Goal: Task Accomplishment & Management: Complete application form

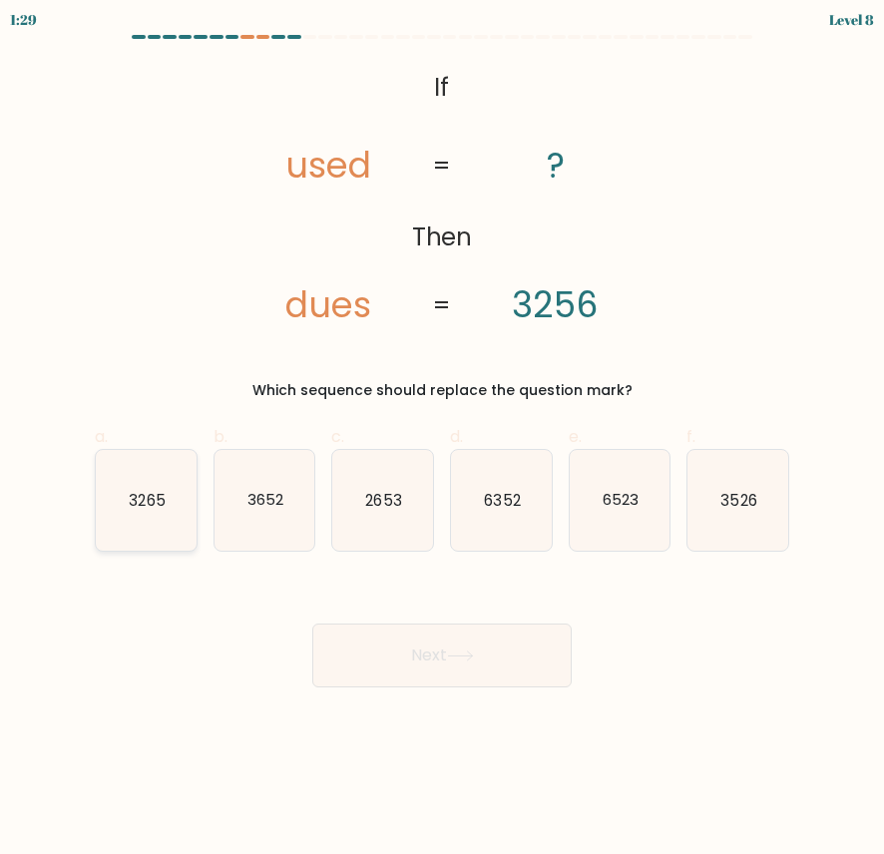
click at [144, 501] on text "3265" at bounding box center [147, 499] width 36 height 21
click at [442, 440] on input "a. 3265" at bounding box center [442, 433] width 1 height 13
radio input "true"
click at [496, 667] on button "Next" at bounding box center [441, 655] width 259 height 64
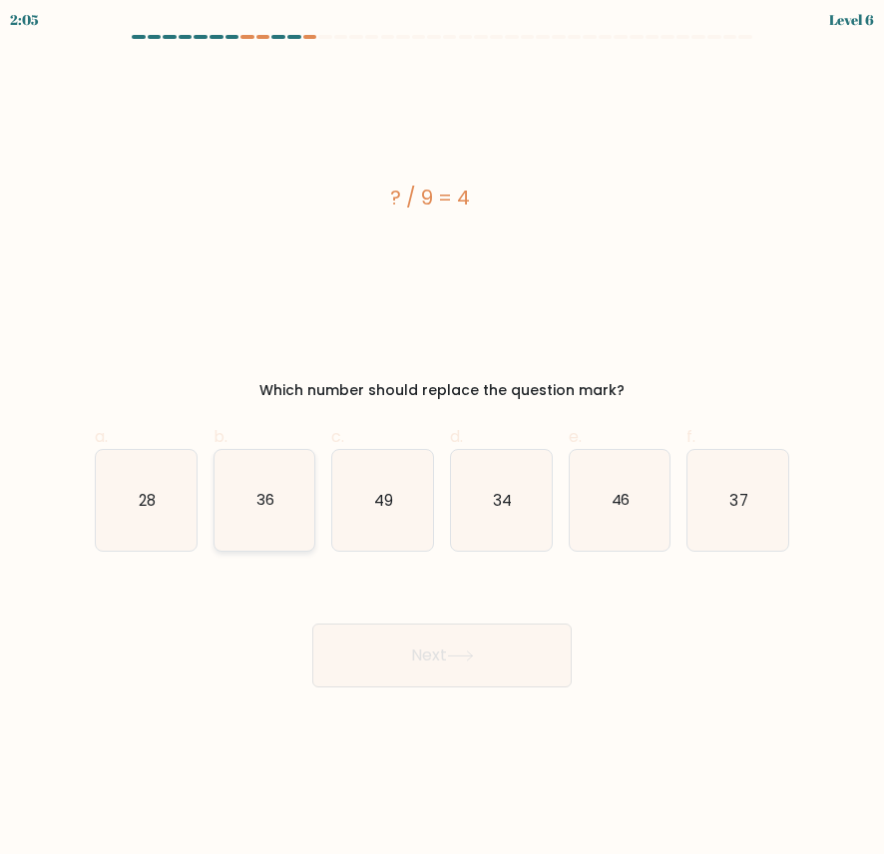
click at [245, 501] on icon "36" at bounding box center [264, 500] width 101 height 101
click at [442, 440] on input "b. 36" at bounding box center [442, 433] width 1 height 13
radio input "true"
click at [388, 642] on button "Next" at bounding box center [441, 655] width 259 height 64
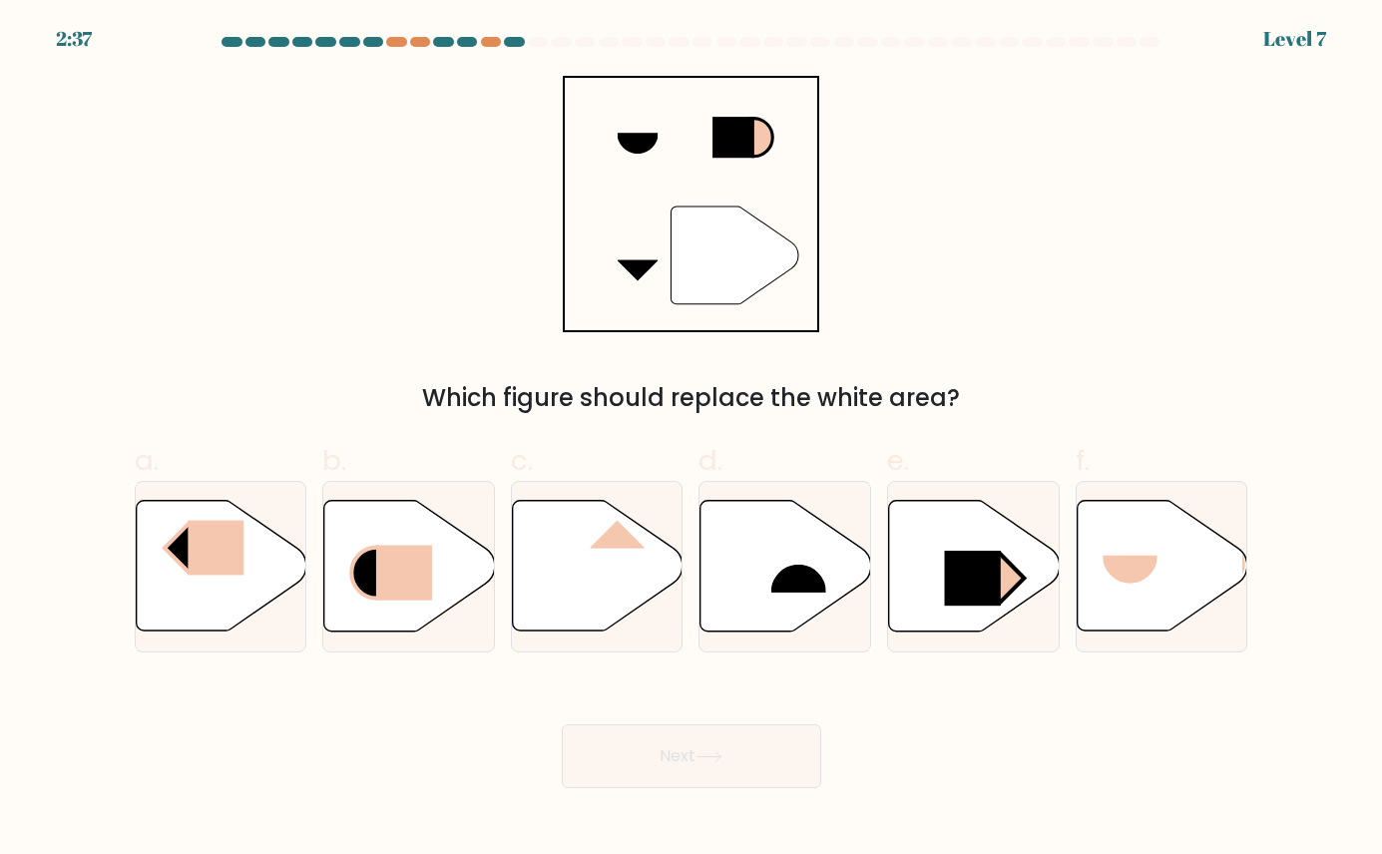
click at [172, 717] on div "Next" at bounding box center [691, 732] width 1137 height 112
click at [883, 607] on icon at bounding box center [974, 566] width 171 height 131
click at [692, 440] on input "e." at bounding box center [691, 433] width 1 height 13
radio input "true"
click at [670, 776] on button "Next" at bounding box center [691, 756] width 259 height 64
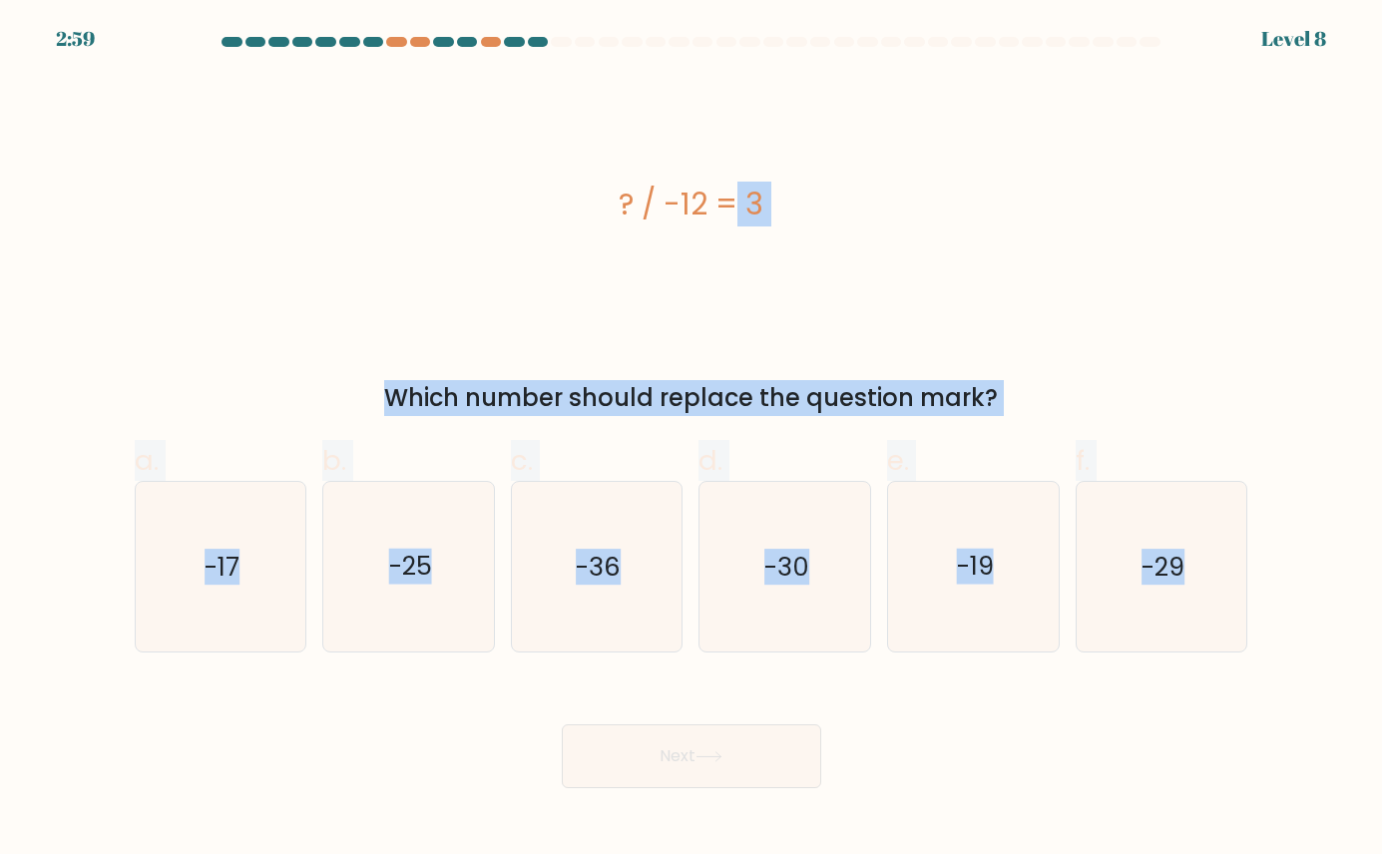
drag, startPoint x: 597, startPoint y: 193, endPoint x: 1385, endPoint y: 589, distance: 881.9
click at [883, 589] on html "2:59 Level 8" at bounding box center [691, 427] width 1382 height 854
copy form "? / -12 = 3 Which number should replace the question mark? a. -17 b. -25 c. -36…"
click at [883, 331] on div "? / -12 = 3" at bounding box center [691, 204] width 1113 height 256
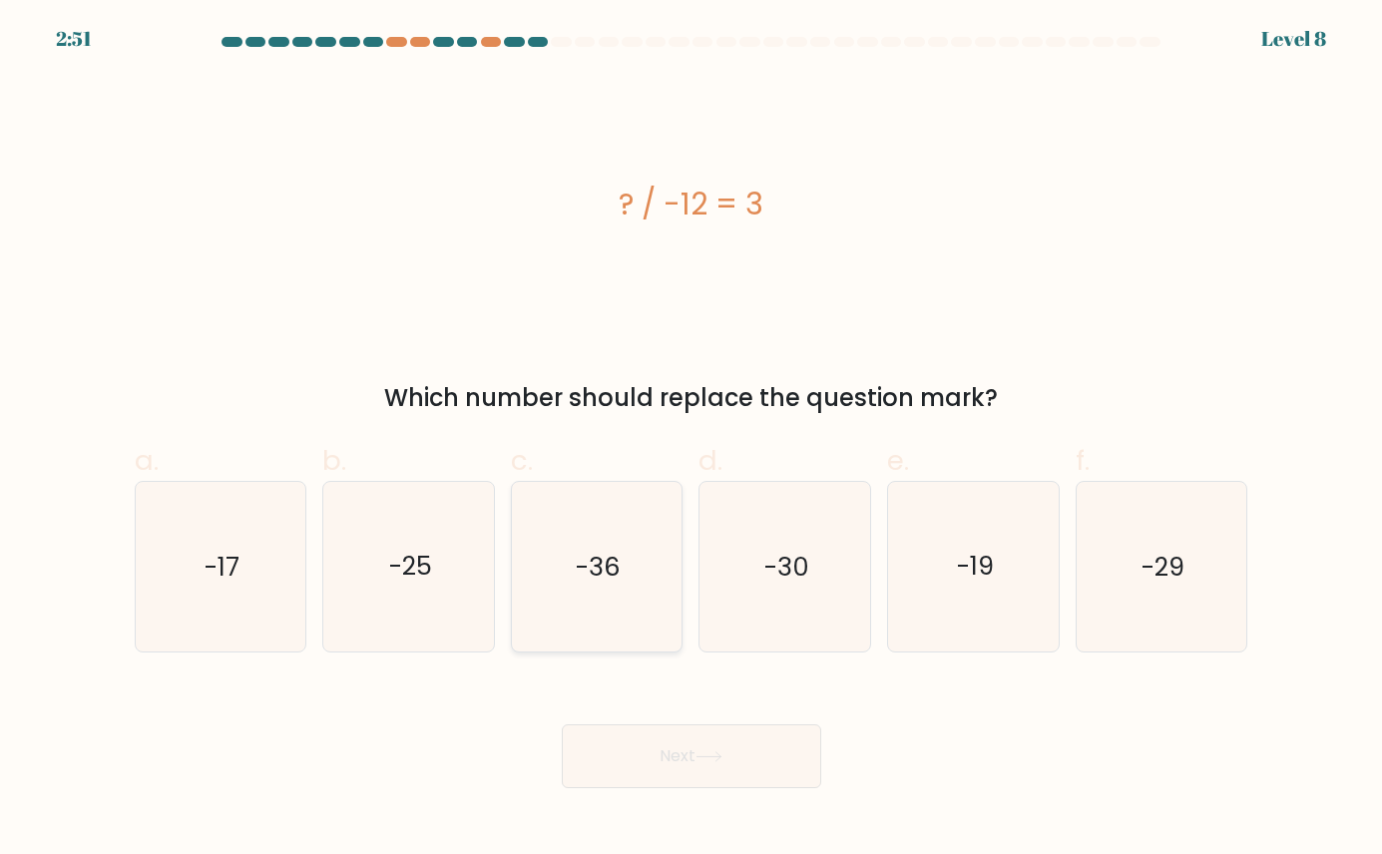
click at [616, 575] on text "-36" at bounding box center [598, 567] width 45 height 36
click at [691, 440] on input "c. -36" at bounding box center [691, 433] width 1 height 13
radio input "true"
click at [643, 756] on button "Next" at bounding box center [691, 756] width 259 height 64
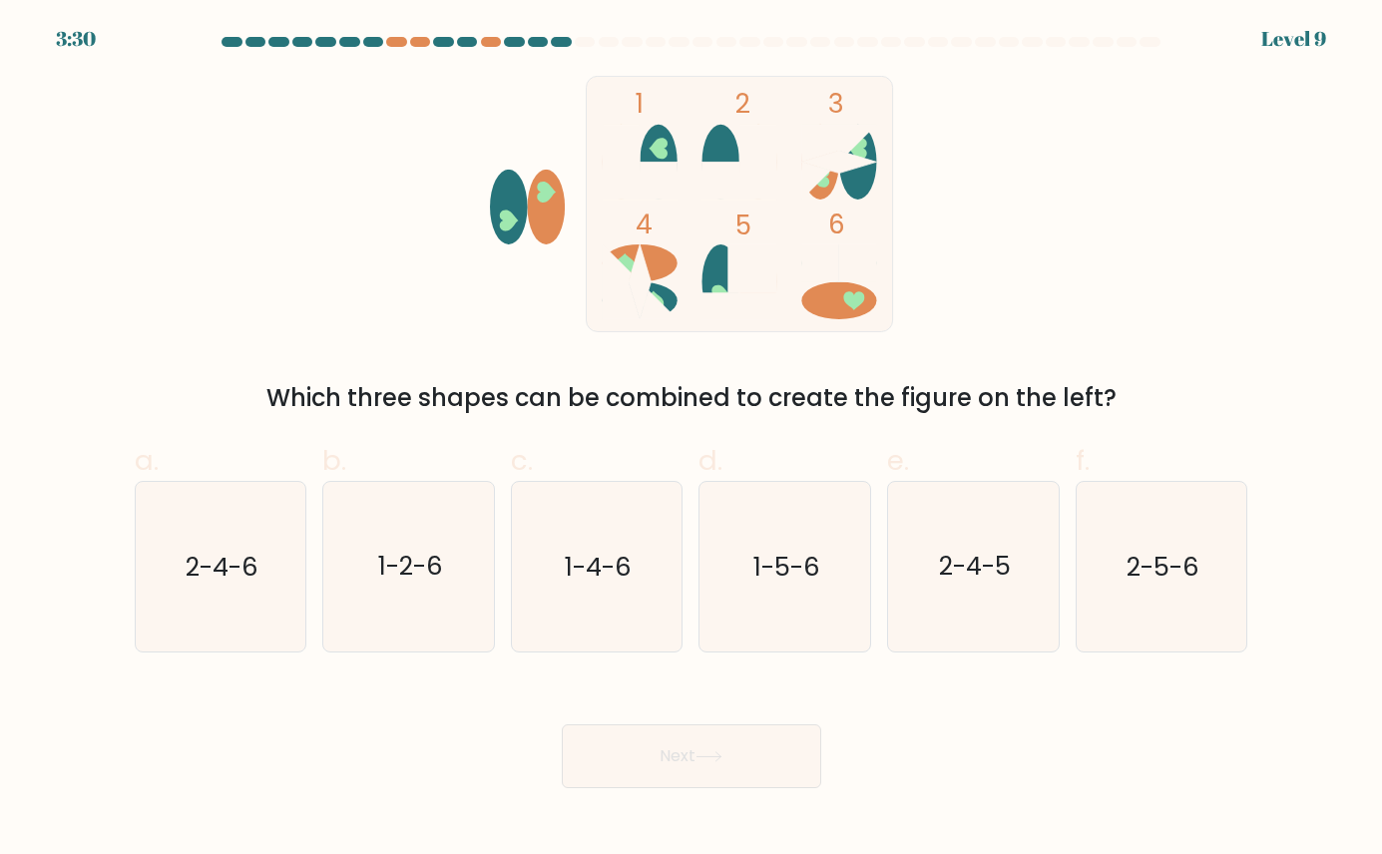
click at [428, 400] on div "Which three shapes can be combined to create the figure on the left?" at bounding box center [691, 398] width 1089 height 36
click at [534, 385] on div "Which three shapes can be combined to create the figure on the left?" at bounding box center [691, 398] width 1089 height 36
click at [664, 394] on div "Which three shapes can be combined to create the figure on the left?" at bounding box center [691, 398] width 1089 height 36
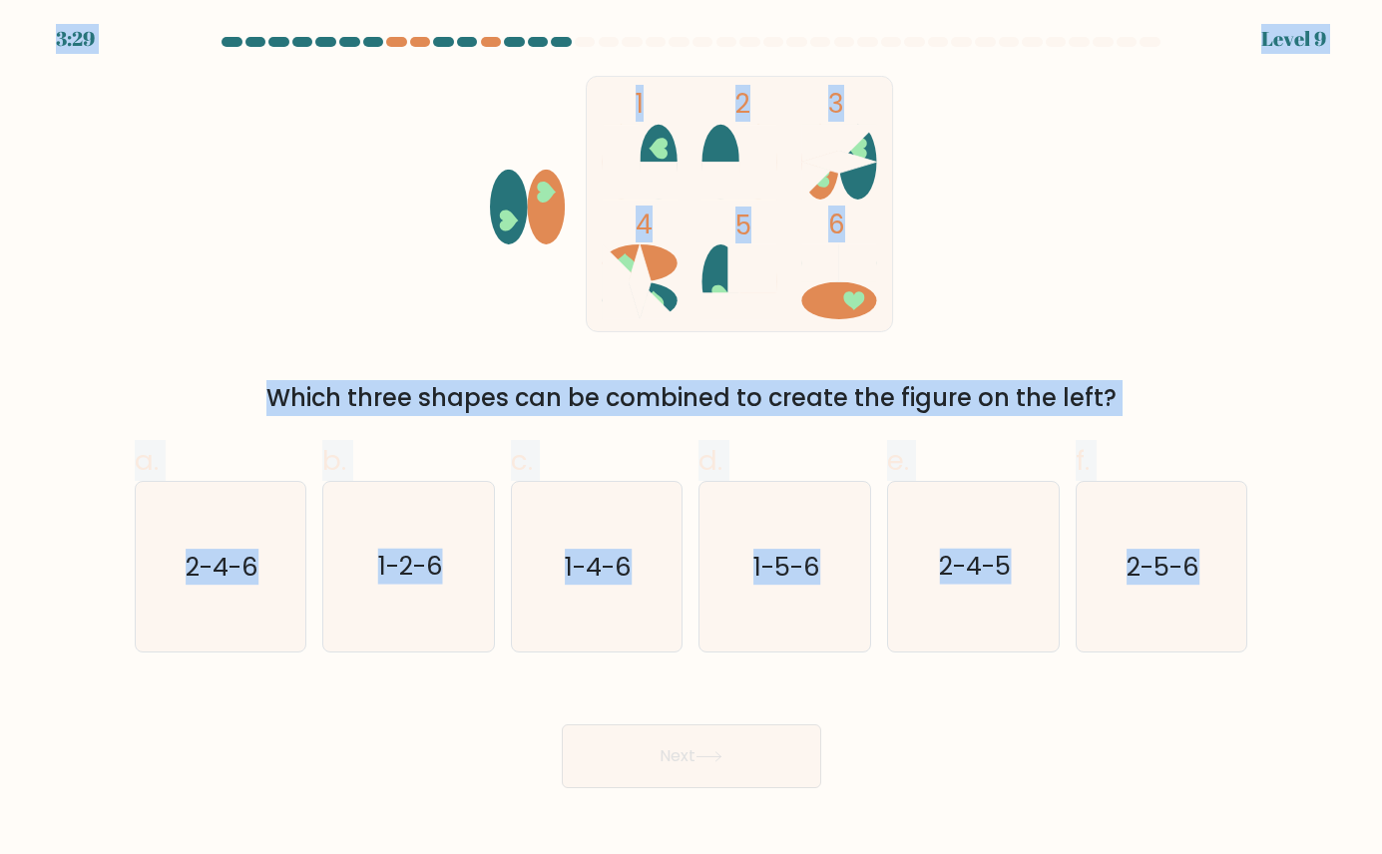
copy body "3:29 Level 9 1 2 3 4 5 6 Which three shapes can be combined to create the figur…"
click at [611, 566] on text "1-4-6" at bounding box center [598, 567] width 67 height 36
click at [691, 440] on input "c. 1-4-6" at bounding box center [691, 433] width 1 height 13
radio input "true"
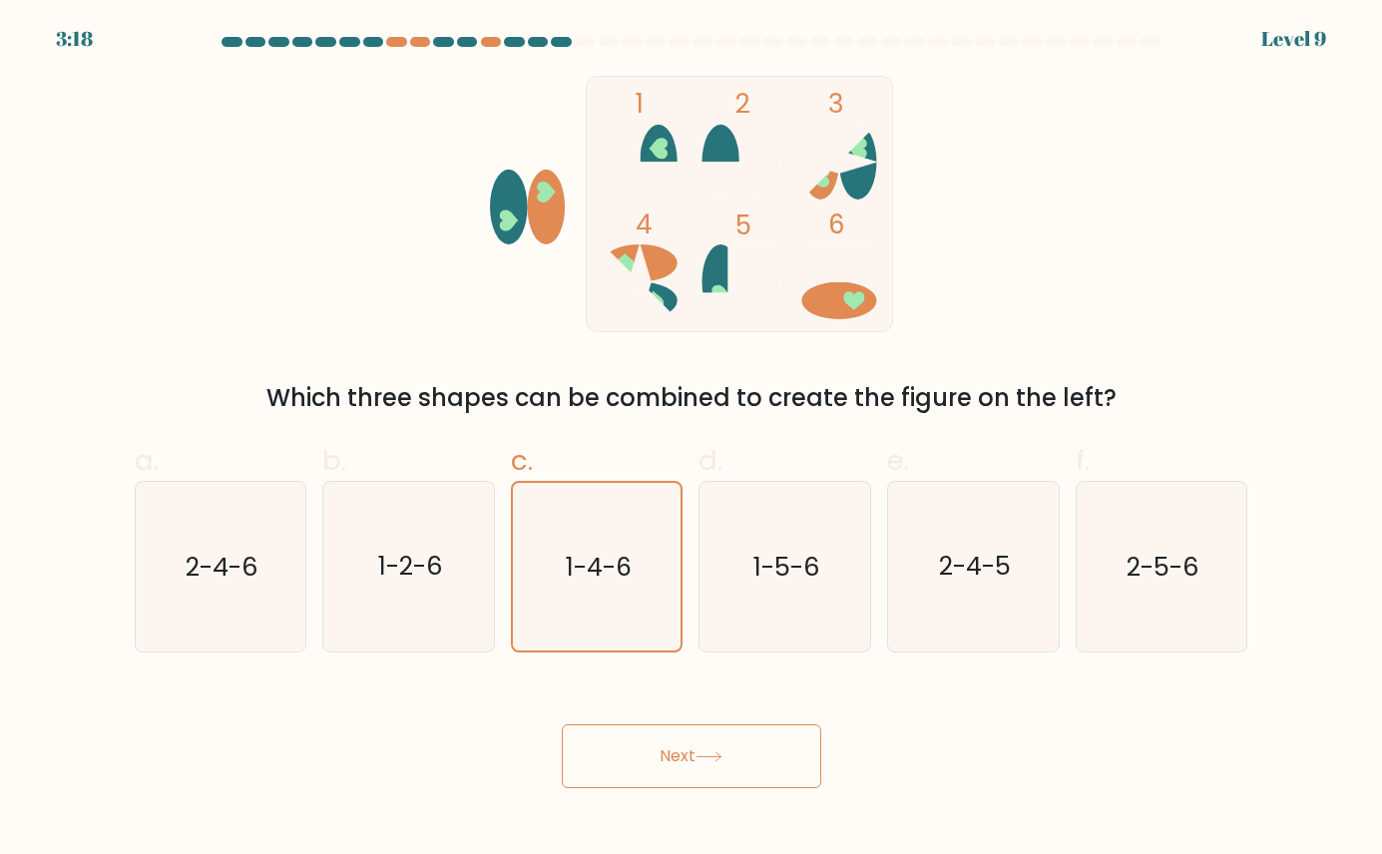
click at [646, 774] on button "Next" at bounding box center [691, 756] width 259 height 64
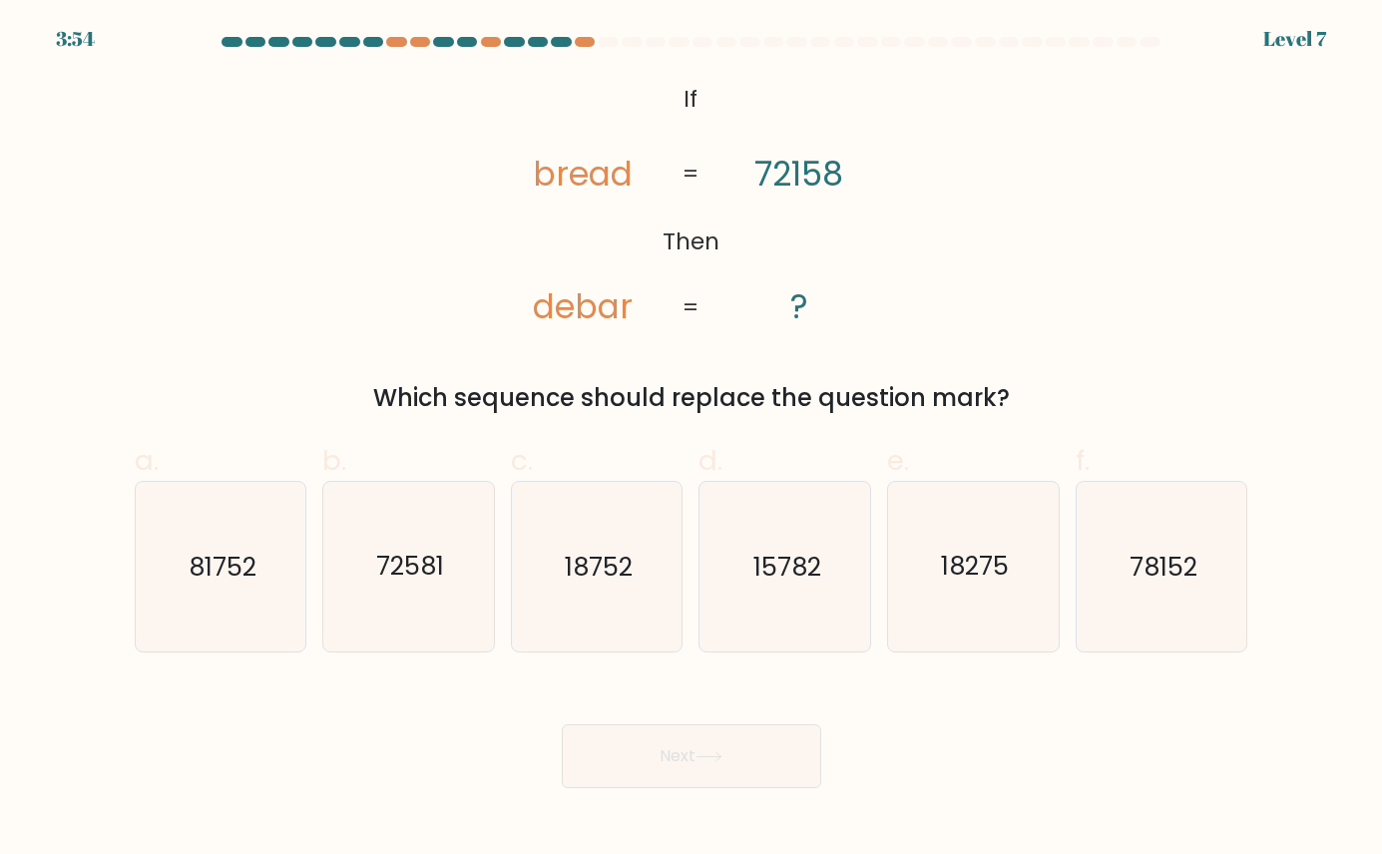
click at [883, 264] on div "@import url('https://fonts.googleapis.com/css?family=Abril+Fatface:400,100,100i…" at bounding box center [691, 246] width 1137 height 340
click at [732, 275] on icon "@import url('https://fonts.googleapis.com/css?family=Abril+Fatface:400,100,100i…" at bounding box center [691, 204] width 416 height 256
click at [230, 595] on icon "81752" at bounding box center [221, 567] width 170 height 170
click at [691, 440] on input "a. 81752" at bounding box center [691, 433] width 1 height 13
radio input "true"
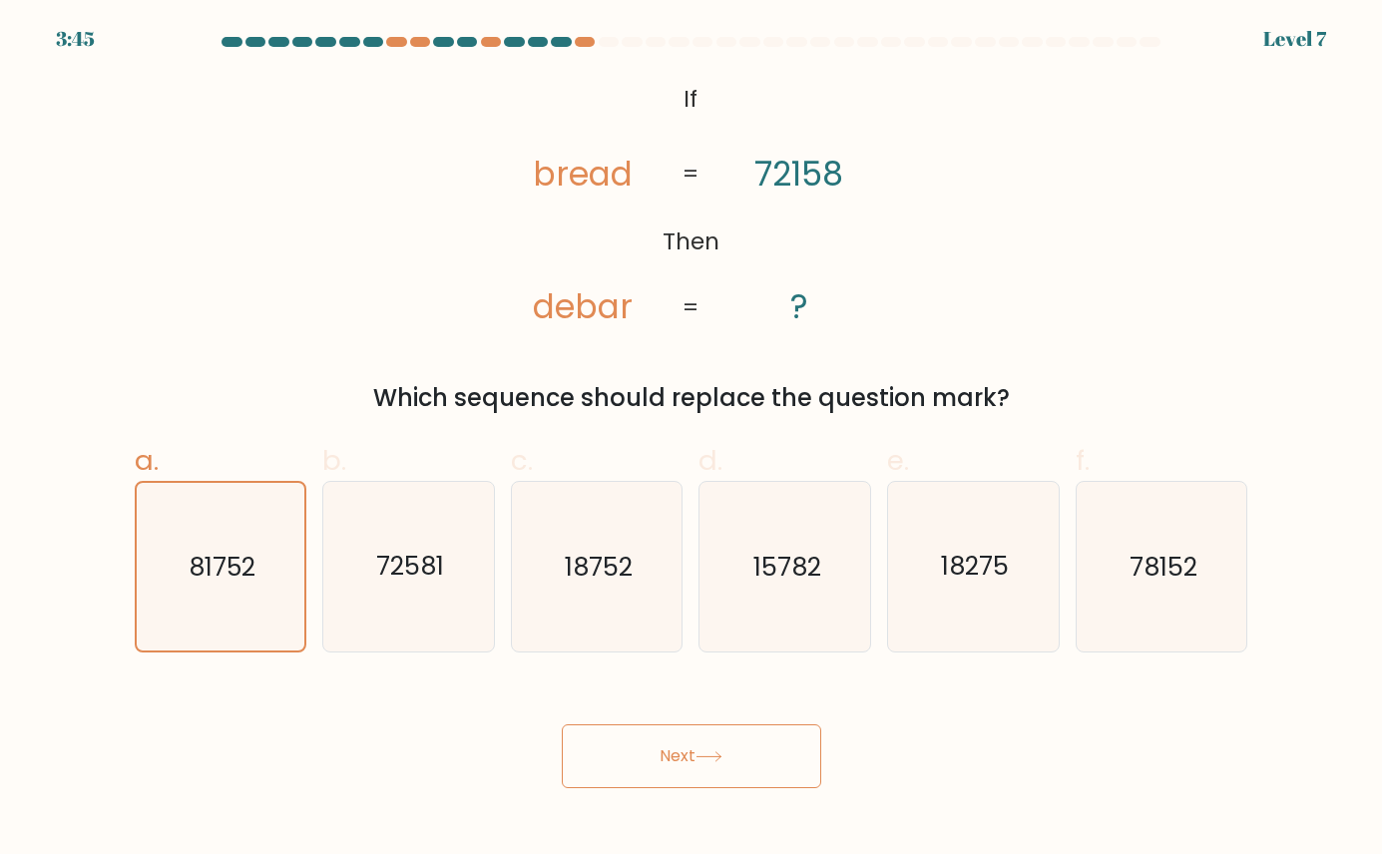
click at [689, 757] on button "Next" at bounding box center [691, 756] width 259 height 64
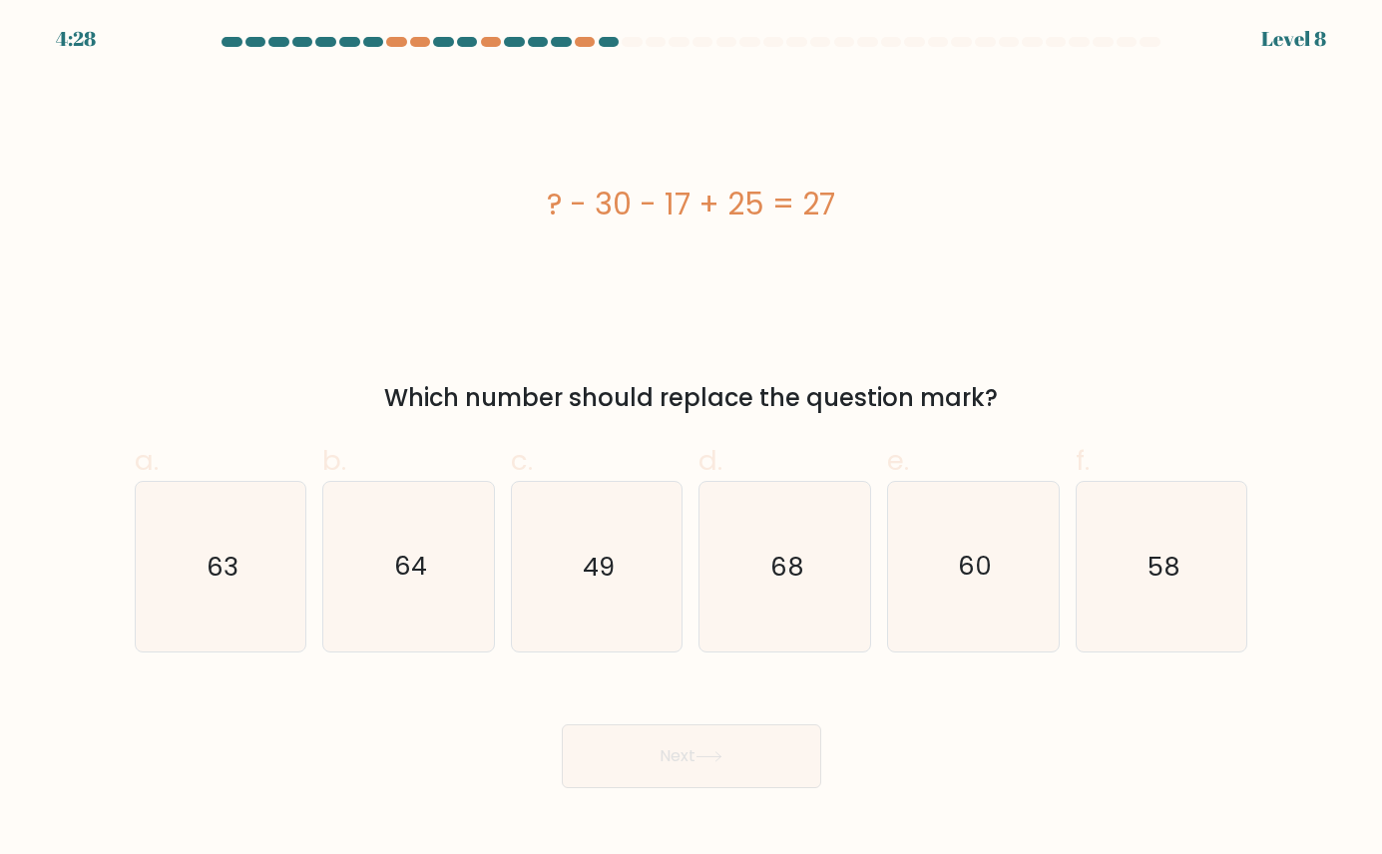
click at [593, 229] on div "? - 30 - 17 + 25 = 27" at bounding box center [691, 204] width 1113 height 256
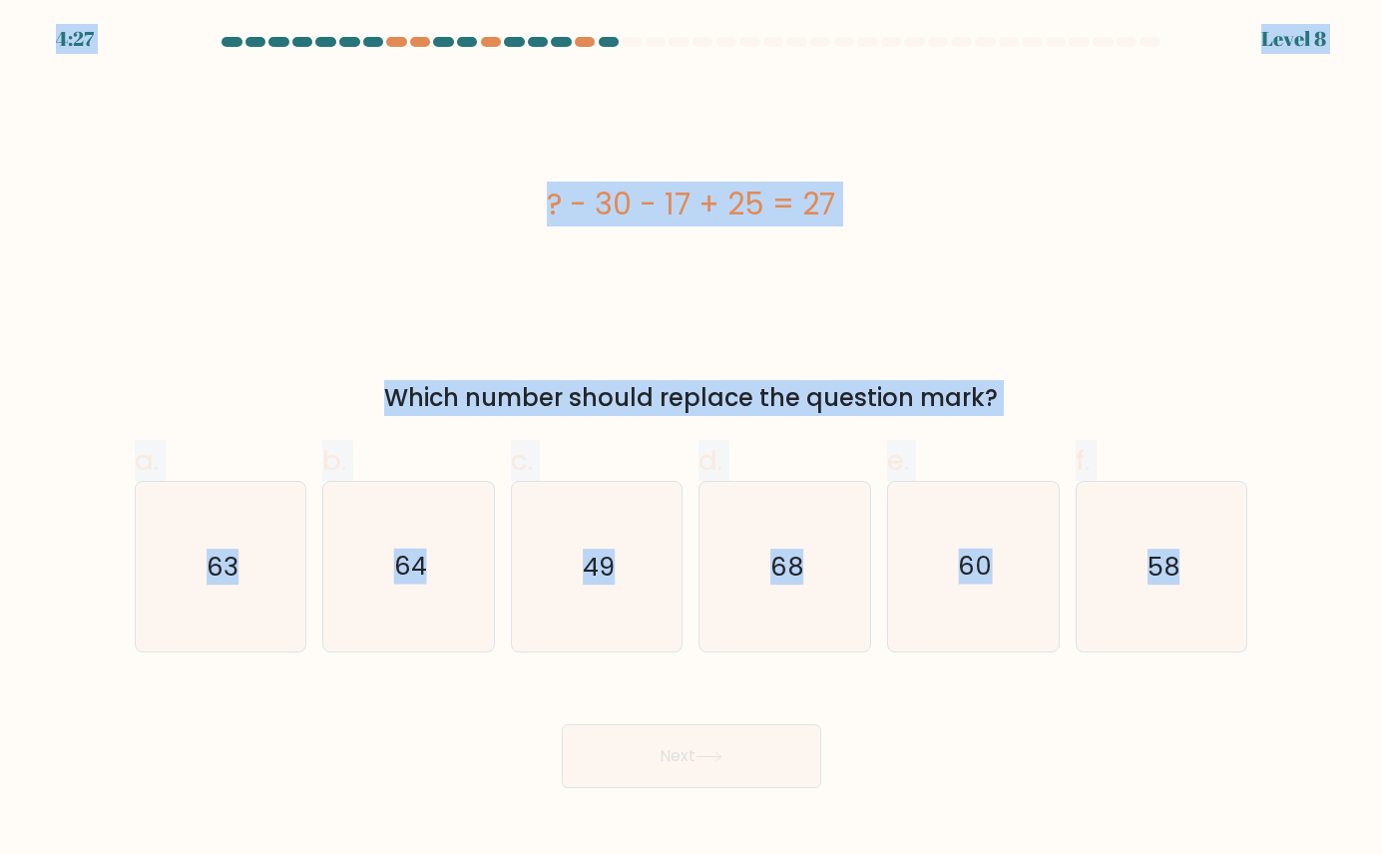
copy body "4:27 Level 8 ? - 30 - 17 + 25 = 27 Which number should replace the question mar…"
click at [883, 319] on div "? - 30 - 17 + 25 = 27" at bounding box center [691, 204] width 1113 height 256
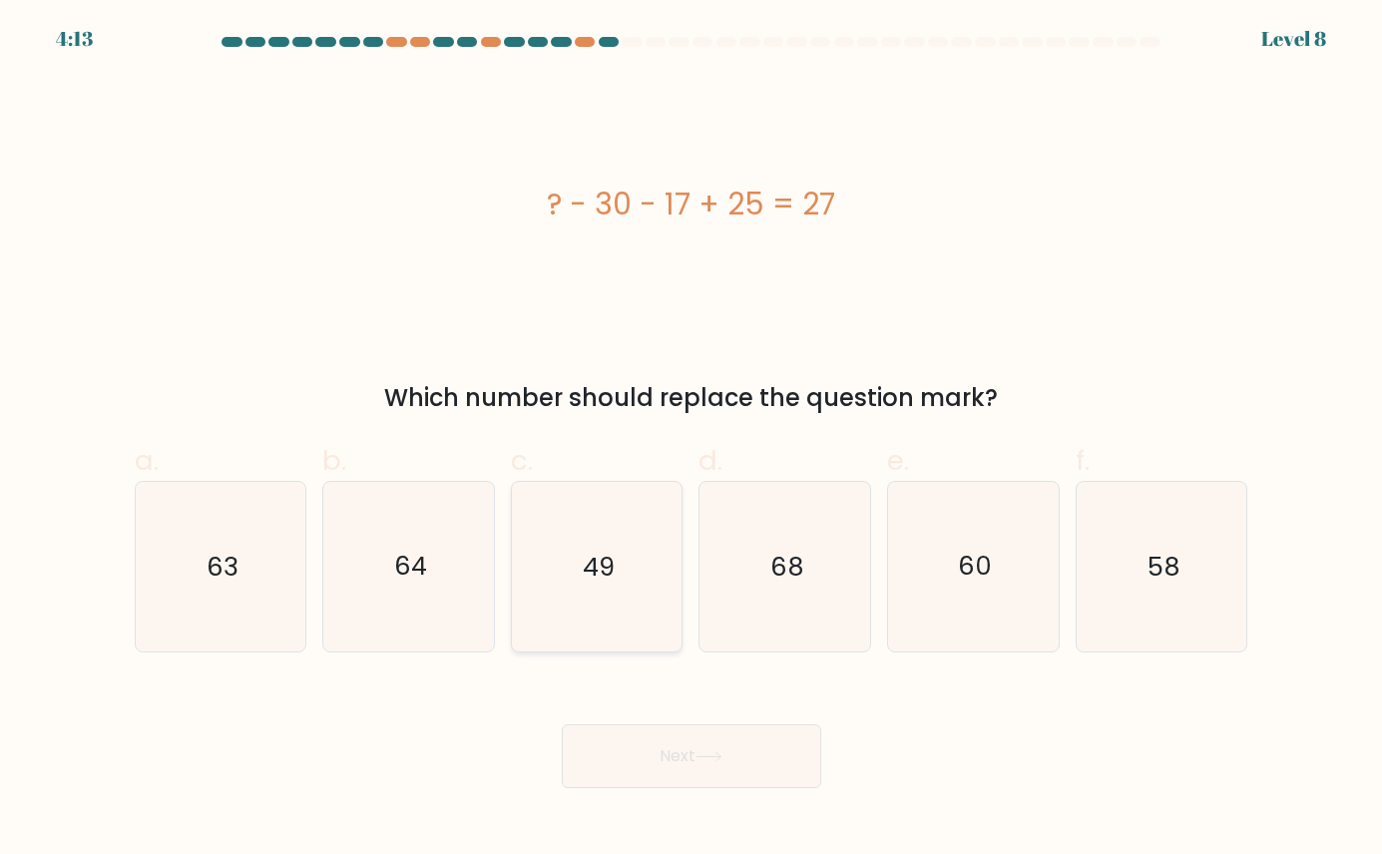
click at [615, 572] on icon "49" at bounding box center [597, 567] width 170 height 170
click at [691, 440] on input "c. 49" at bounding box center [691, 433] width 1 height 13
radio input "true"
click at [696, 766] on button "Next" at bounding box center [691, 756] width 259 height 64
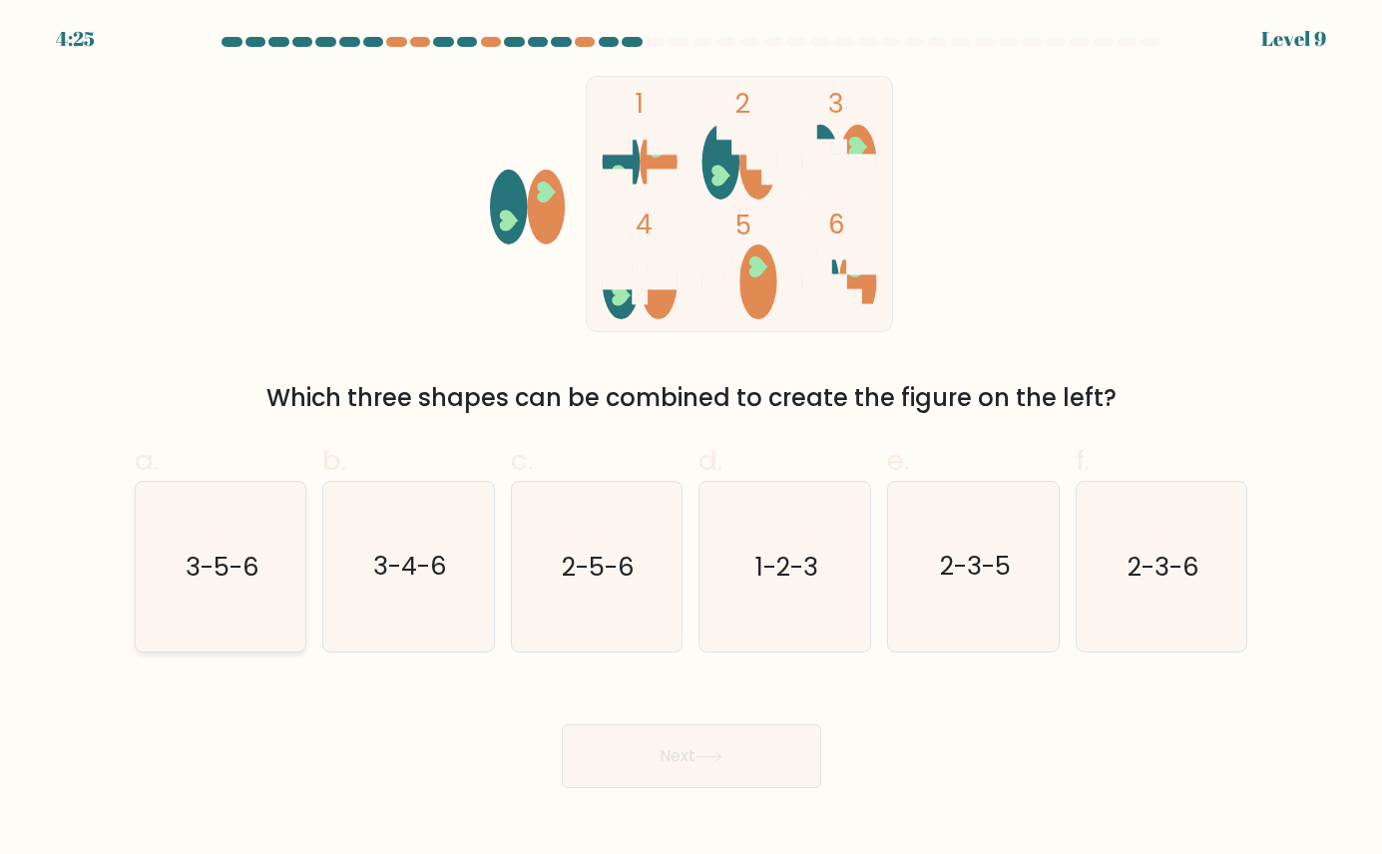
click at [263, 550] on icon "3-5-6" at bounding box center [221, 567] width 170 height 170
click at [691, 440] on input "a. 3-5-6" at bounding box center [691, 433] width 1 height 13
radio input "true"
click at [637, 758] on button "Next" at bounding box center [691, 756] width 259 height 64
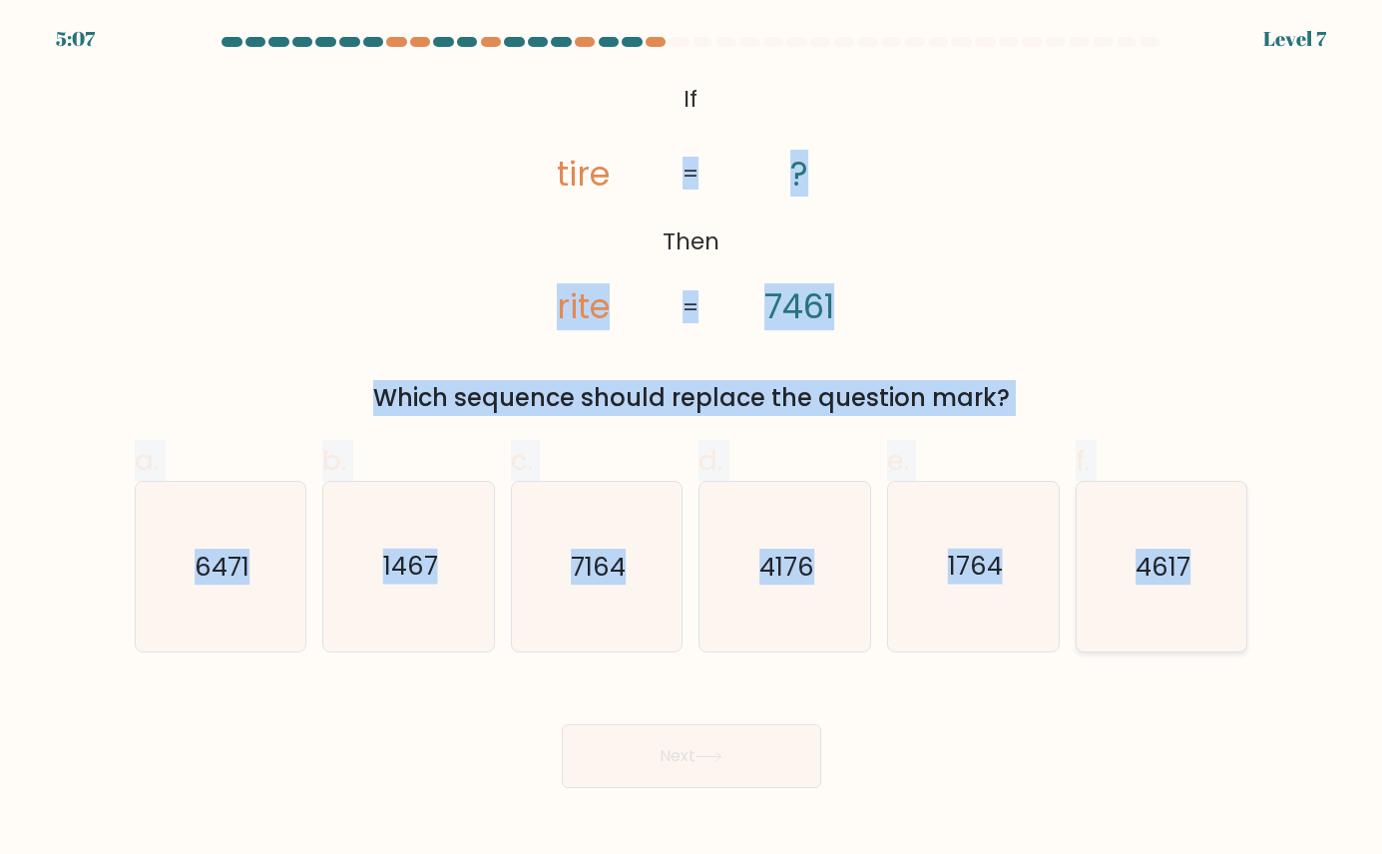
drag, startPoint x: 627, startPoint y: 113, endPoint x: 1213, endPoint y: 560, distance: 736.6
click at [883, 560] on form "If ?" at bounding box center [691, 412] width 1382 height 751
copy form "rite ? 7461 = = Which sequence should replace the question mark? a. 6471 b. 146…"
click at [761, 184] on icon "@import url('https://fonts.googleapis.com/css?family=Abril+Fatface:400,100,100i…" at bounding box center [691, 204] width 416 height 256
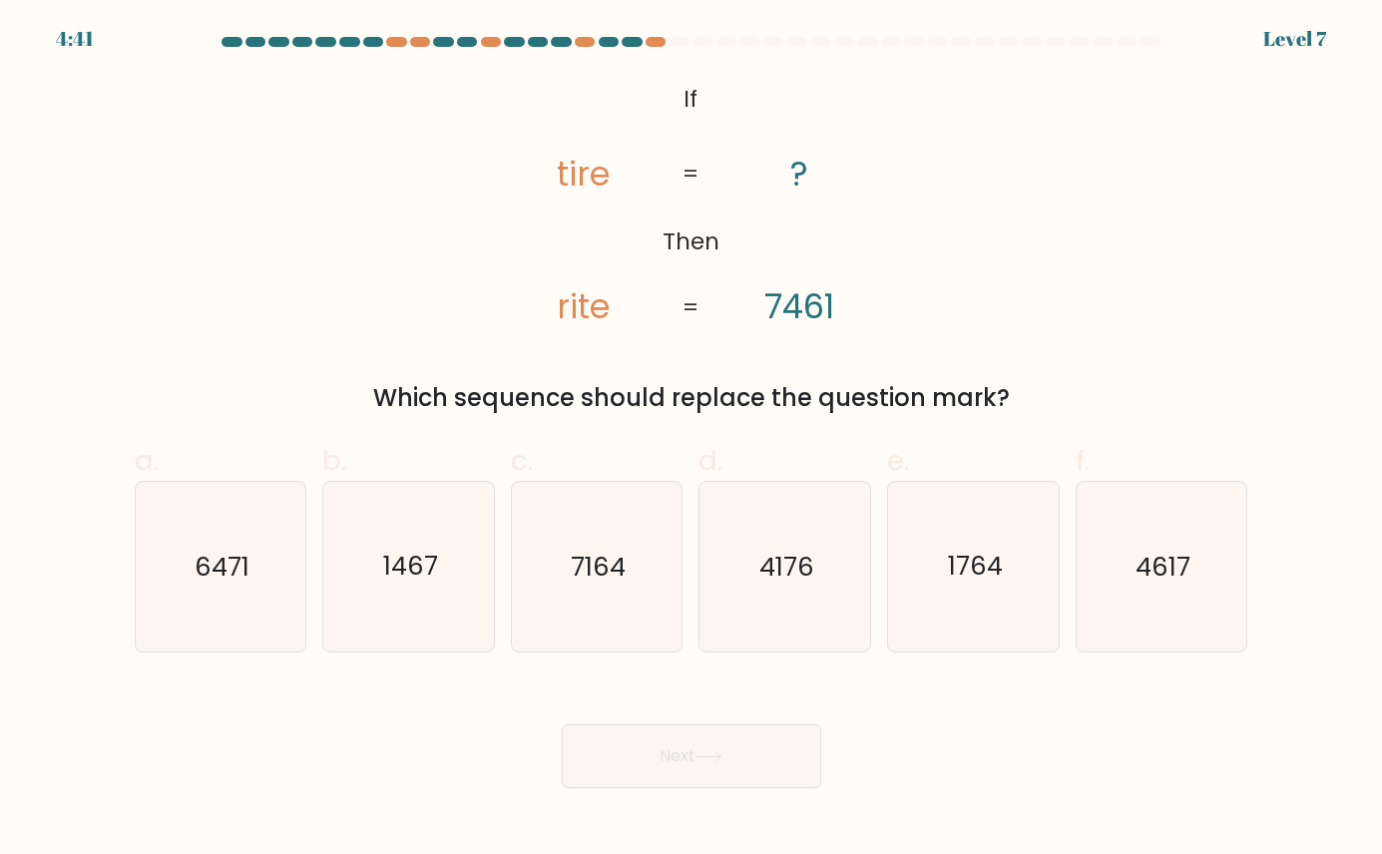
click at [574, 148] on icon "@import url('https://fonts.googleapis.com/css?family=Abril+Fatface:400,100,100i…" at bounding box center [691, 204] width 416 height 256
drag, startPoint x: 632, startPoint y: 110, endPoint x: 601, endPoint y: 180, distance: 76.4
click at [601, 180] on icon "@import url('https://fonts.googleapis.com/css?family=Abril+Fatface:400,100,100i…" at bounding box center [691, 204] width 416 height 256
click at [582, 176] on tspan "tire" at bounding box center [583, 173] width 53 height 47
drag, startPoint x: 556, startPoint y: 164, endPoint x: 743, endPoint y: 175, distance: 187.9
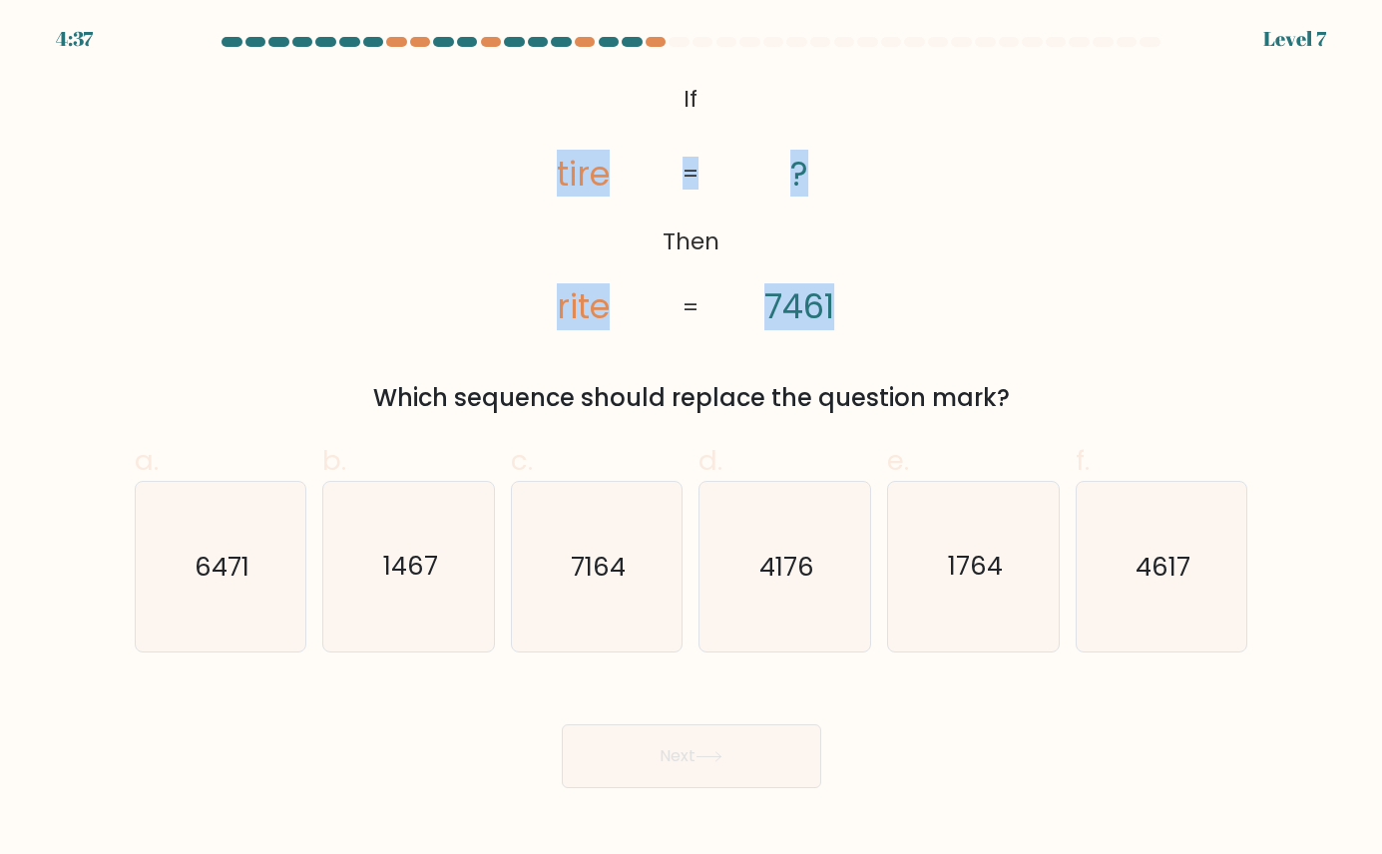
click at [743, 175] on icon "@import url('https://fonts.googleapis.com/css?family=Abril+Fatface:400,100,100i…" at bounding box center [691, 204] width 416 height 256
drag, startPoint x: 743, startPoint y: 175, endPoint x: 620, endPoint y: 199, distance: 125.0
click at [623, 199] on icon "@import url('https://fonts.googleapis.com/css?family=Abril+Fatface:400,100,100i…" at bounding box center [691, 204] width 416 height 256
click at [222, 590] on icon "6471" at bounding box center [221, 567] width 170 height 170
click at [691, 440] on input "a. 6471" at bounding box center [691, 433] width 1 height 13
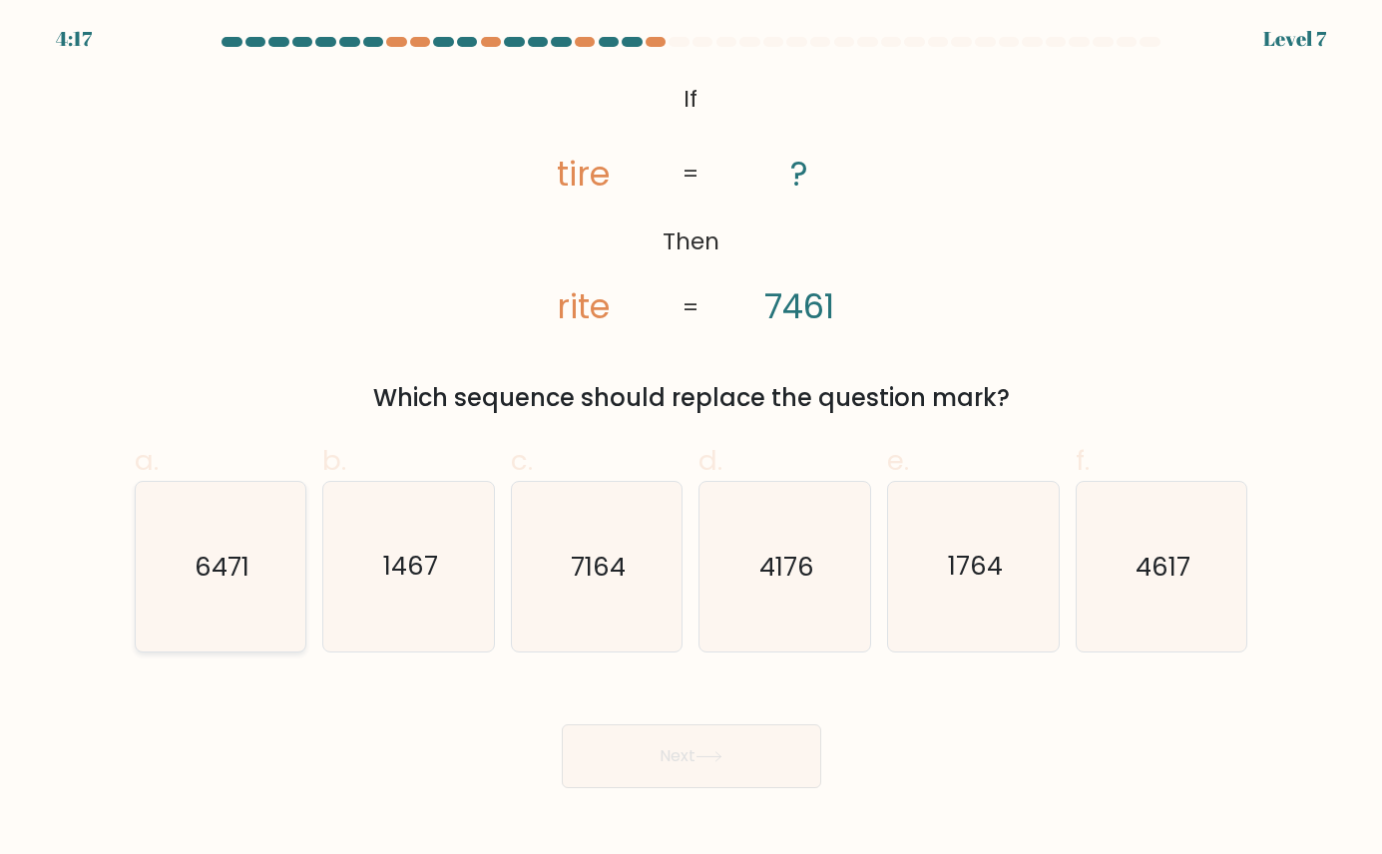
radio input "true"
click at [656, 744] on button "Next" at bounding box center [691, 756] width 259 height 64
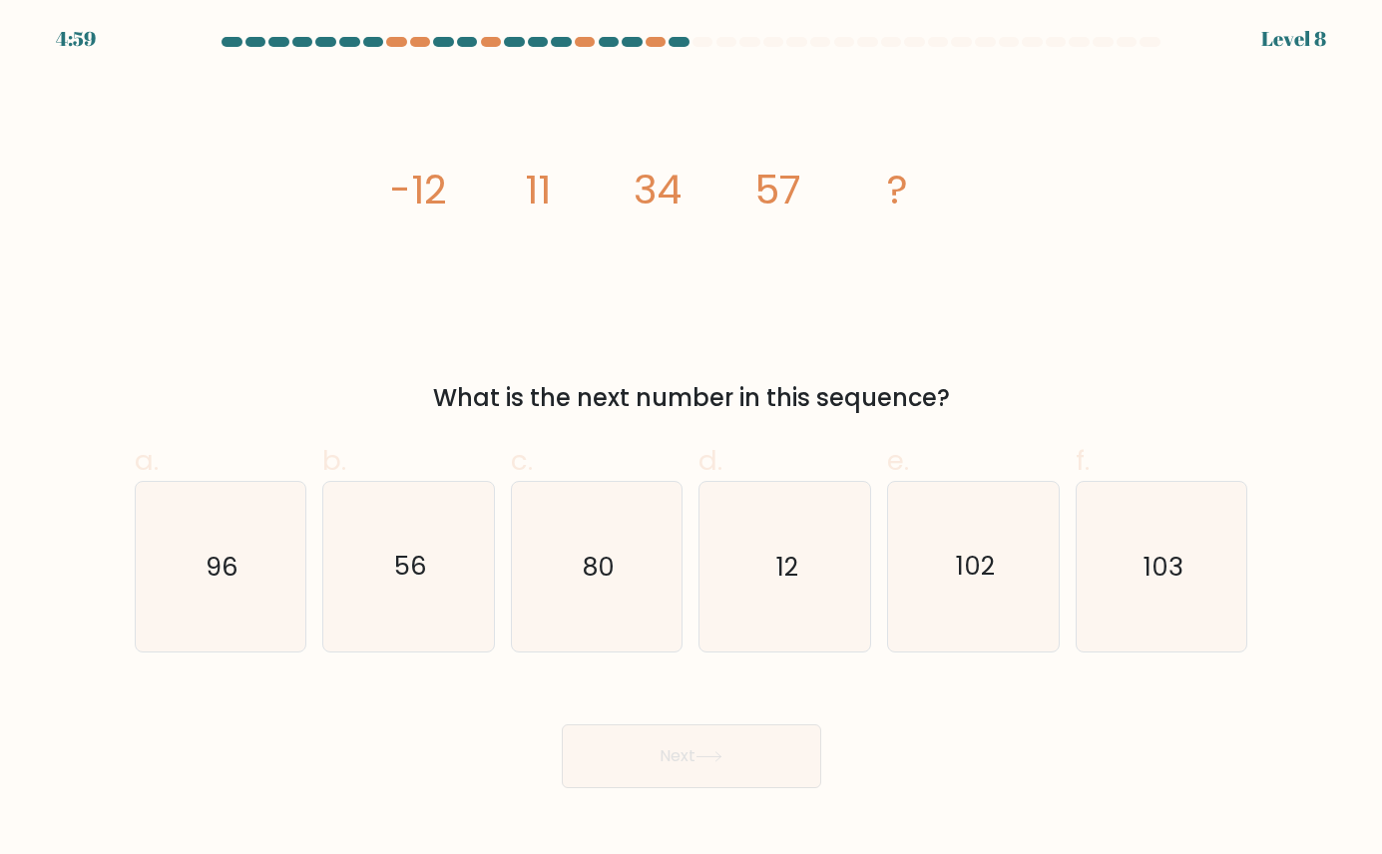
click at [518, 190] on icon "image/svg+xml -12 11 34 57 ?" at bounding box center [691, 204] width 599 height 256
click at [555, 184] on icon "image/svg+xml -12 11 34 57 ?" at bounding box center [691, 204] width 599 height 256
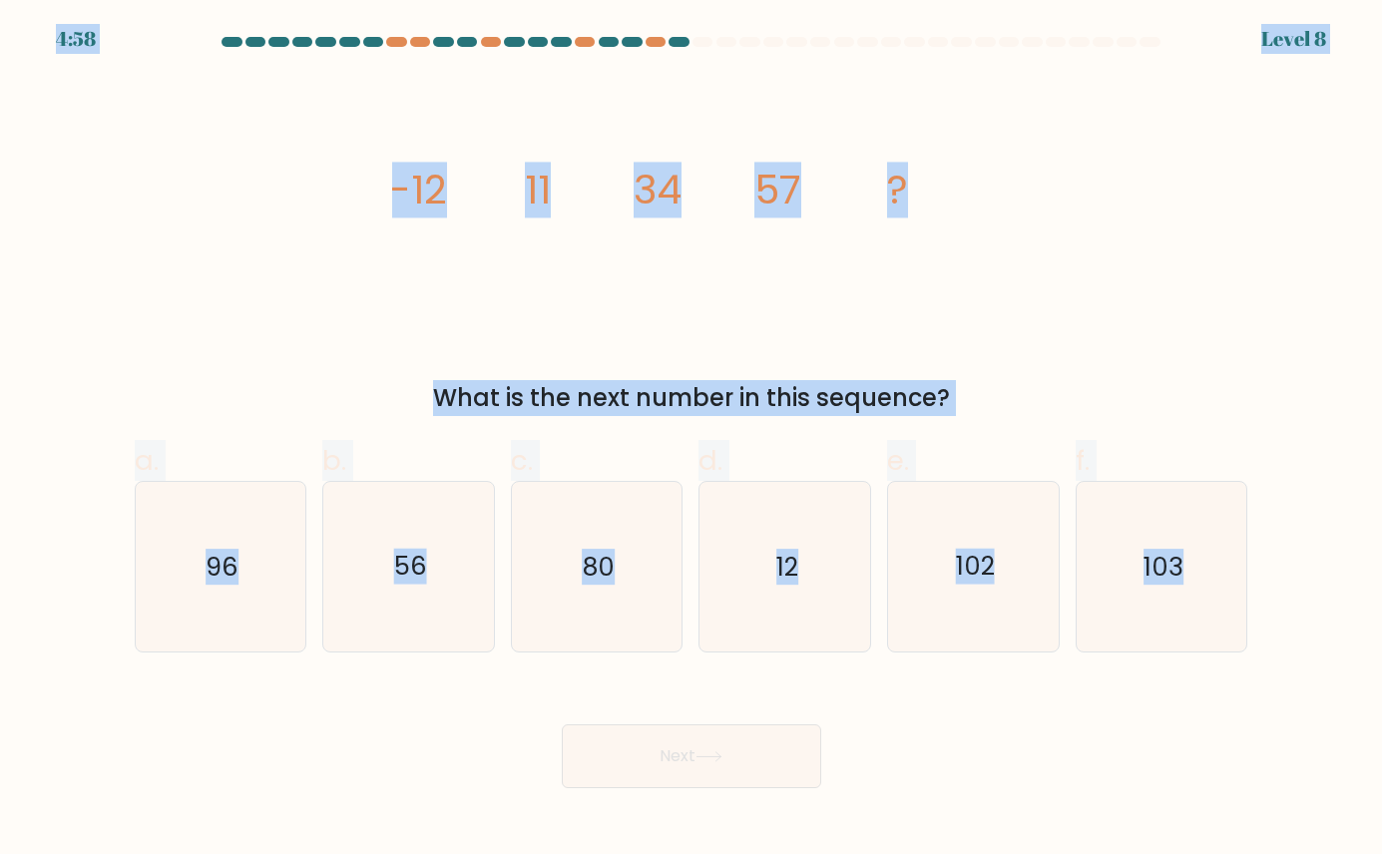
copy body "4:58 Level 8 image/svg+xml -12 11 34 57 ? What is the next number in this seque…"
click at [542, 567] on icon "80" at bounding box center [597, 567] width 170 height 170
click at [691, 440] on input "c. 80" at bounding box center [691, 433] width 1 height 13
radio input "true"
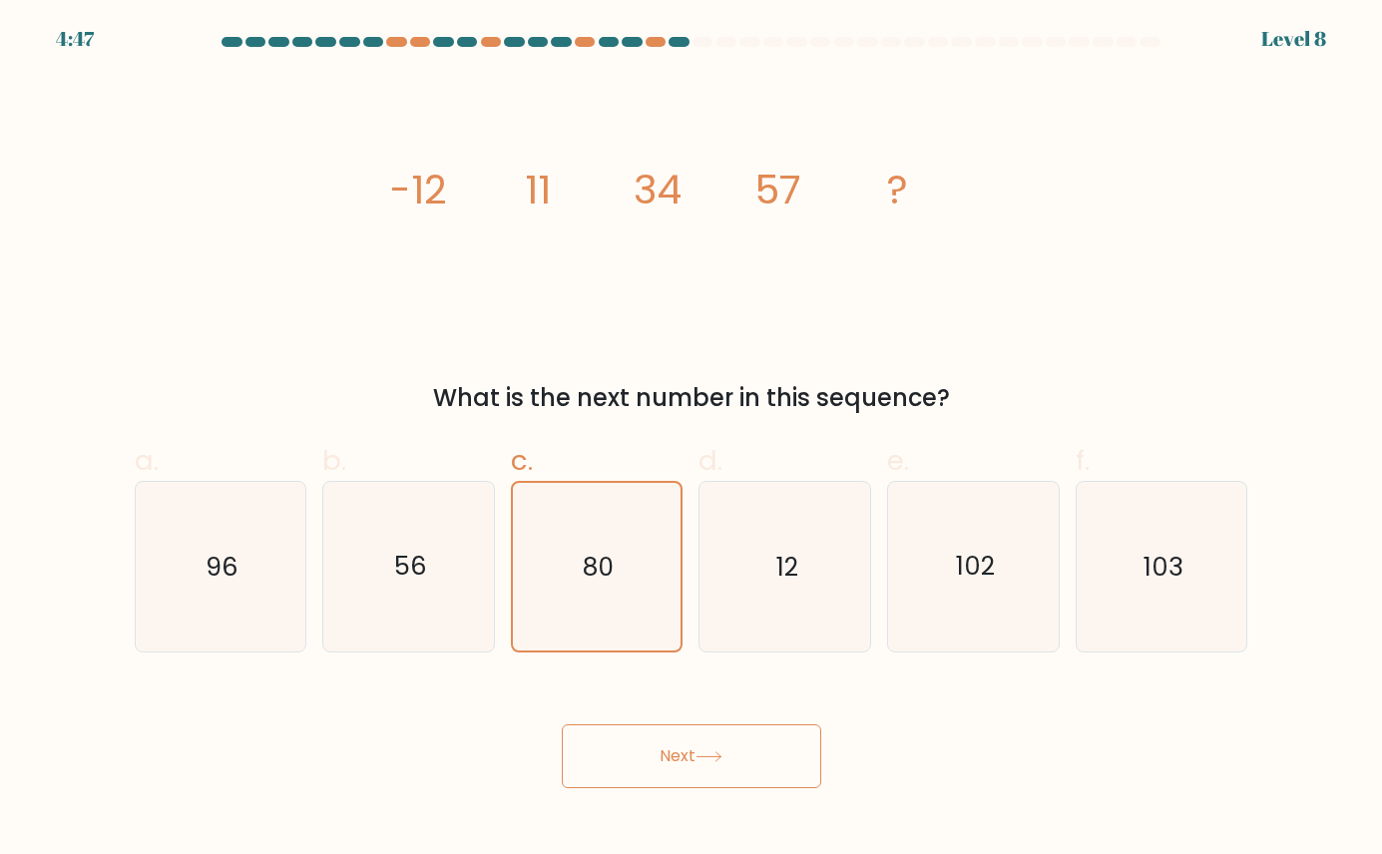
click at [722, 761] on icon at bounding box center [708, 756] width 27 height 11
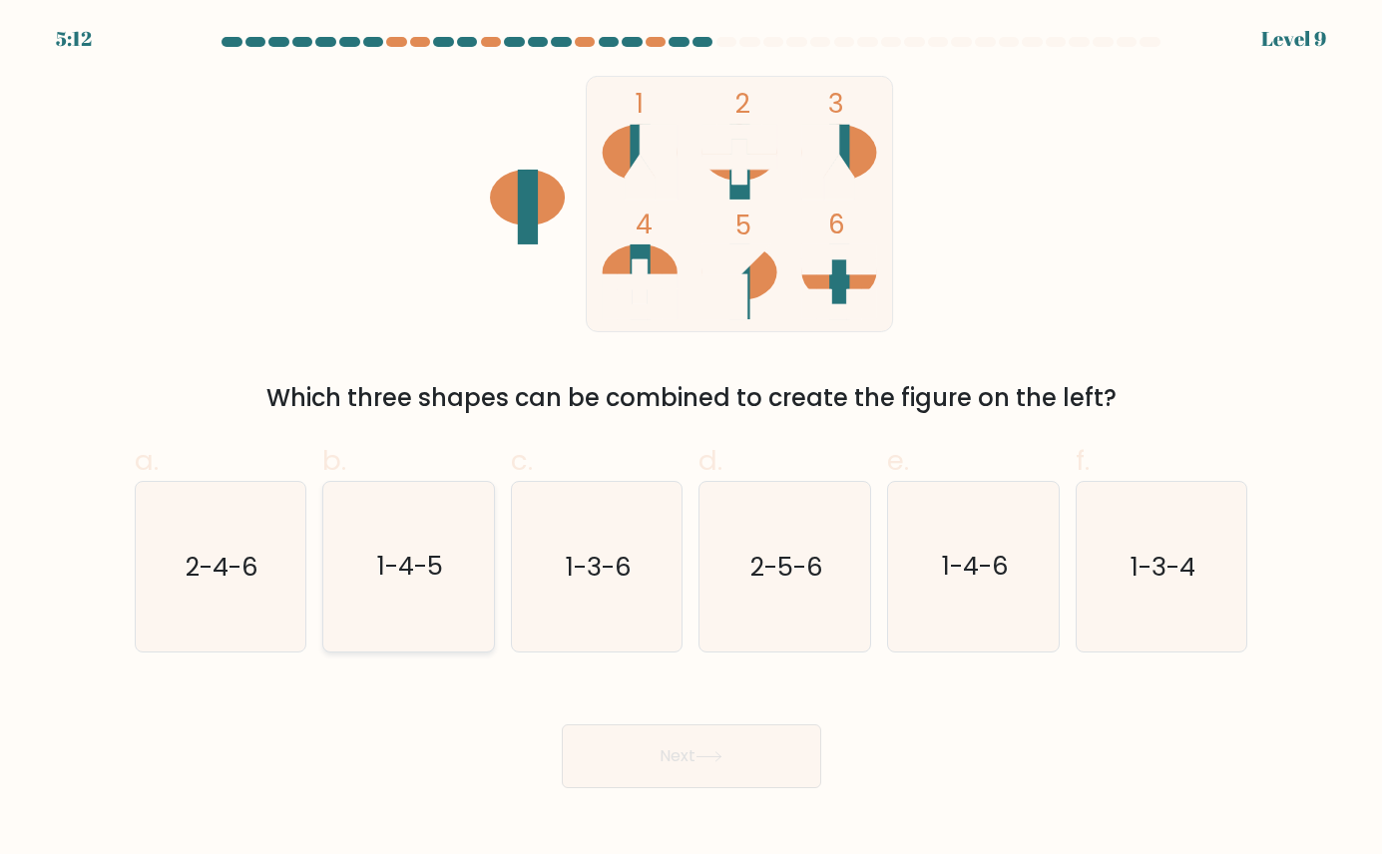
click at [446, 616] on icon "1-4-5" at bounding box center [409, 567] width 170 height 170
click at [691, 440] on input "b. 1-4-5" at bounding box center [691, 433] width 1 height 13
radio input "true"
click at [658, 778] on button "Next" at bounding box center [691, 756] width 259 height 64
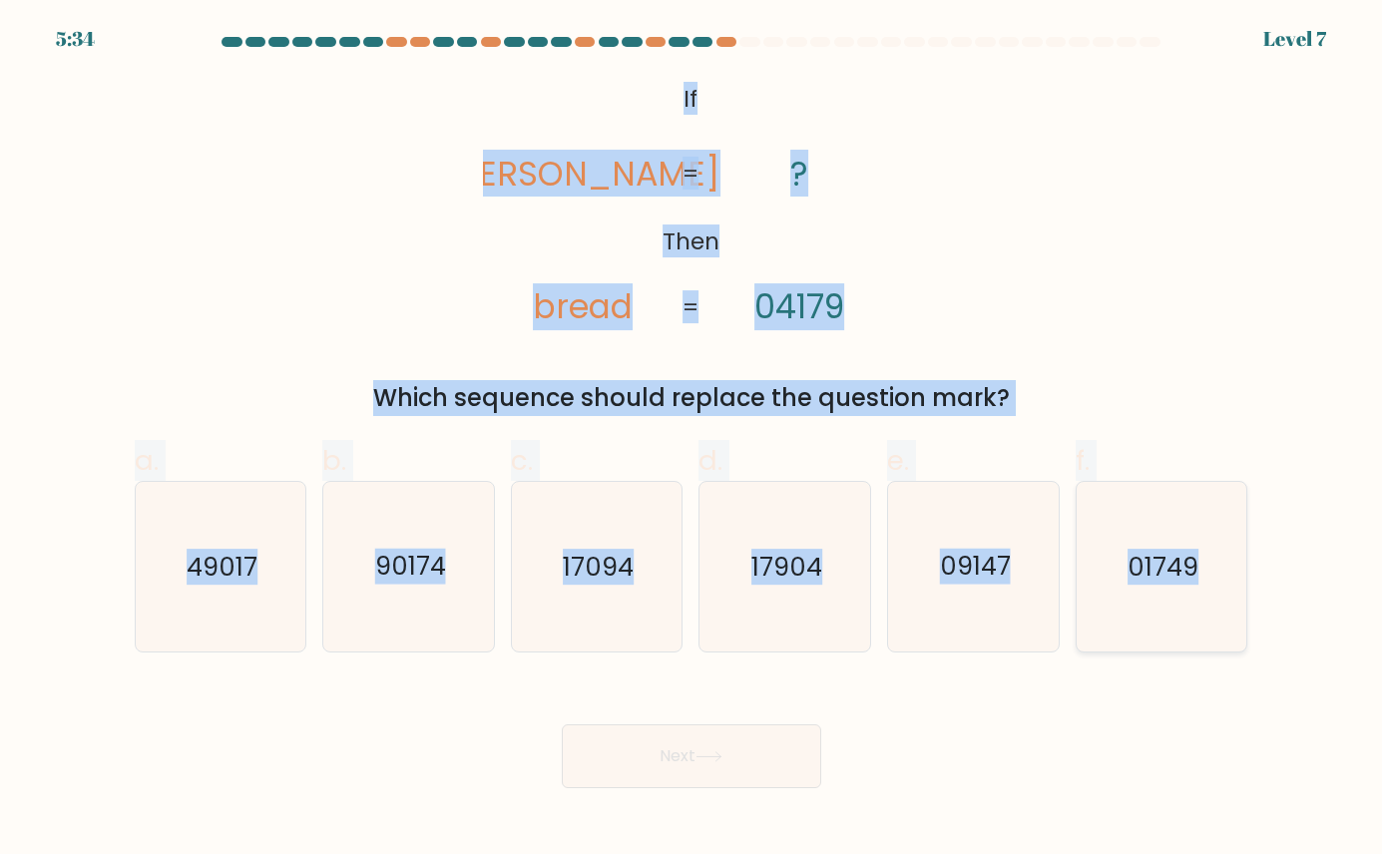
drag, startPoint x: 622, startPoint y: 80, endPoint x: 1247, endPoint y: 564, distance: 789.9
click at [883, 564] on form "If ?" at bounding box center [691, 412] width 1382 height 751
click at [883, 228] on div "@import url('https://fonts.googleapis.com/css?family=Abril+Fatface:400,100,100i…" at bounding box center [691, 246] width 1137 height 340
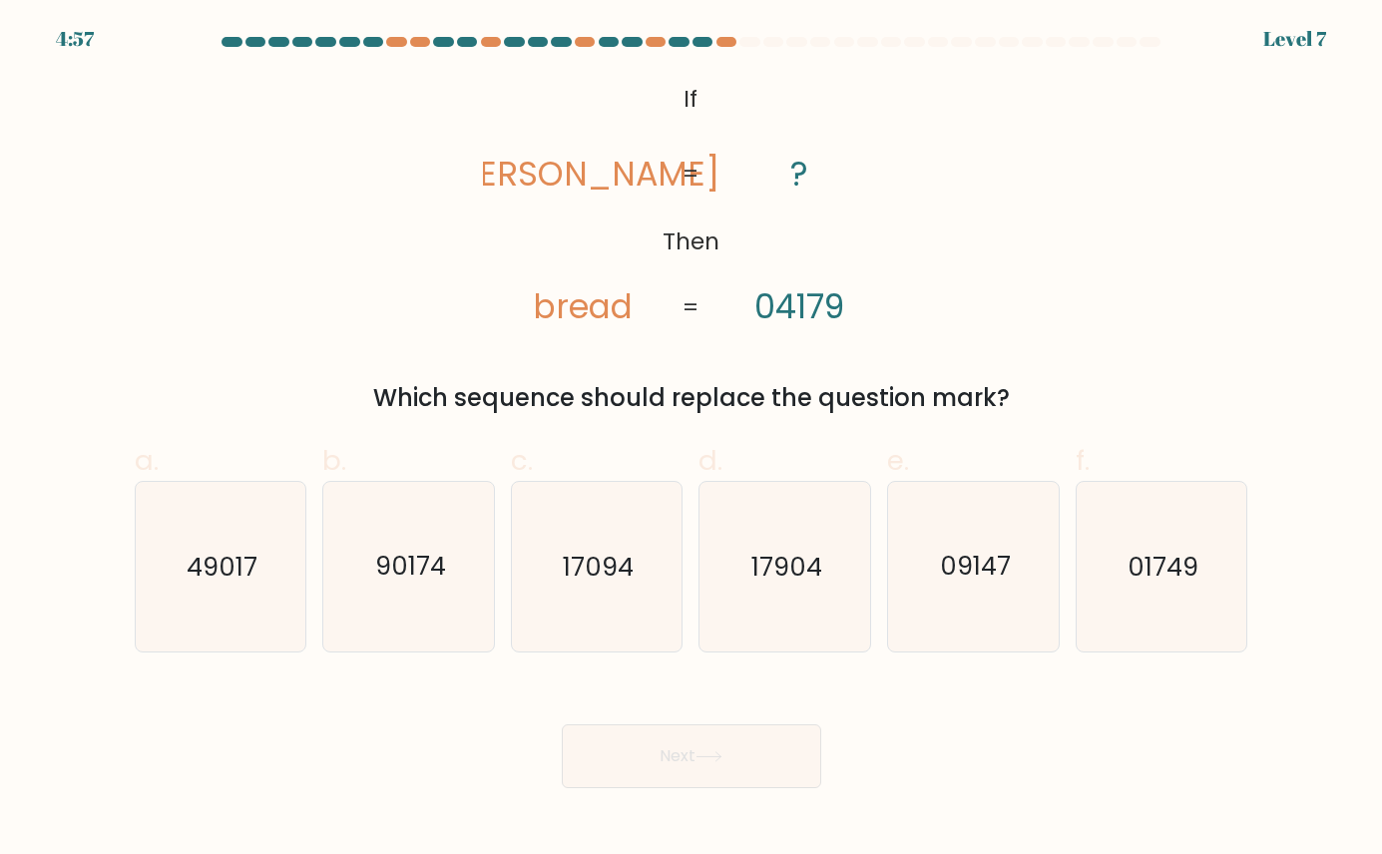
click at [883, 340] on div "@import url('https://fonts.googleapis.com/css?family=Abril+Fatface:400,100,100i…" at bounding box center [691, 246] width 1137 height 340
click at [883, 591] on icon "01749" at bounding box center [1161, 567] width 170 height 170
click at [692, 440] on input "f. 01749" at bounding box center [691, 433] width 1 height 13
radio input "true"
click at [645, 762] on button "Next" at bounding box center [691, 756] width 259 height 64
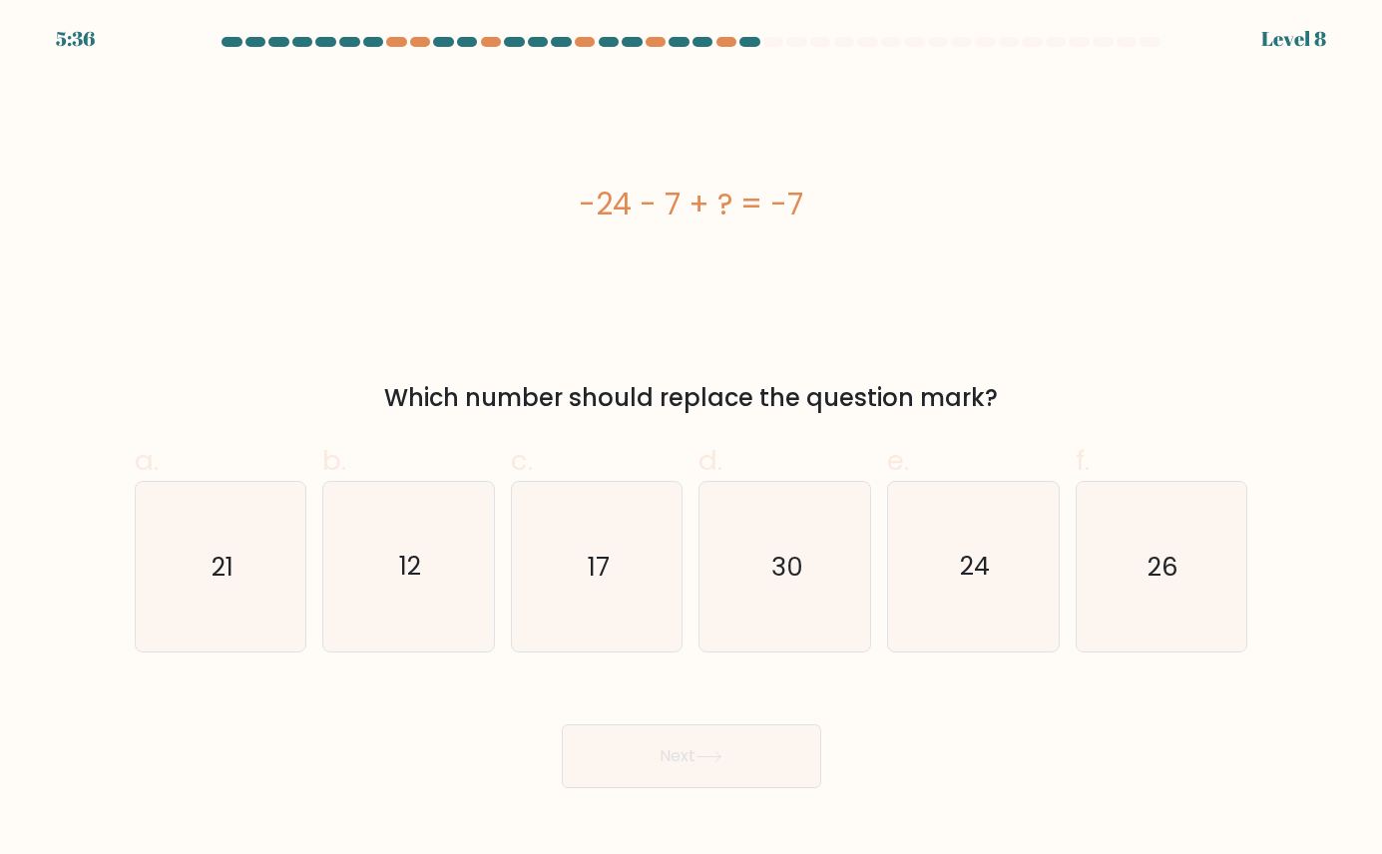
click at [701, 236] on div "-24 - 7 + ? = -7" at bounding box center [691, 204] width 1113 height 256
copy body "5:36 Level 8 -24 - 7 + ? = -7 Which number should replace the question mark? a.…"
click at [883, 352] on div "-24 - 7 + ? = -7 Which number should replace the question mark?" at bounding box center [691, 246] width 1137 height 340
click at [883, 539] on icon "24" at bounding box center [974, 567] width 170 height 170
click at [692, 440] on input "e. 24" at bounding box center [691, 433] width 1 height 13
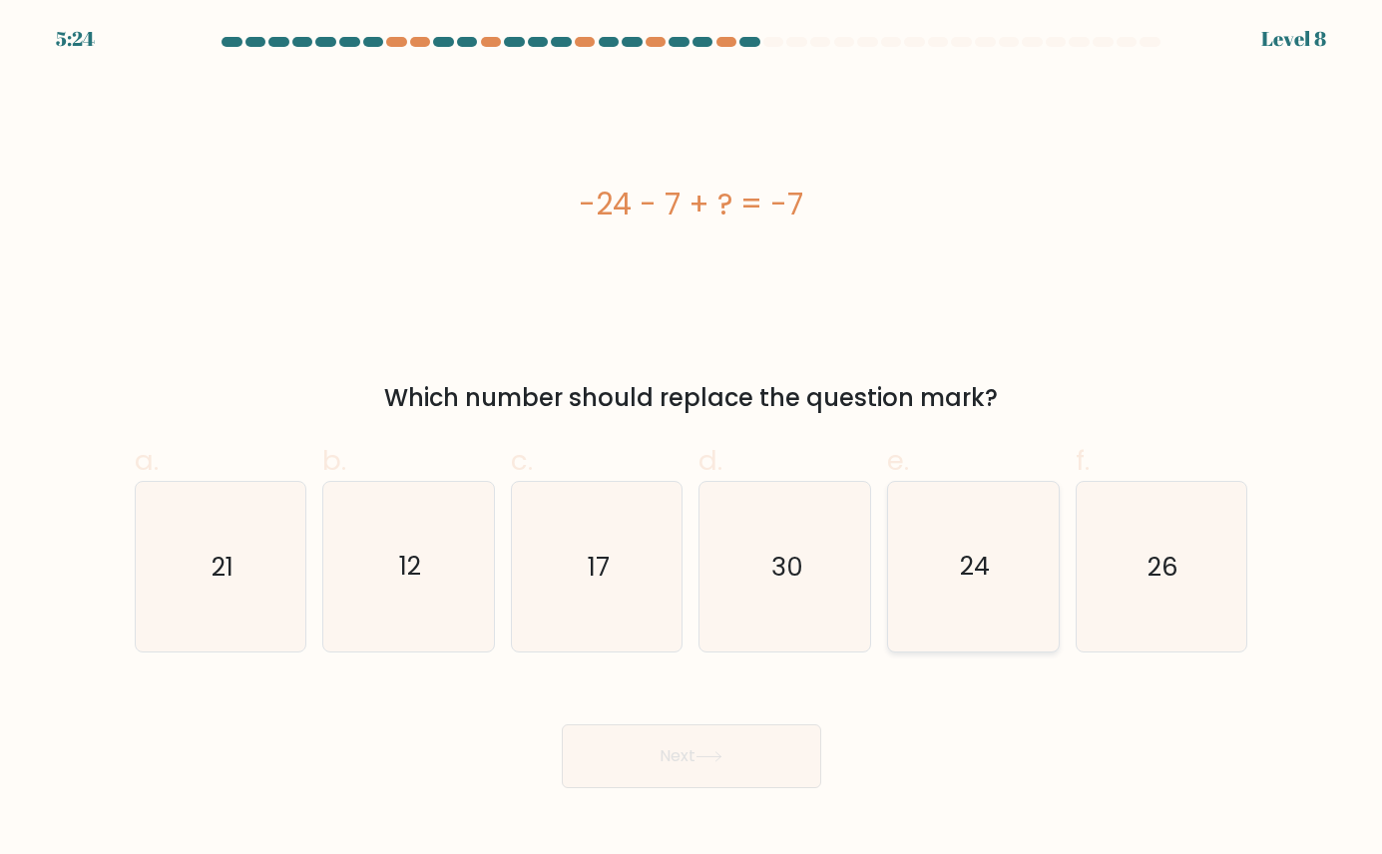
radio input "true"
click at [763, 778] on button "Next" at bounding box center [691, 756] width 259 height 64
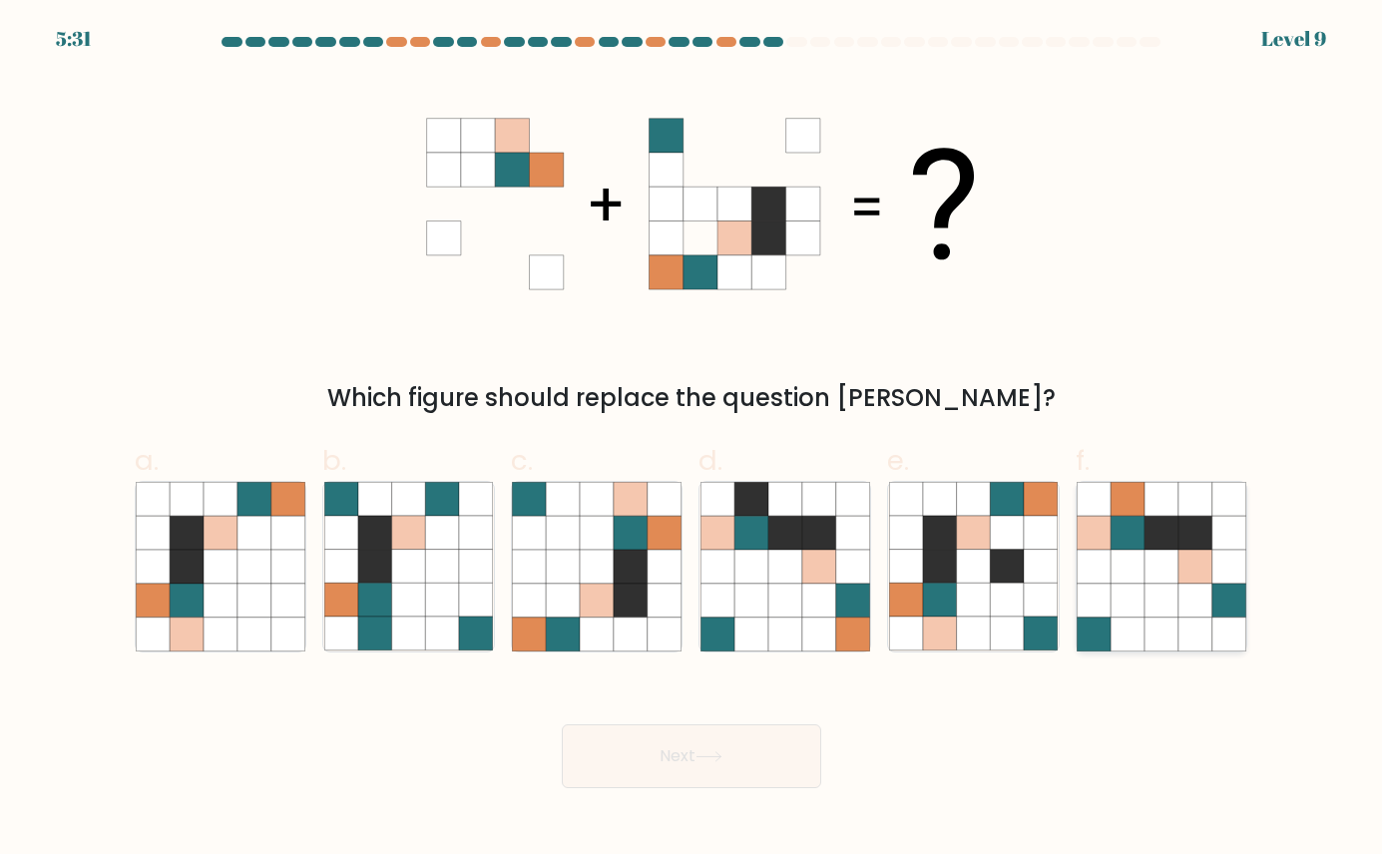
click at [883, 623] on icon at bounding box center [1195, 634] width 34 height 34
click at [692, 440] on input "f." at bounding box center [691, 433] width 1 height 13
radio input "true"
click at [689, 783] on button "Next" at bounding box center [691, 756] width 259 height 64
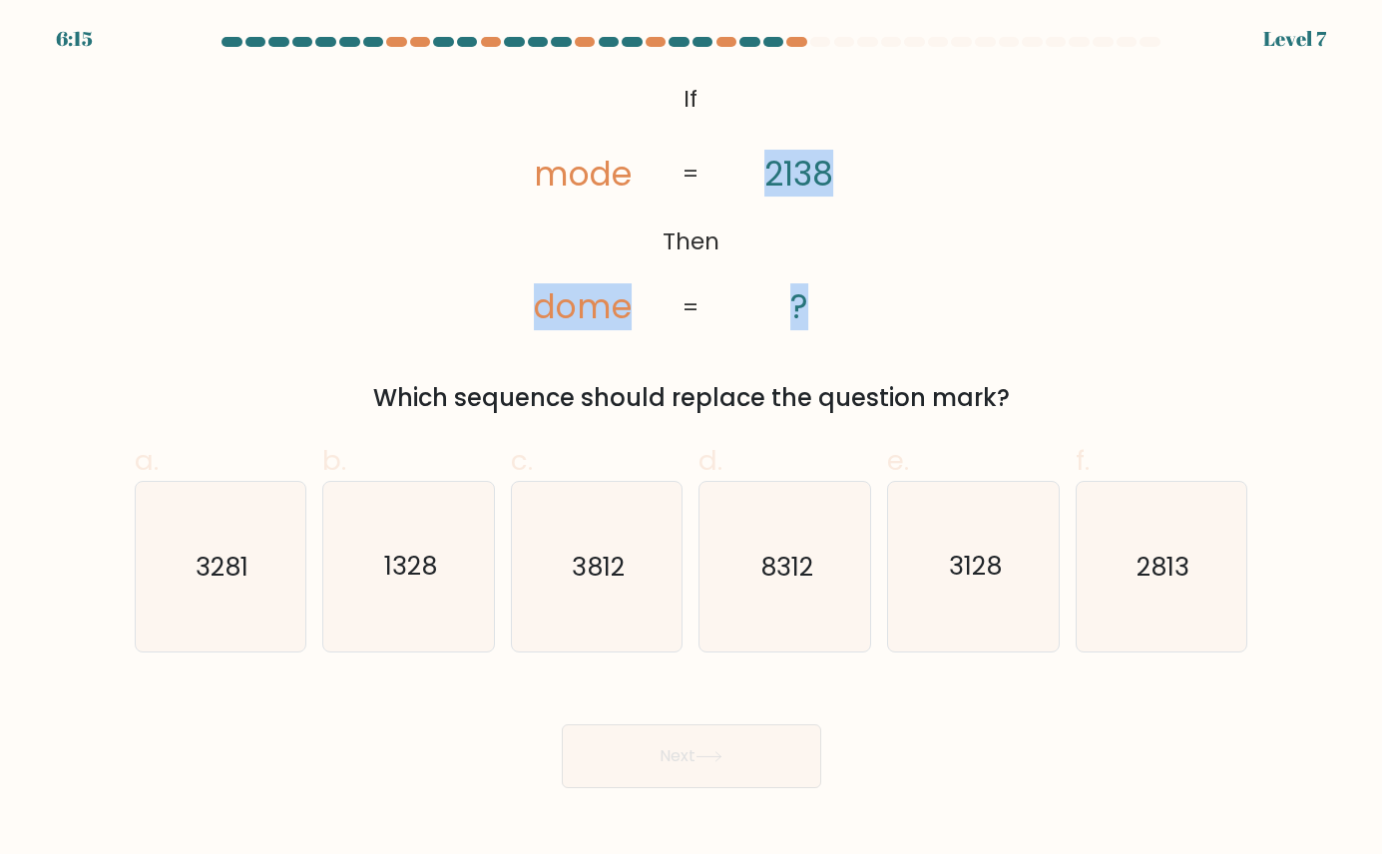
drag, startPoint x: 631, startPoint y: 108, endPoint x: 988, endPoint y: 295, distance: 402.5
click at [883, 295] on div "@import url('https://fonts.googleapis.com/css?family=Abril+Fatface:400,100,100i…" at bounding box center [691, 246] width 1137 height 340
drag, startPoint x: 988, startPoint y: 295, endPoint x: 606, endPoint y: 154, distance: 406.5
click at [606, 154] on tspan "mode" at bounding box center [583, 173] width 98 height 47
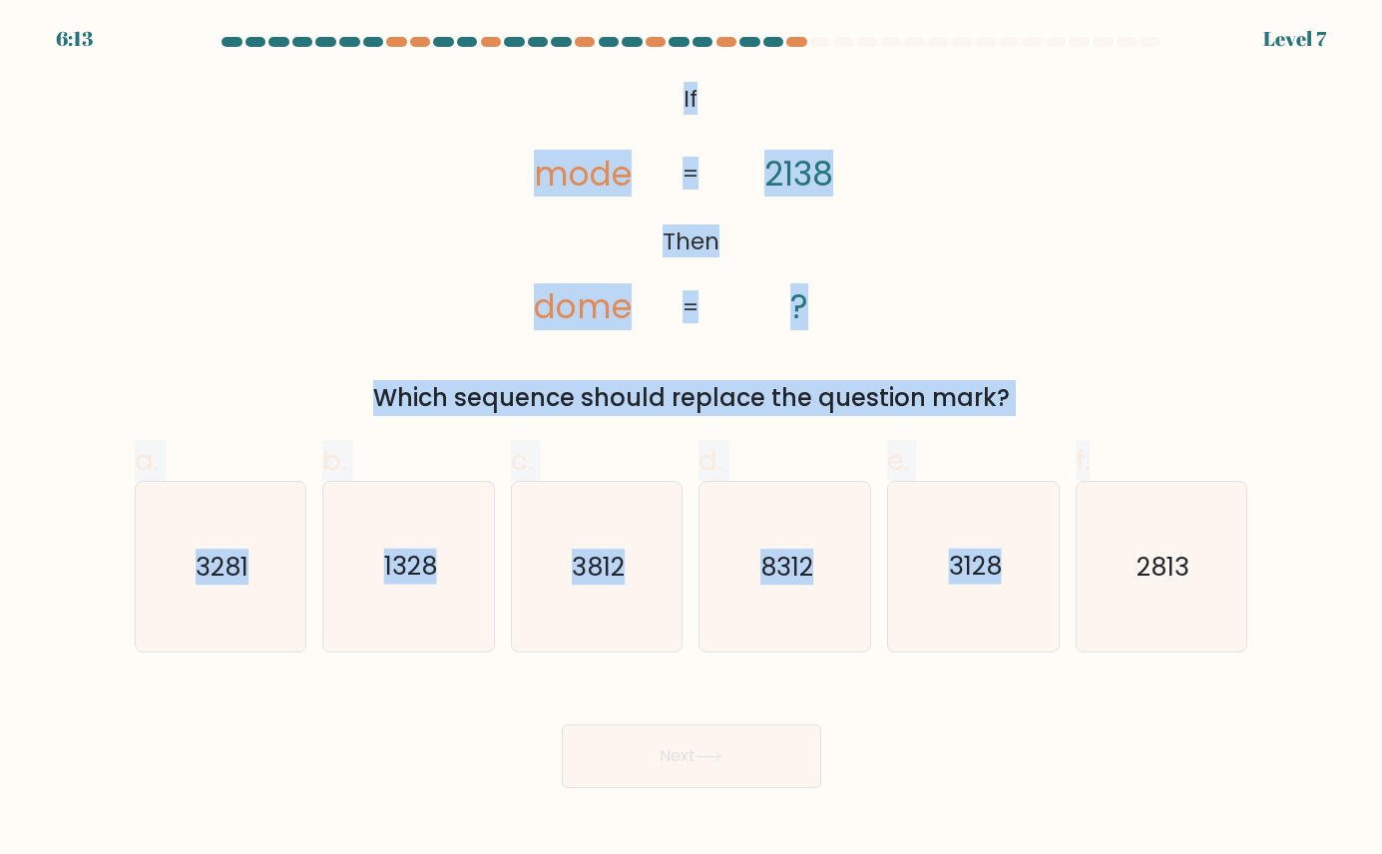
drag, startPoint x: 660, startPoint y: 87, endPoint x: 1198, endPoint y: 466, distance: 657.8
click at [883, 468] on form "If ?" at bounding box center [691, 412] width 1382 height 751
drag, startPoint x: 1198, startPoint y: 466, endPoint x: 1075, endPoint y: 316, distance: 193.5
click at [883, 316] on div "@import url('https://fonts.googleapis.com/css?family=Abril+Fatface:400,100,100i…" at bounding box center [691, 246] width 1137 height 340
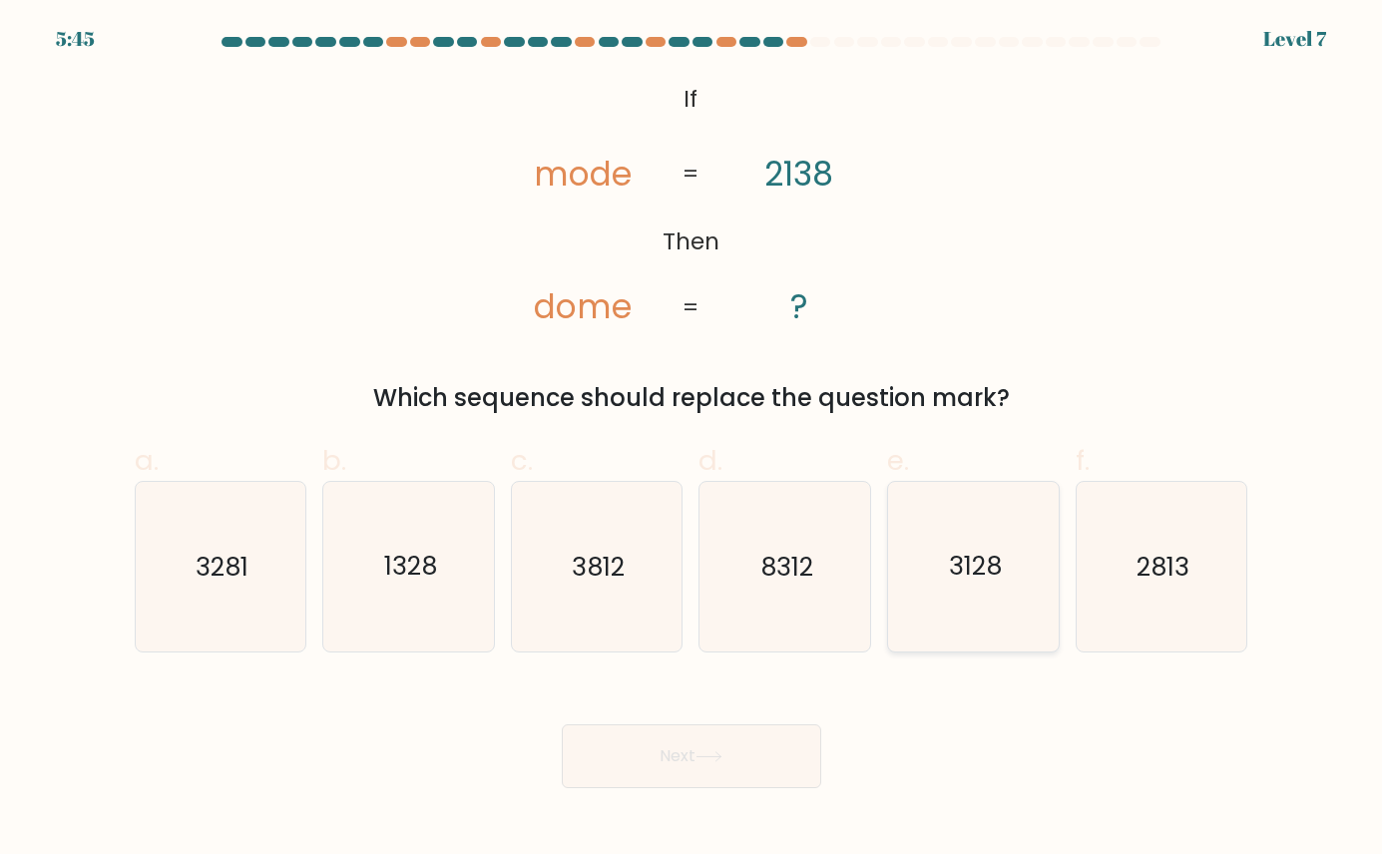
click at [883, 566] on text "3128" at bounding box center [975, 567] width 53 height 36
click at [692, 440] on input "e. 3128" at bounding box center [691, 433] width 1 height 13
radio input "true"
click at [739, 726] on button "Next" at bounding box center [691, 756] width 259 height 64
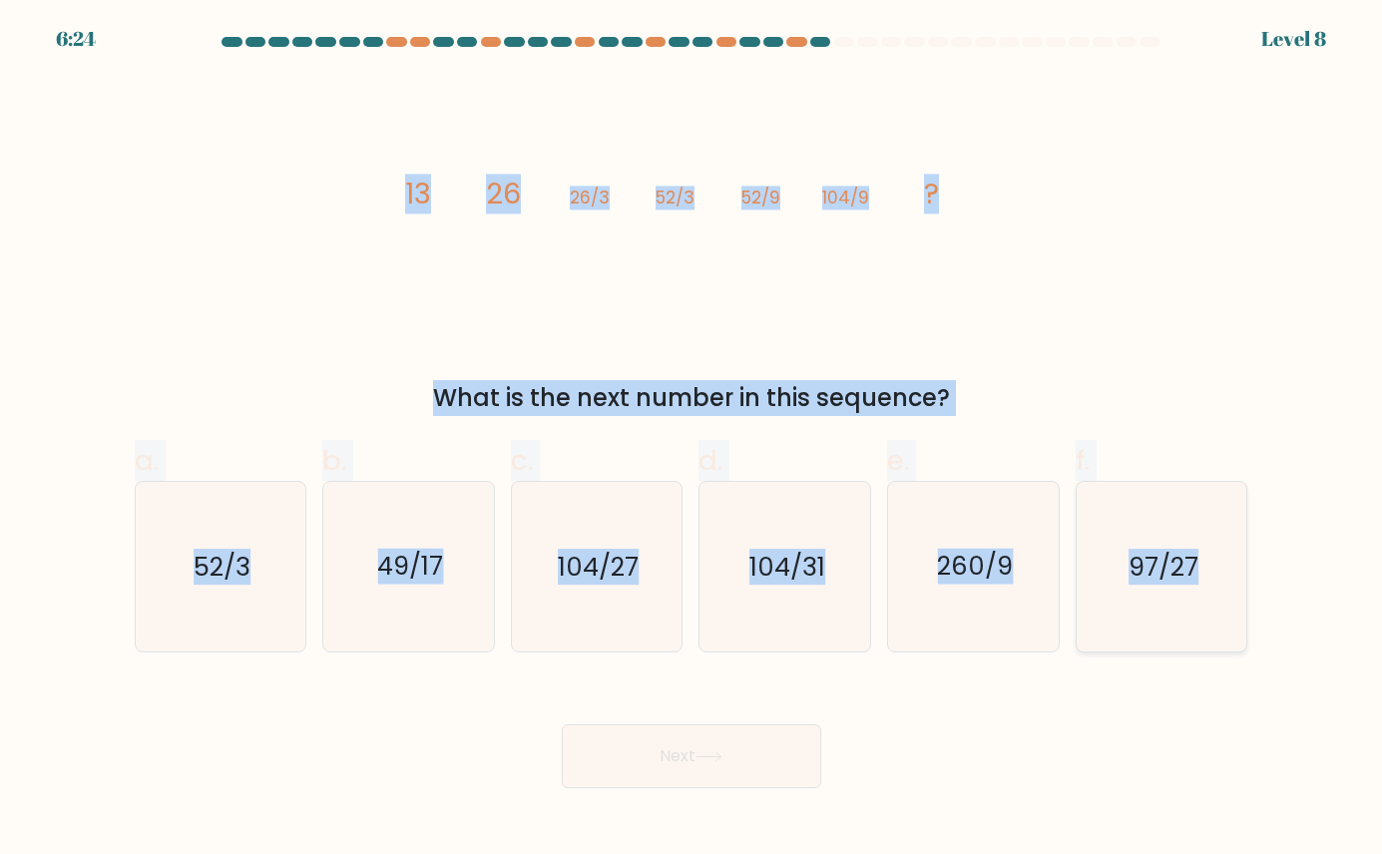
drag, startPoint x: 394, startPoint y: 193, endPoint x: 1233, endPoint y: 590, distance: 928.1
click at [883, 590] on form at bounding box center [691, 412] width 1382 height 751
copy form "13 26 26/3 52/3 52/9 104/9 ? What is the next number in this sequence? a. 52/3 …"
click at [883, 356] on div "image/svg+xml 13 26 26/3 52/3 52/9 104/9 ? What is the next number in this sequ…" at bounding box center [691, 246] width 1137 height 340
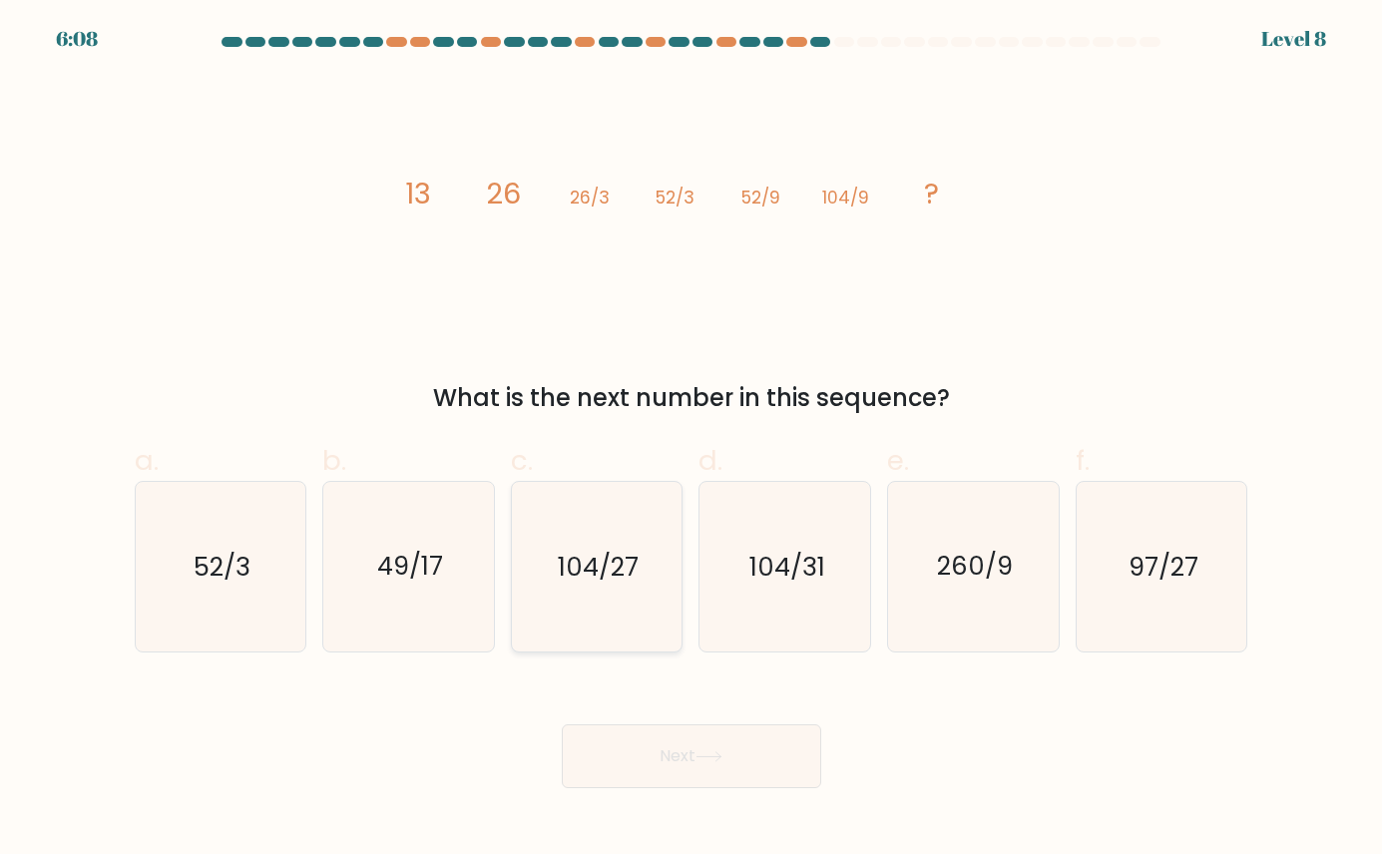
click at [547, 563] on icon "104/27" at bounding box center [597, 567] width 170 height 170
click at [691, 440] on input "c. 104/27" at bounding box center [691, 433] width 1 height 13
radio input "true"
click at [676, 745] on button "Next" at bounding box center [691, 756] width 259 height 64
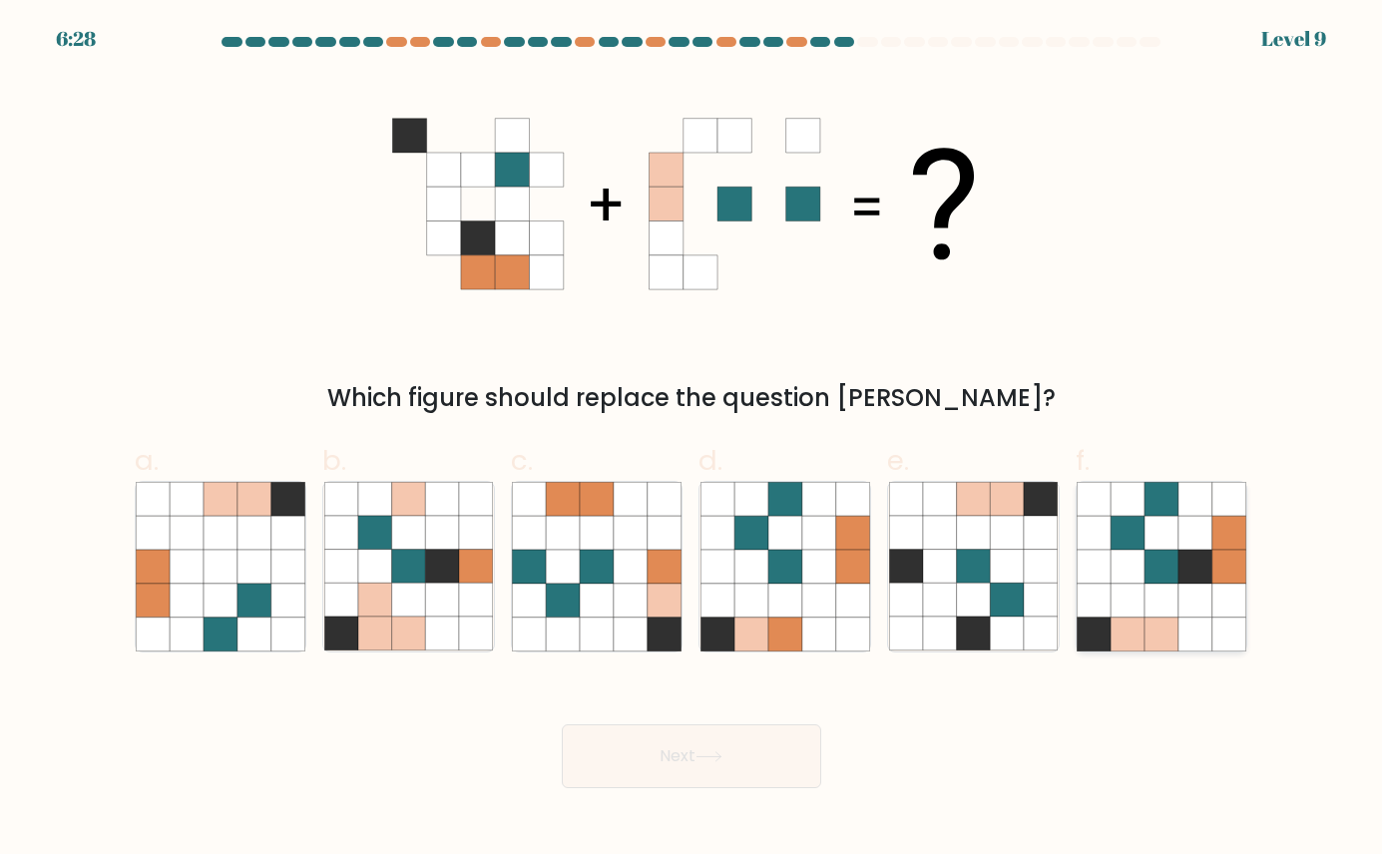
click at [883, 605] on icon at bounding box center [1195, 601] width 34 height 34
click at [692, 440] on input "f." at bounding box center [691, 433] width 1 height 13
radio input "true"
click at [739, 754] on button "Next" at bounding box center [691, 756] width 259 height 64
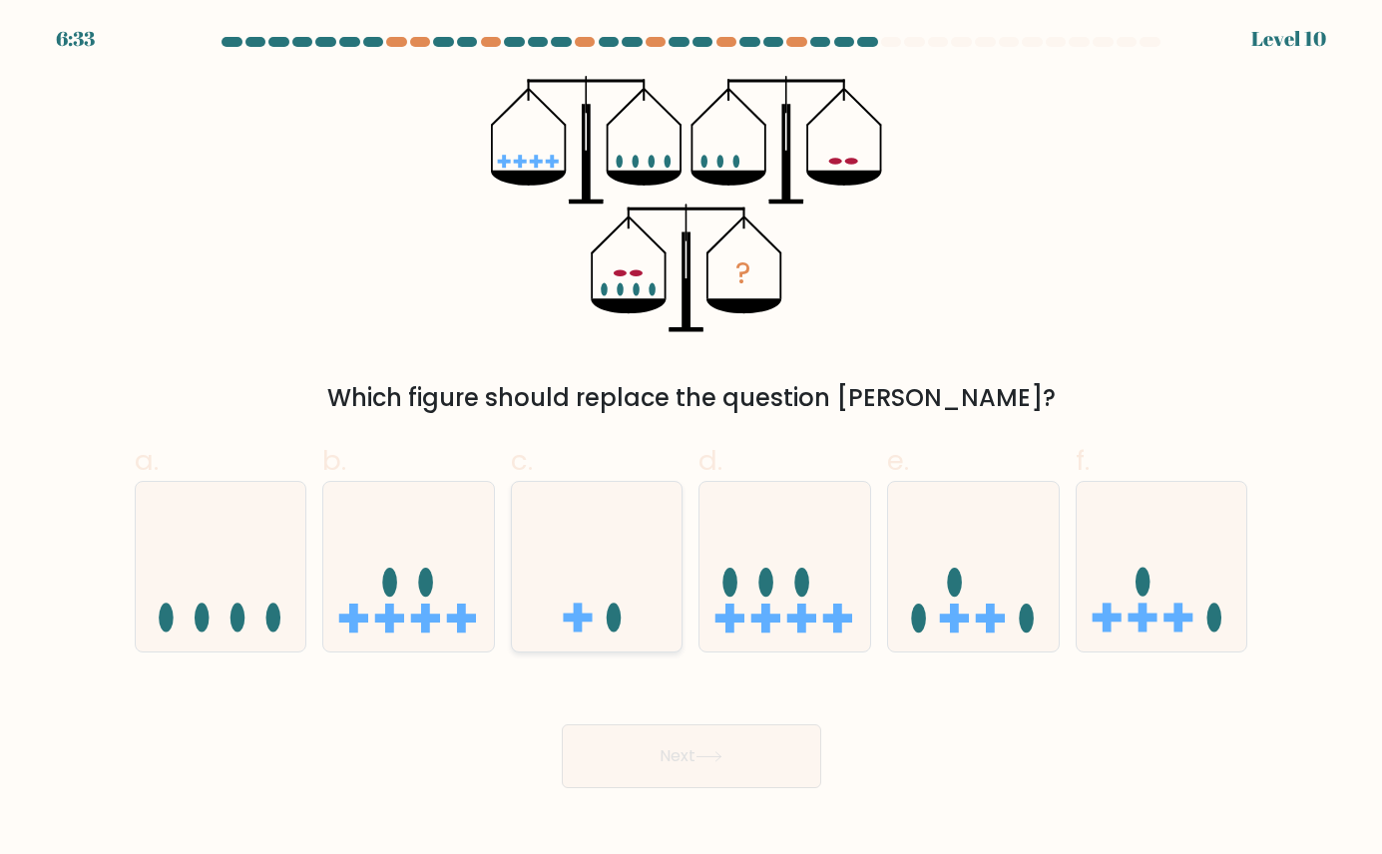
click at [581, 564] on icon at bounding box center [597, 566] width 171 height 141
click at [691, 440] on input "c." at bounding box center [691, 433] width 1 height 13
radio input "true"
click at [699, 756] on button "Next" at bounding box center [691, 756] width 259 height 64
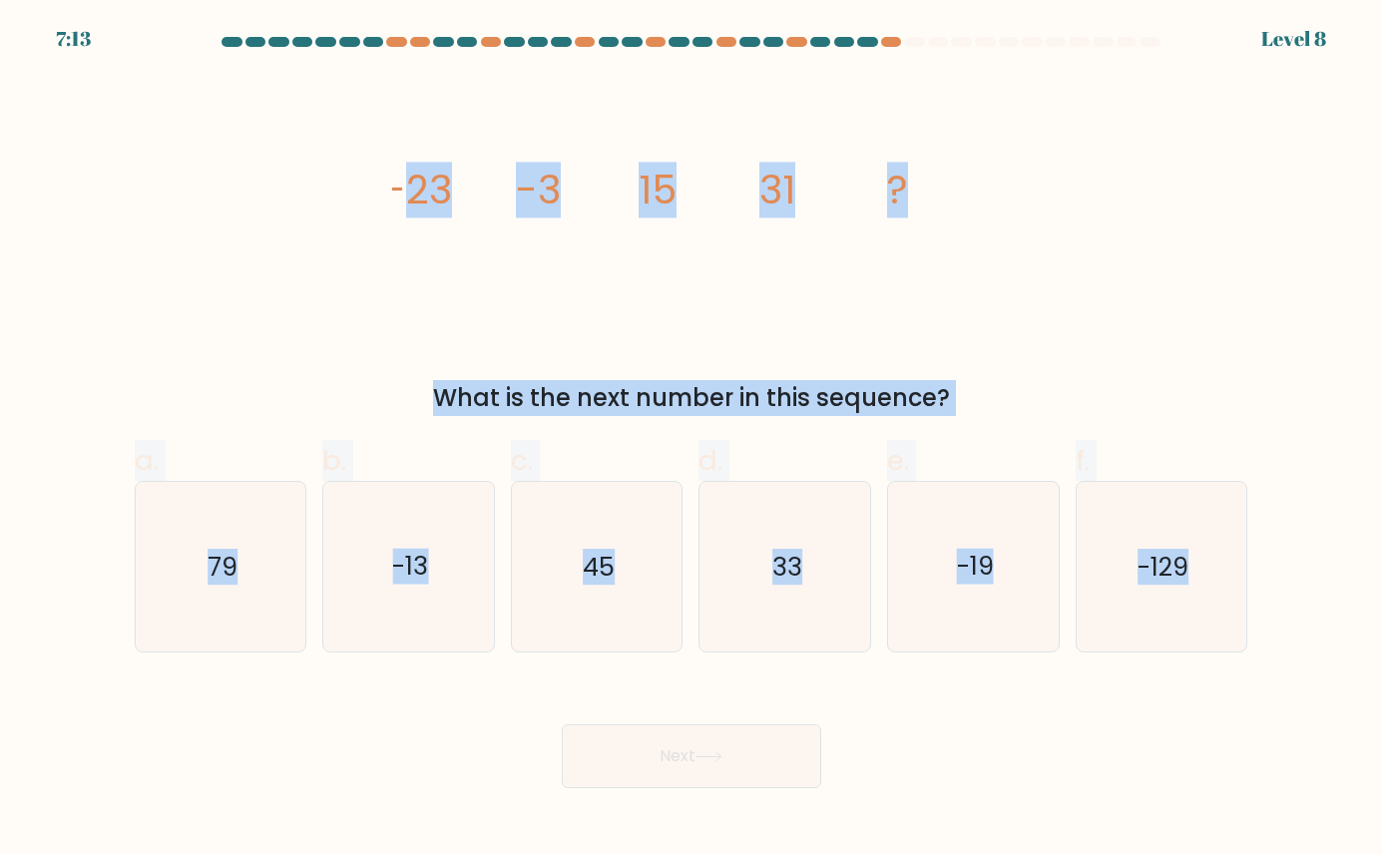
drag, startPoint x: 395, startPoint y: 196, endPoint x: 1309, endPoint y: 505, distance: 964.6
click at [883, 505] on form at bounding box center [691, 412] width 1382 height 751
copy form "23 -3 15 31 ? What is the next number in this sequence? a. 79 b. -13 c. 45 d. 3…"
click at [586, 192] on icon "image/svg+xml -23 -3 15 31 ?" at bounding box center [691, 204] width 599 height 256
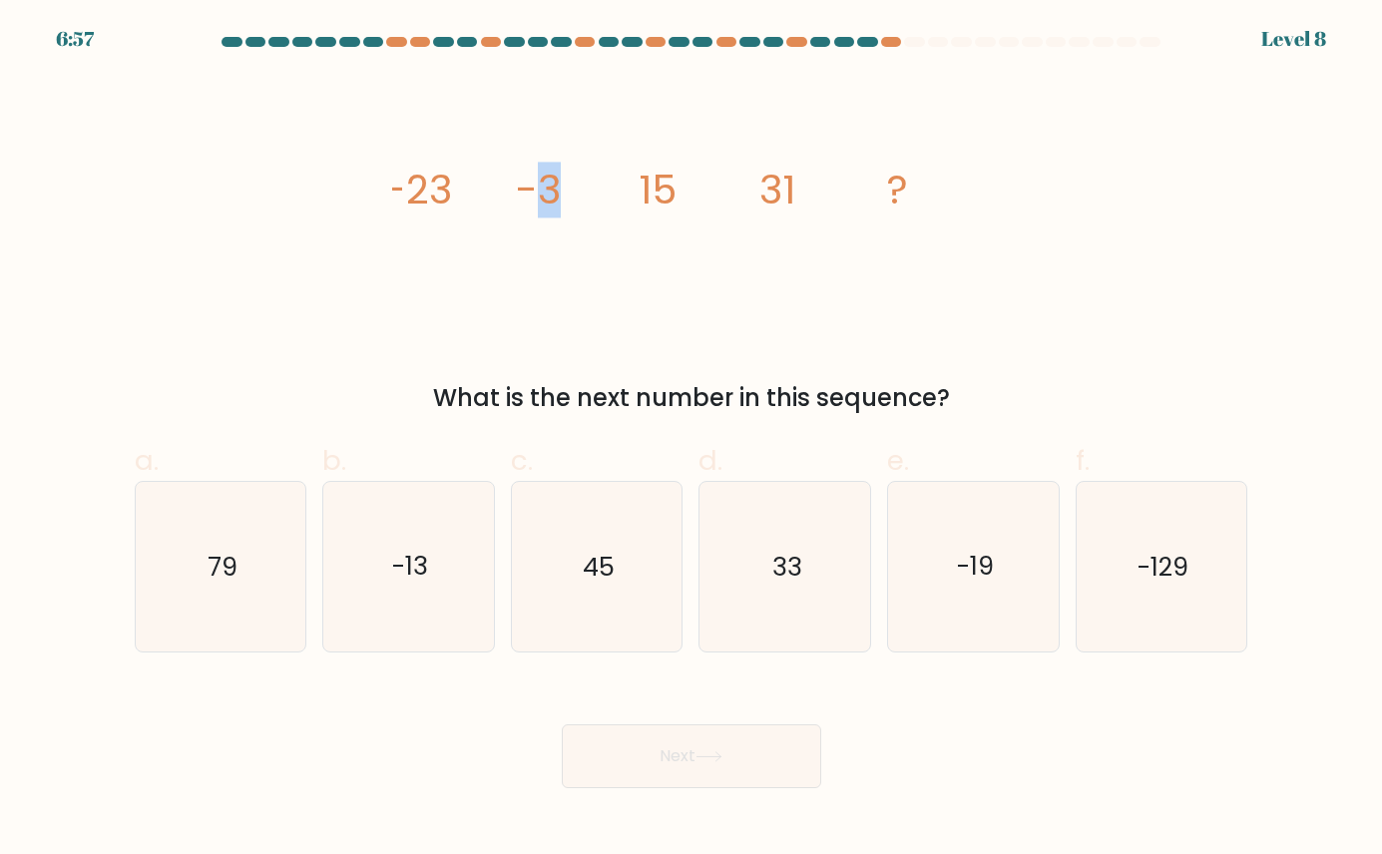
drag, startPoint x: 527, startPoint y: 192, endPoint x: 551, endPoint y: 186, distance: 24.7
click at [551, 186] on tspan "-3" at bounding box center [537, 190] width 45 height 56
drag, startPoint x: 551, startPoint y: 186, endPoint x: 631, endPoint y: 200, distance: 82.2
click at [631, 200] on icon "image/svg+xml -23 -3 15 31 ?" at bounding box center [691, 204] width 599 height 256
click at [559, 566] on icon "45" at bounding box center [597, 567] width 170 height 170
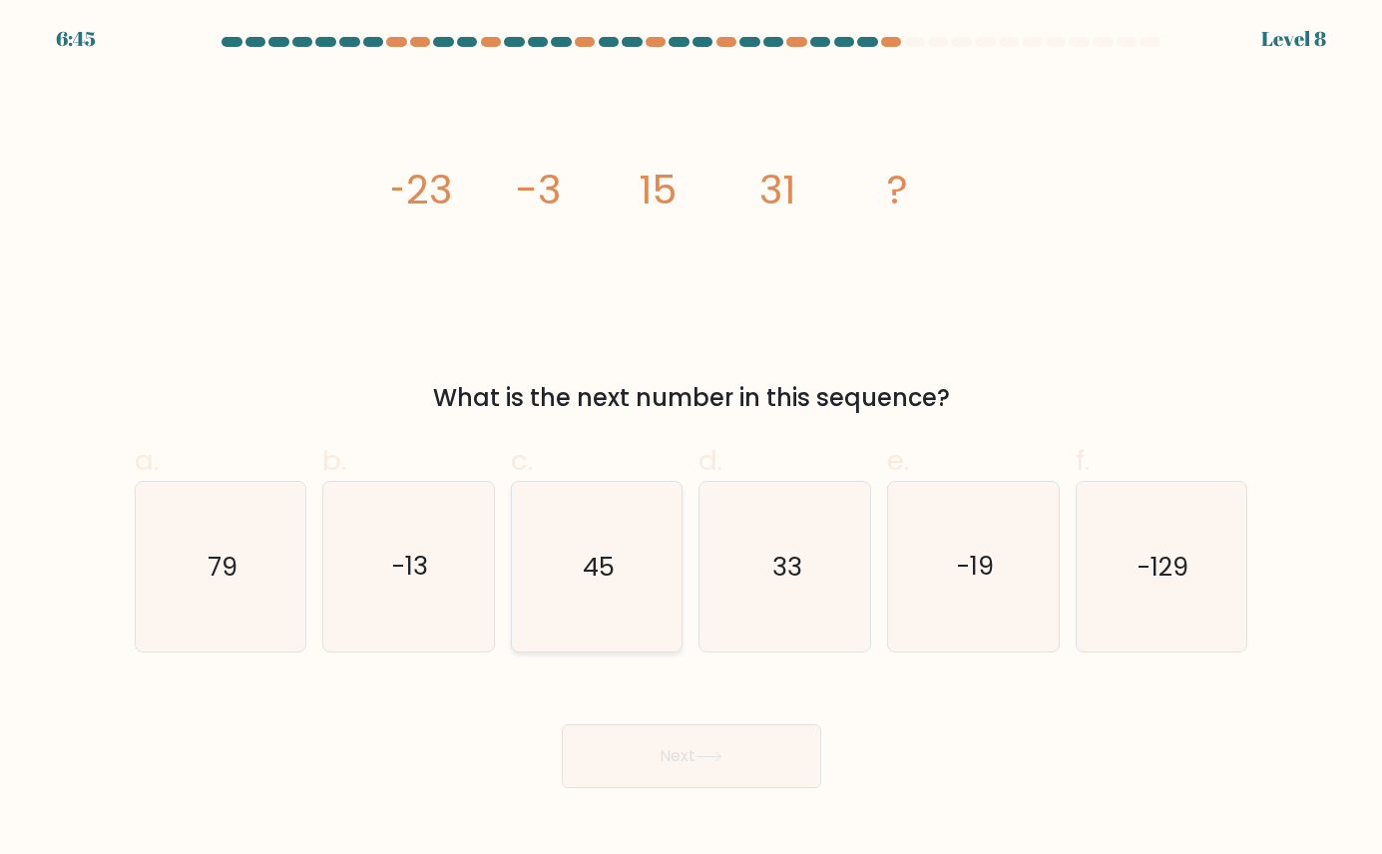
click at [691, 440] on input "c. 45" at bounding box center [691, 433] width 1 height 13
radio input "true"
click at [659, 753] on button "Next" at bounding box center [691, 756] width 259 height 64
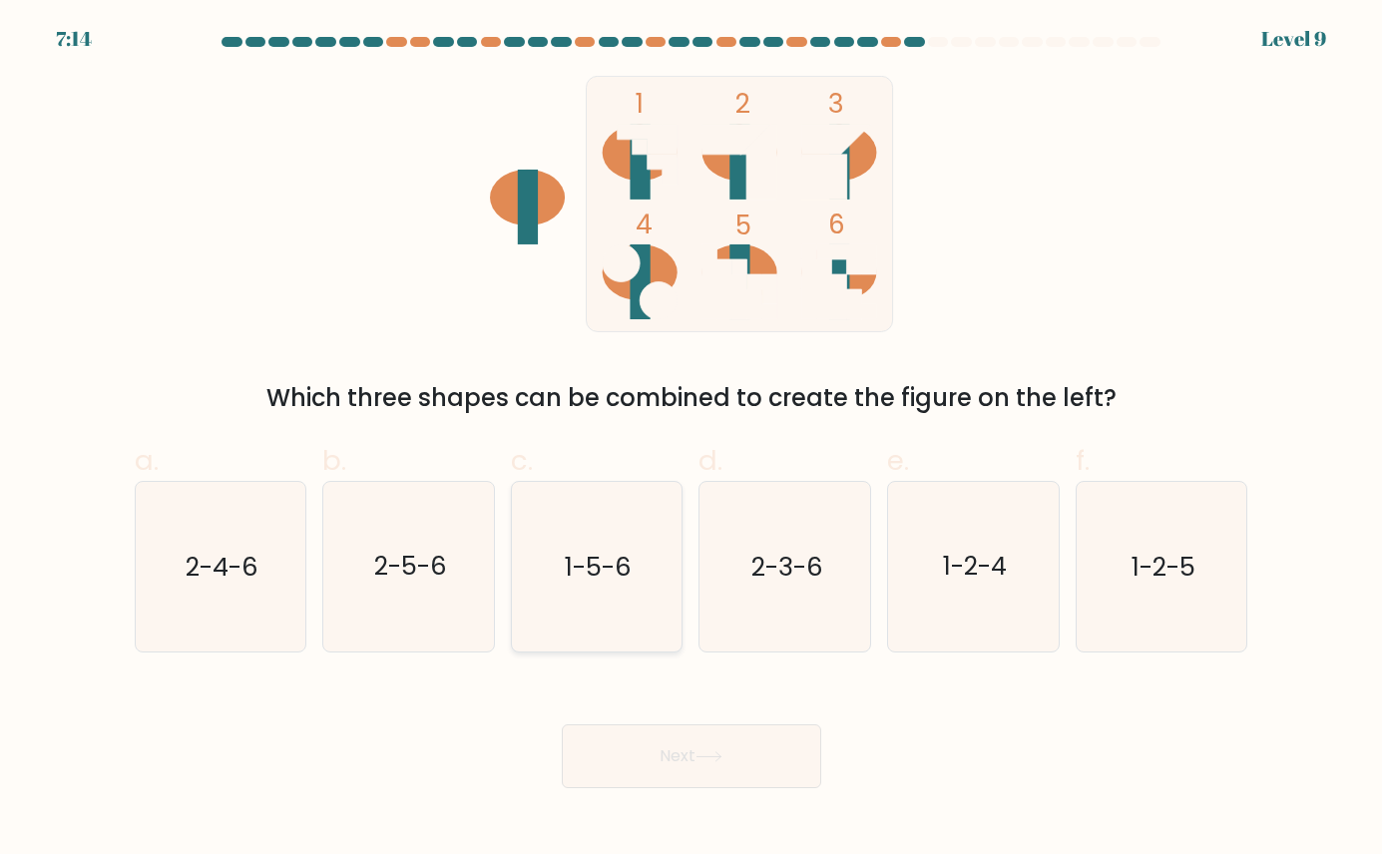
click at [636, 611] on icon "1-5-6" at bounding box center [597, 567] width 170 height 170
click at [691, 440] on input "c. 1-5-6" at bounding box center [691, 433] width 1 height 13
radio input "true"
click at [684, 742] on button "Next" at bounding box center [691, 756] width 259 height 64
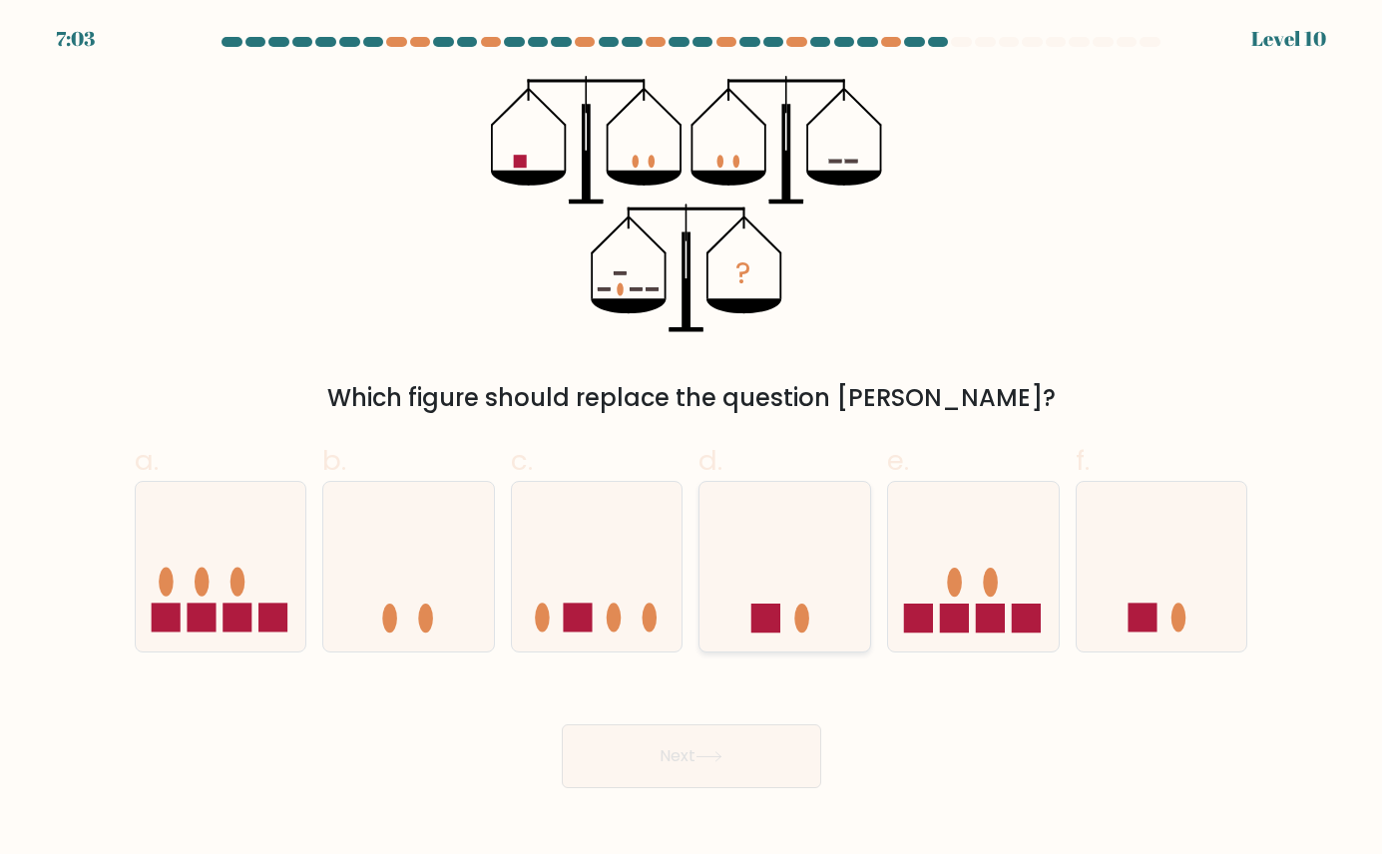
click at [780, 619] on rect at bounding box center [765, 617] width 29 height 29
click at [692, 440] on input "d." at bounding box center [691, 433] width 1 height 13
radio input "true"
click at [748, 763] on button "Next" at bounding box center [691, 756] width 259 height 64
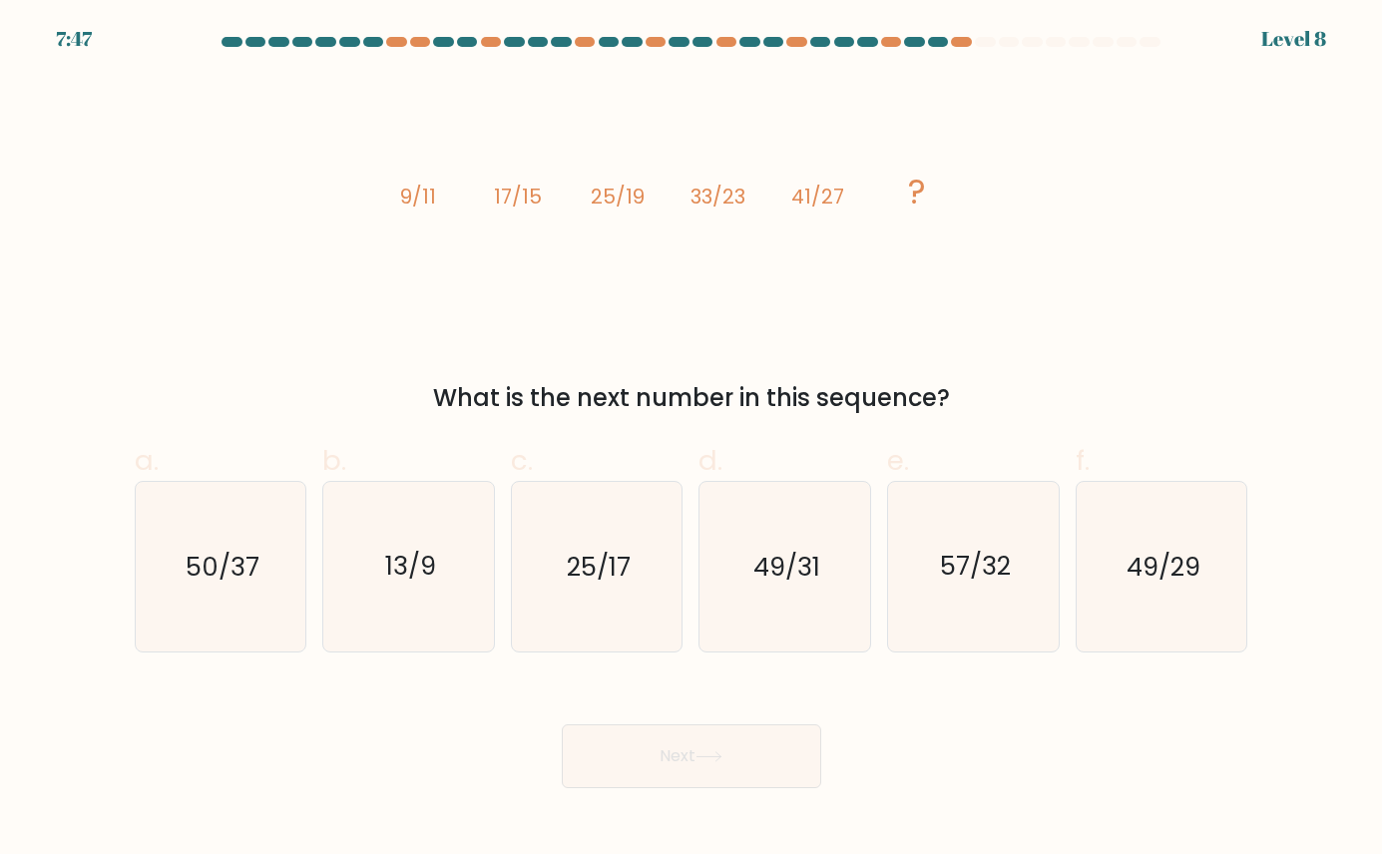
drag, startPoint x: 748, startPoint y: 763, endPoint x: 1029, endPoint y: 741, distance: 282.2
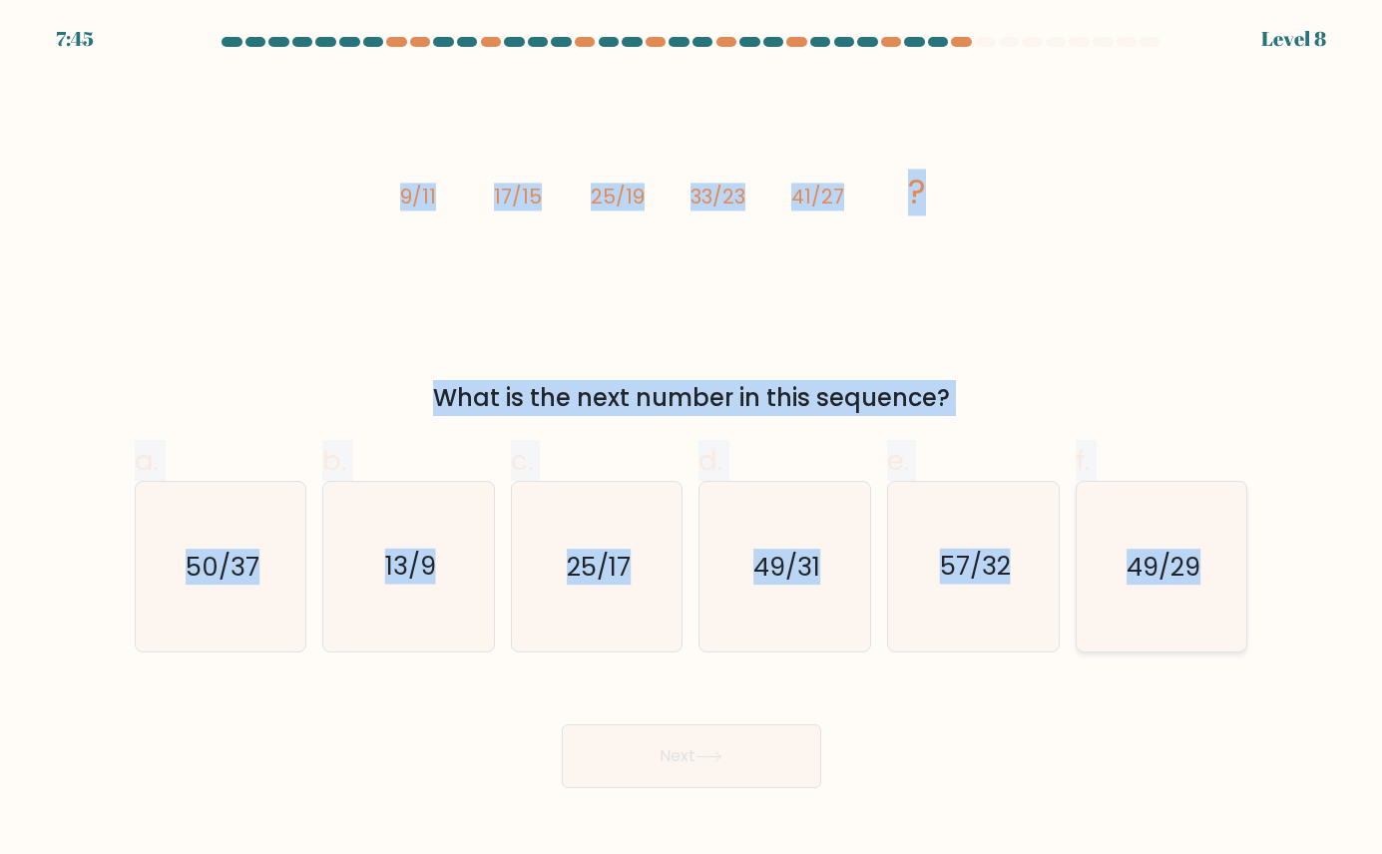
drag, startPoint x: 403, startPoint y: 195, endPoint x: 1210, endPoint y: 551, distance: 882.1
click at [883, 551] on form at bounding box center [691, 412] width 1382 height 751
copy form "9/11 17/15 25/19 33/23 41/27 ? What is the next number in this sequence? a. 50/…"
click at [813, 617] on icon "49/31" at bounding box center [785, 567] width 170 height 170
click at [692, 440] on input "d. 49/31" at bounding box center [691, 433] width 1 height 13
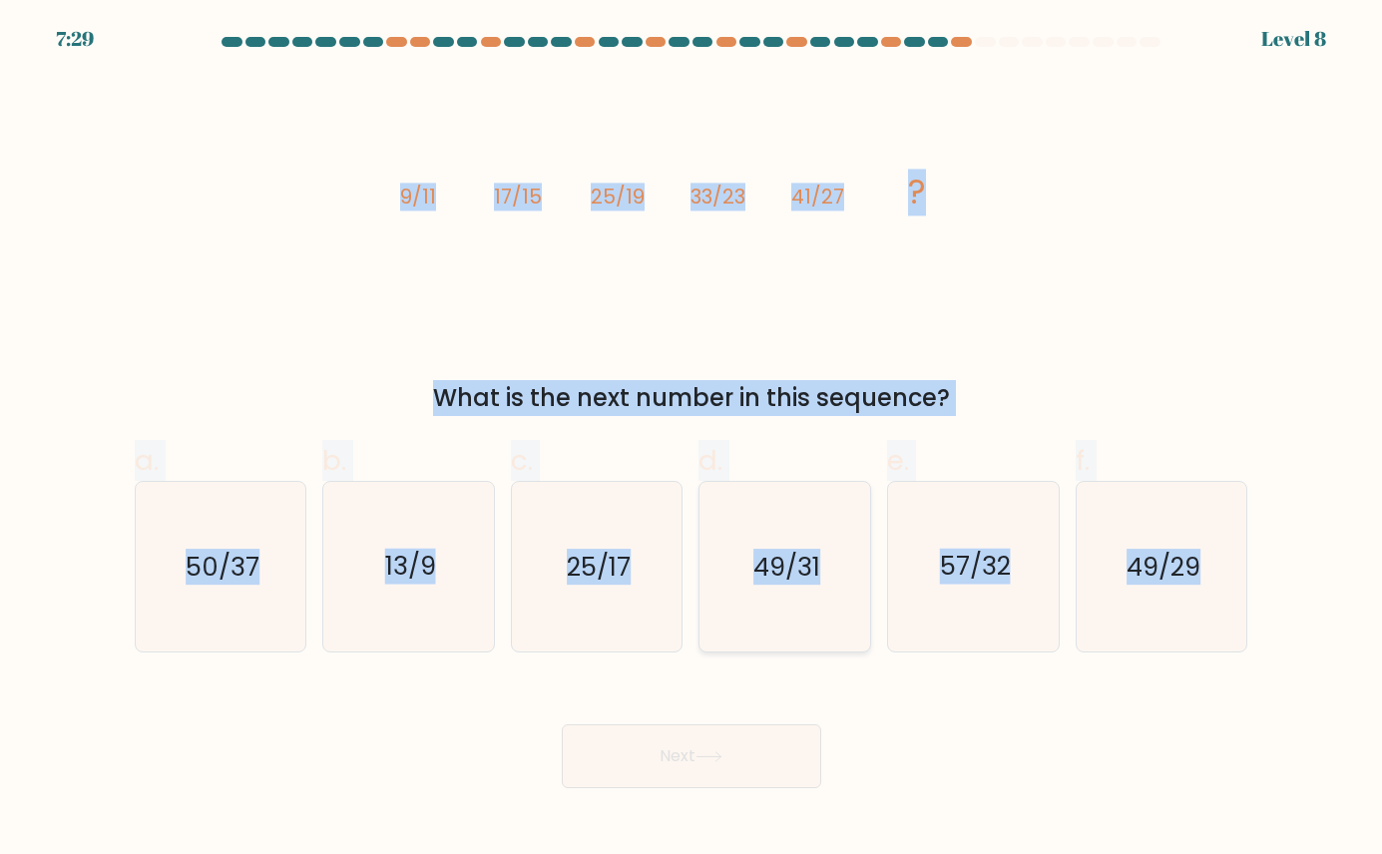
radio input "true"
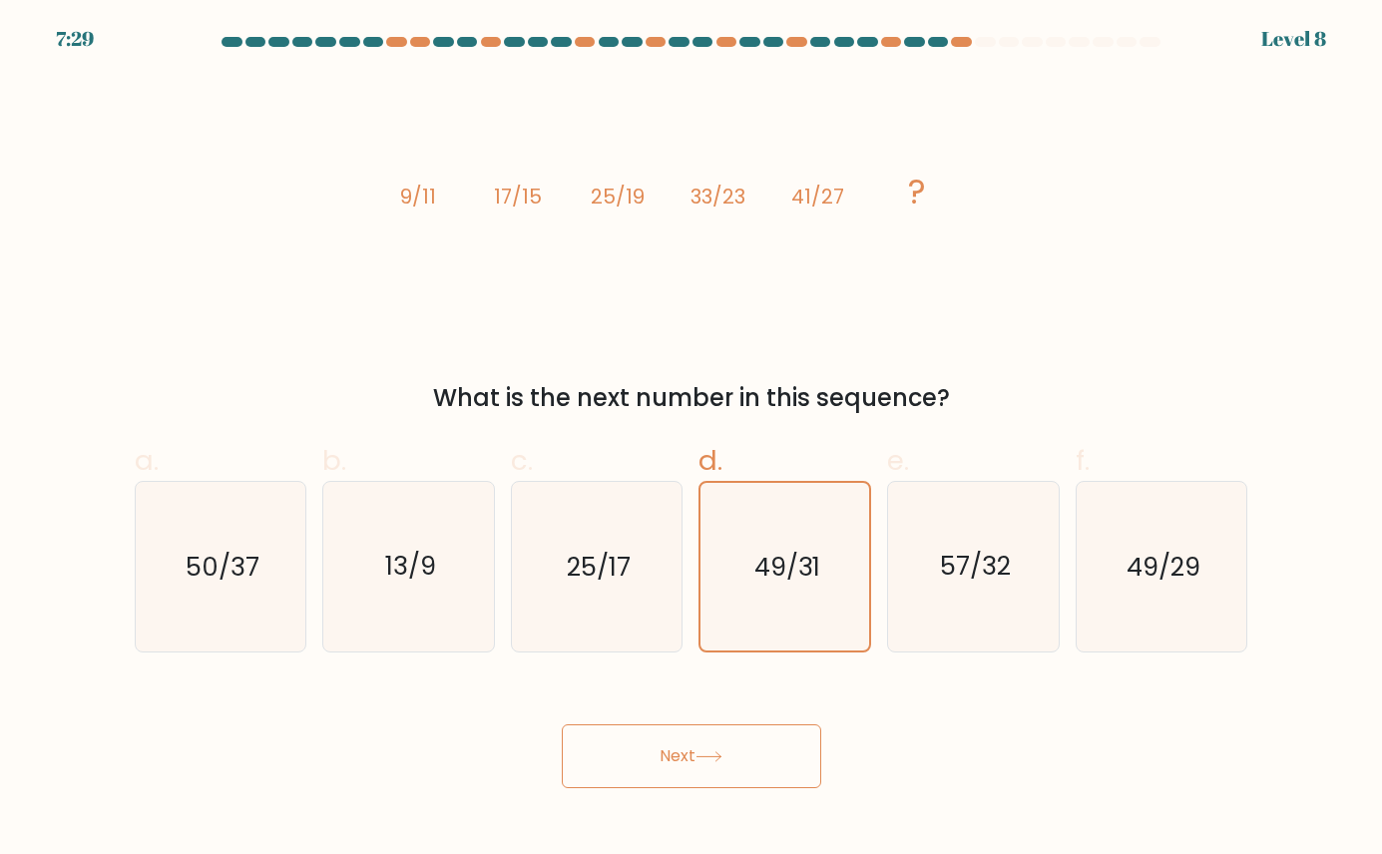
click at [736, 752] on button "Next" at bounding box center [691, 756] width 259 height 64
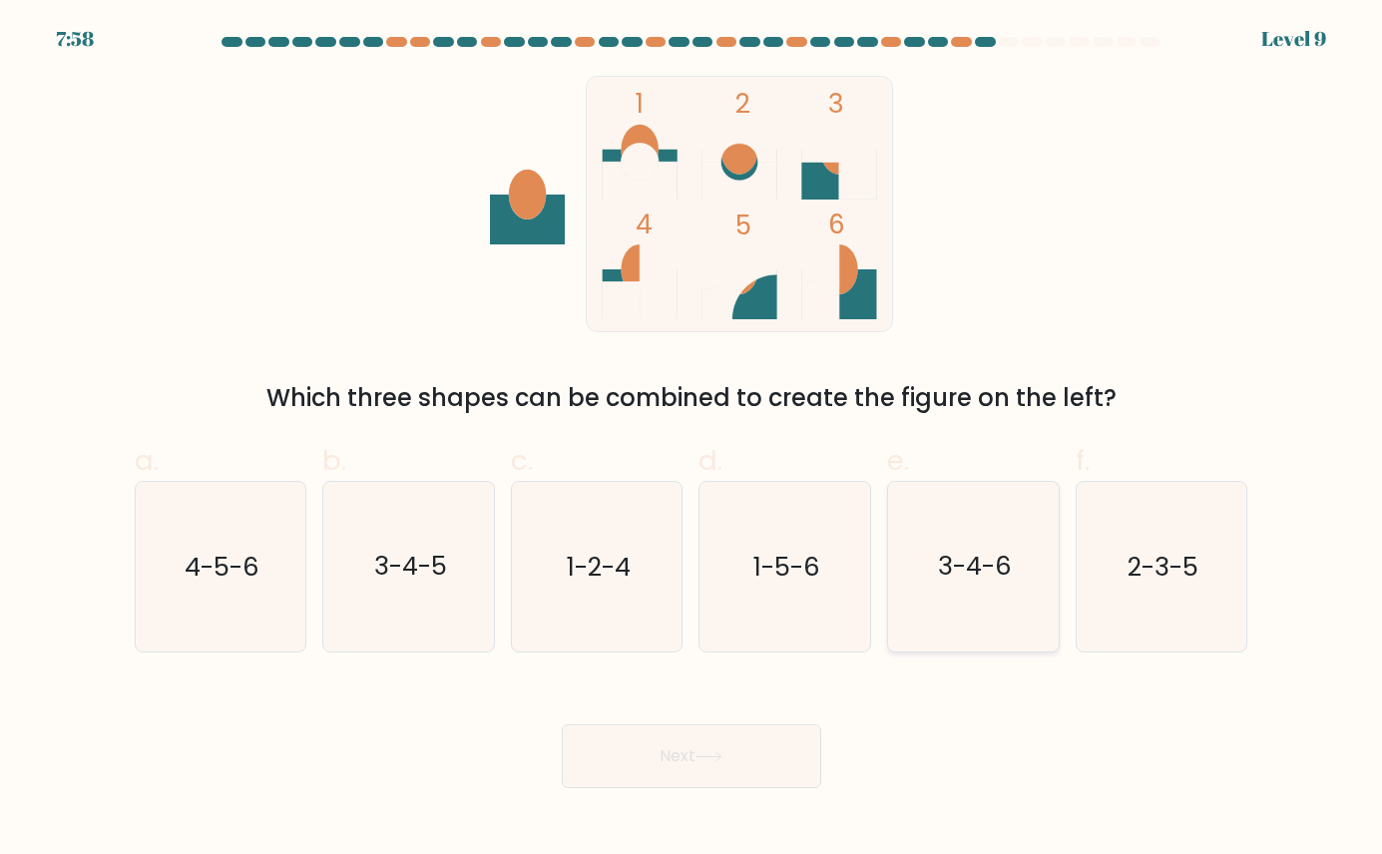
click at [883, 608] on icon "3-4-6" at bounding box center [974, 567] width 170 height 170
click at [692, 440] on input "e. 3-4-6" at bounding box center [691, 433] width 1 height 13
radio input "true"
click at [746, 777] on button "Next" at bounding box center [691, 756] width 259 height 64
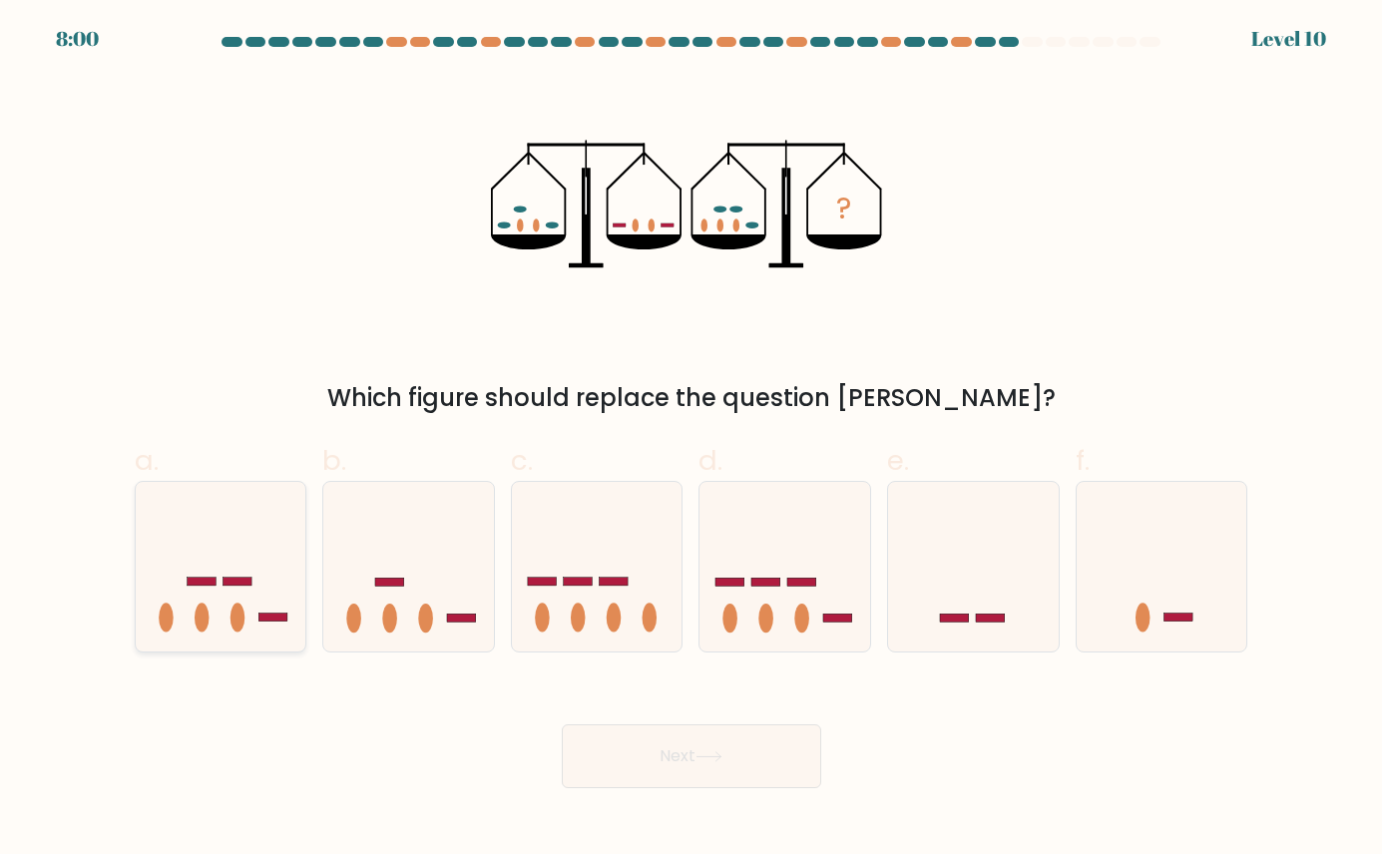
click at [255, 596] on icon at bounding box center [221, 566] width 171 height 141
click at [691, 440] on input "a." at bounding box center [691, 433] width 1 height 13
radio input "true"
click at [738, 761] on button "Next" at bounding box center [691, 756] width 259 height 64
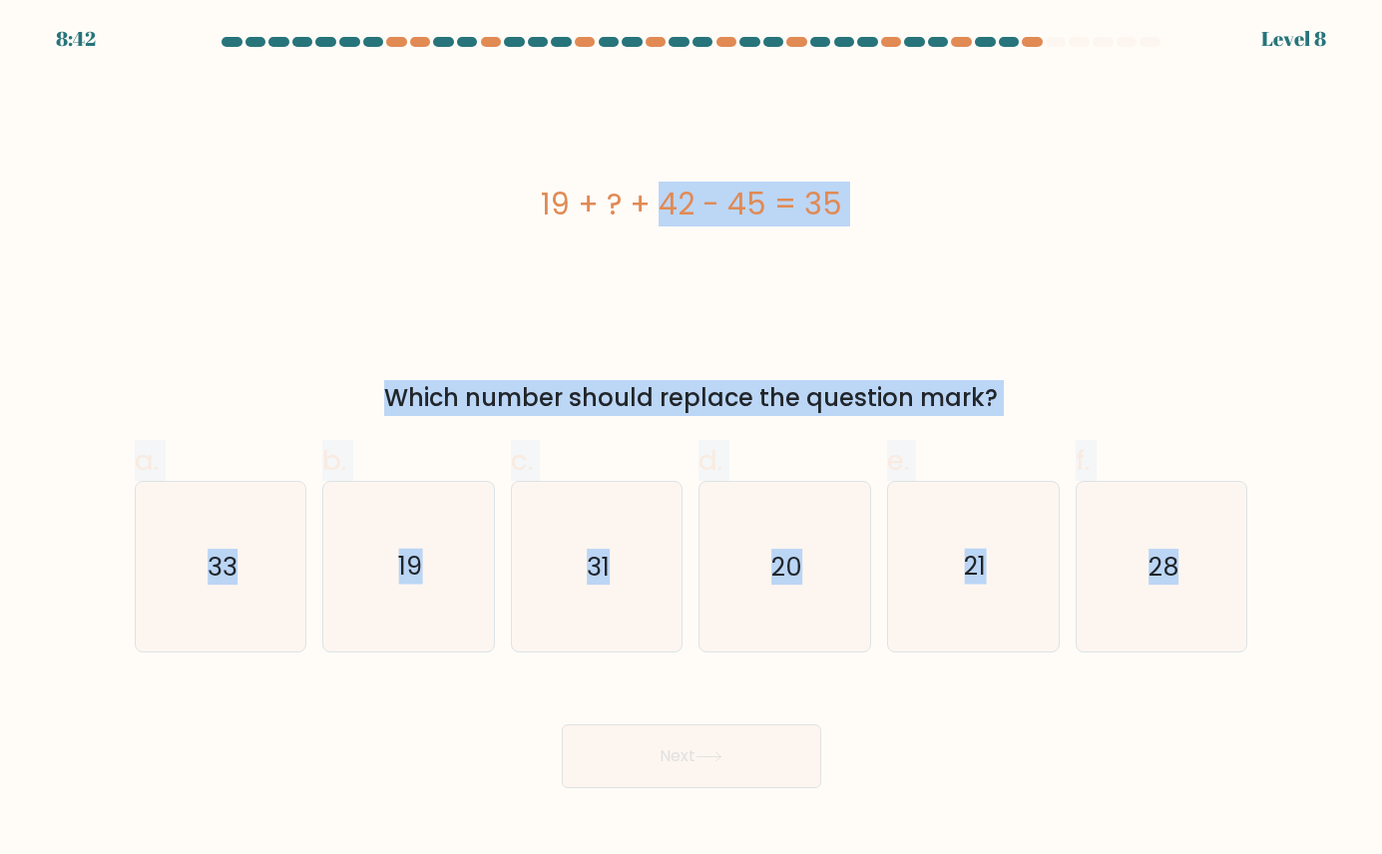
drag, startPoint x: 522, startPoint y: 188, endPoint x: 1353, endPoint y: 557, distance: 909.2
click at [883, 557] on form "a." at bounding box center [691, 412] width 1382 height 751
copy form "19 + ? + 42 - 45 = 35 Which number should replace the question mark? a. 33 b. 1…"
click at [399, 606] on icon "19" at bounding box center [409, 567] width 170 height 170
click at [691, 440] on input "b. 19" at bounding box center [691, 433] width 1 height 13
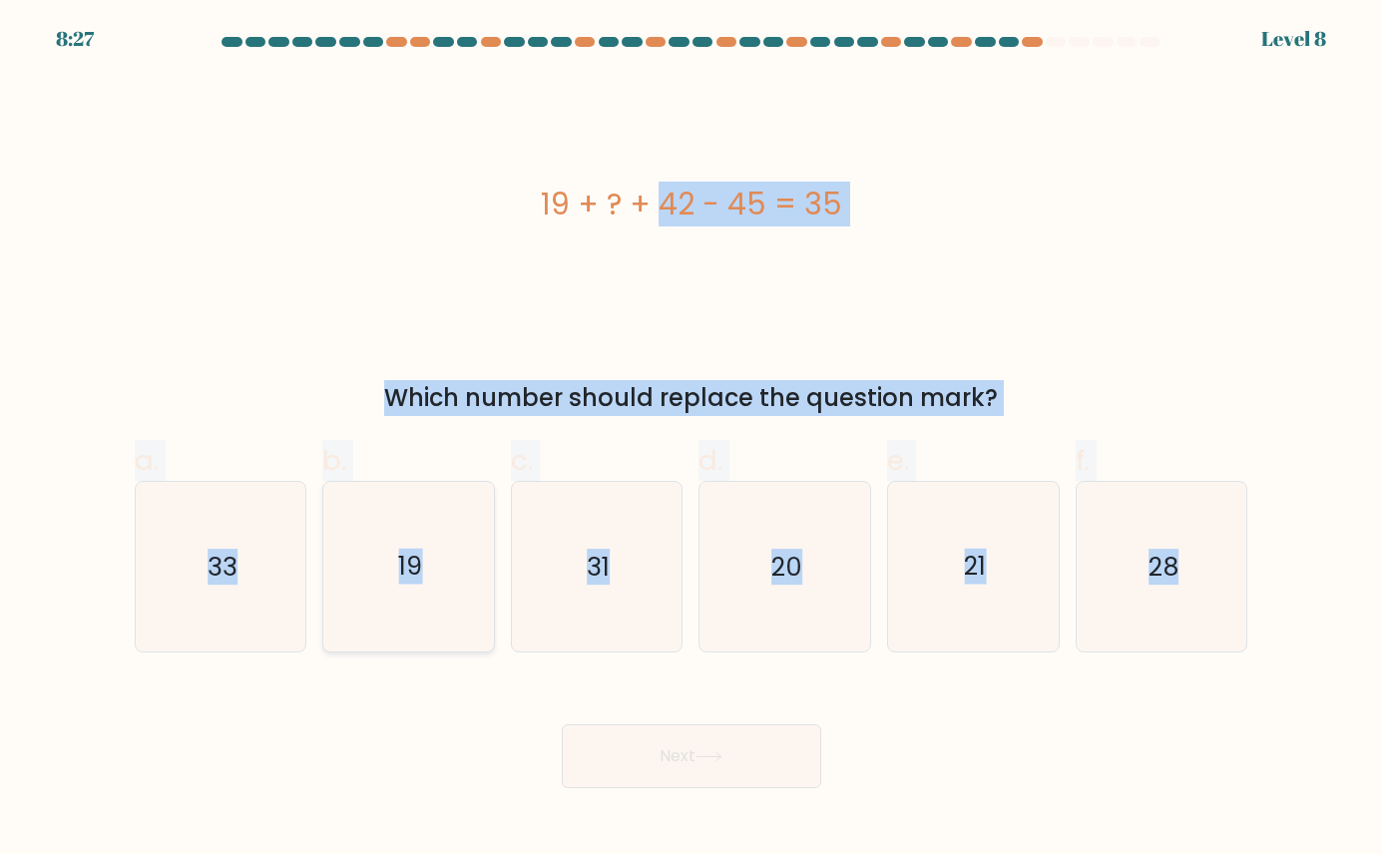
radio input "true"
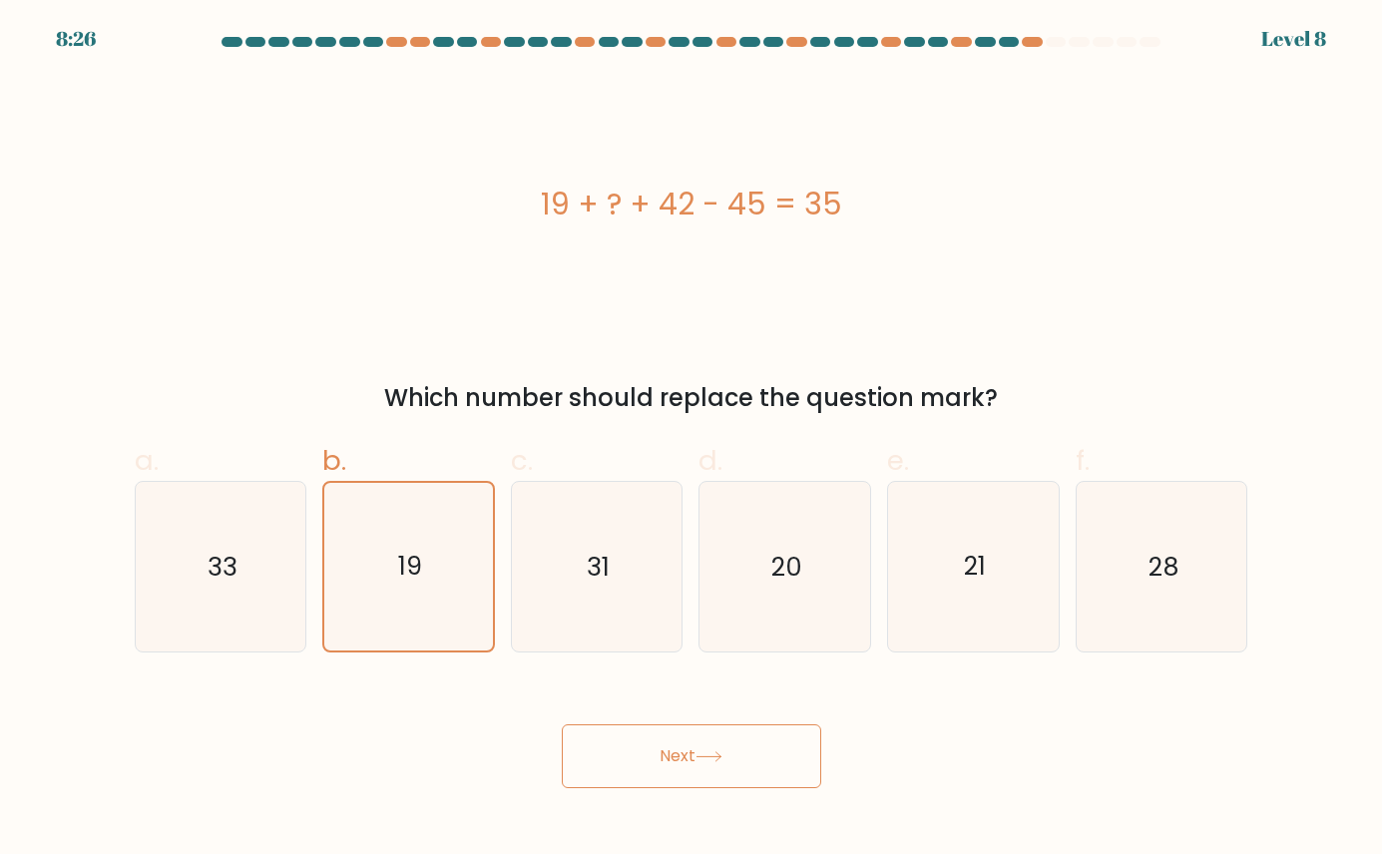
click at [721, 785] on button "Next" at bounding box center [691, 756] width 259 height 64
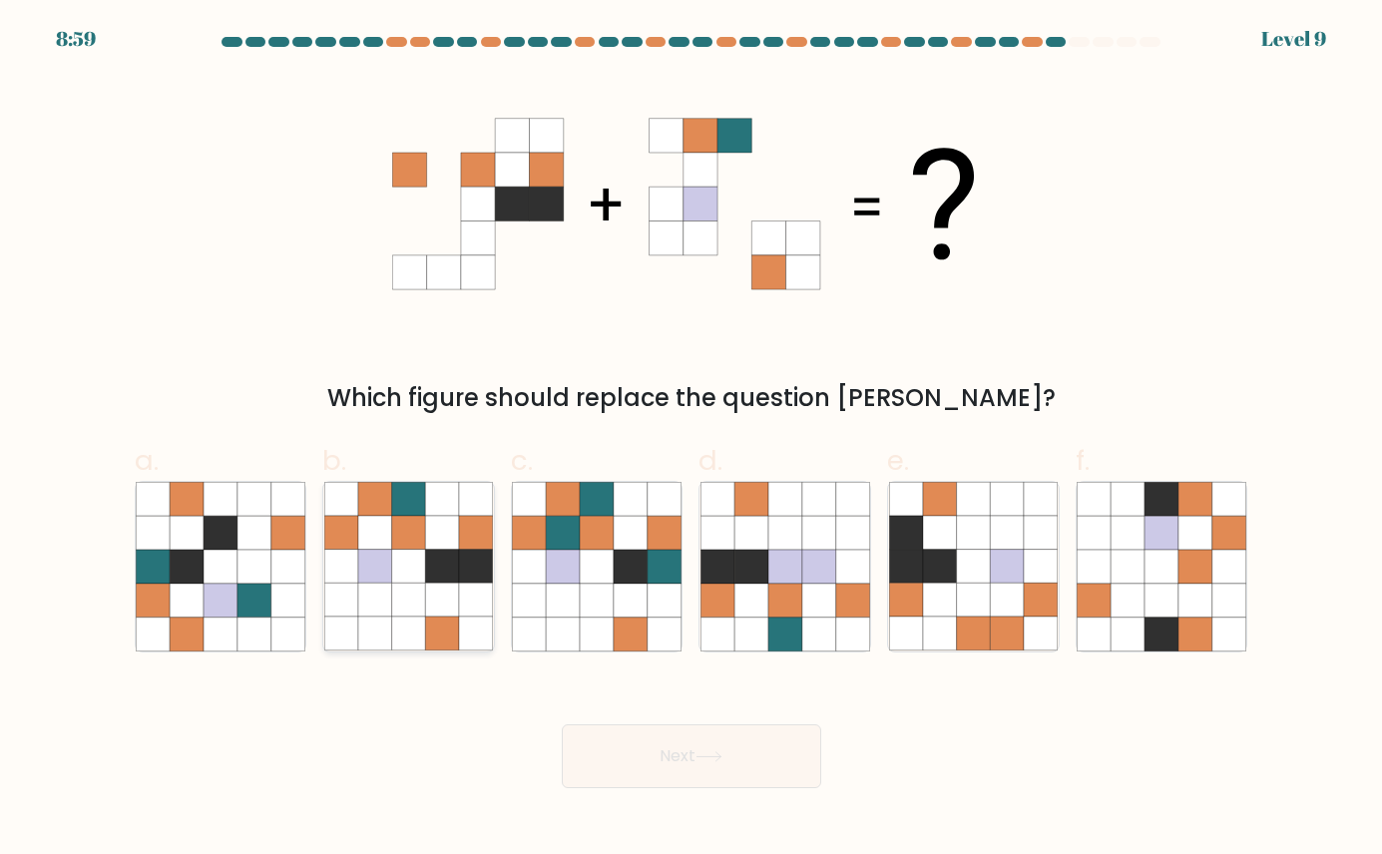
click at [435, 584] on icon at bounding box center [442, 601] width 34 height 34
click at [691, 440] on input "b." at bounding box center [691, 433] width 1 height 13
radio input "true"
click at [704, 751] on icon at bounding box center [708, 756] width 27 height 11
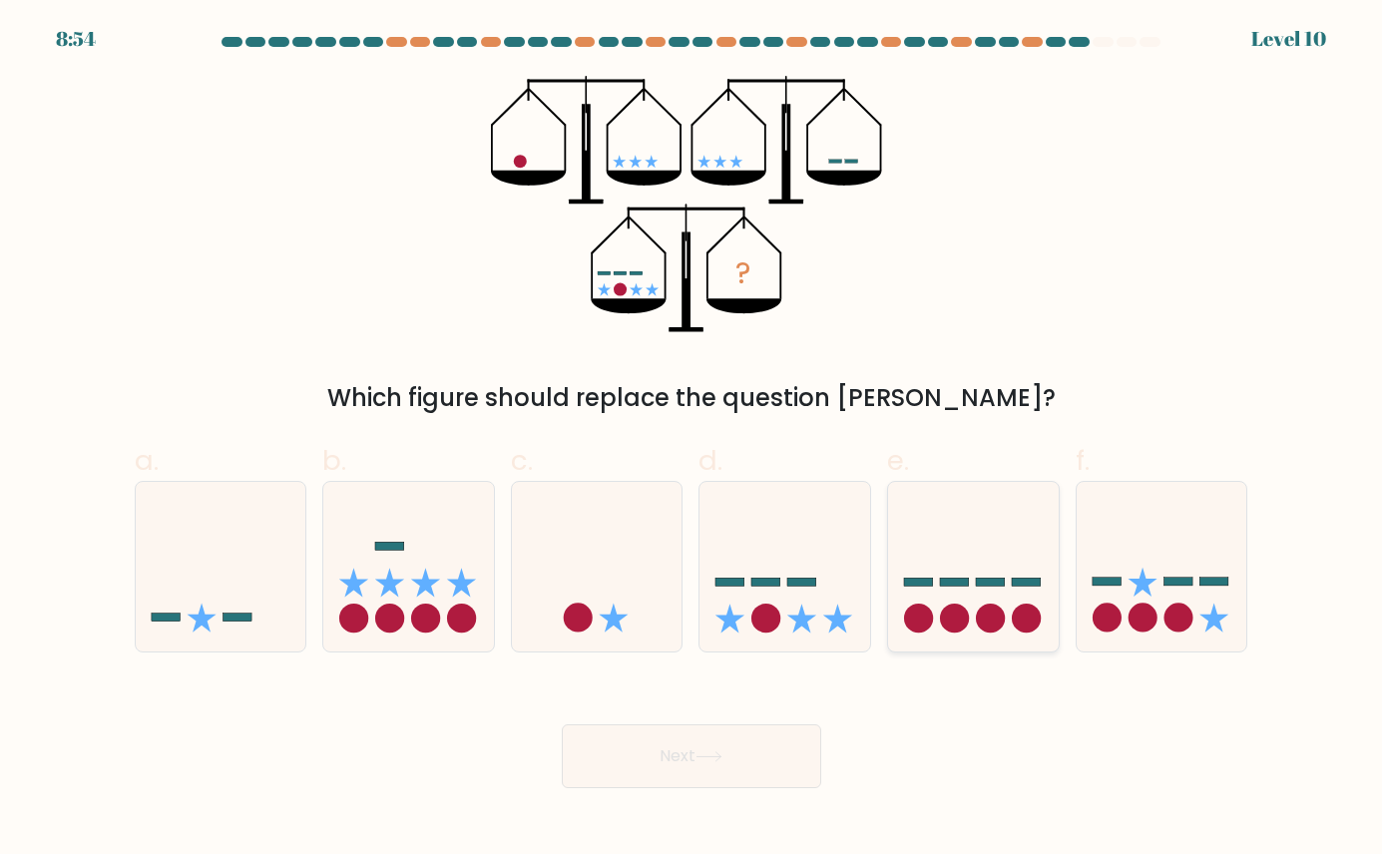
click at [883, 578] on icon at bounding box center [973, 566] width 171 height 141
click at [692, 440] on input "e." at bounding box center [691, 433] width 1 height 13
radio input "true"
click at [658, 749] on button "Next" at bounding box center [691, 756] width 259 height 64
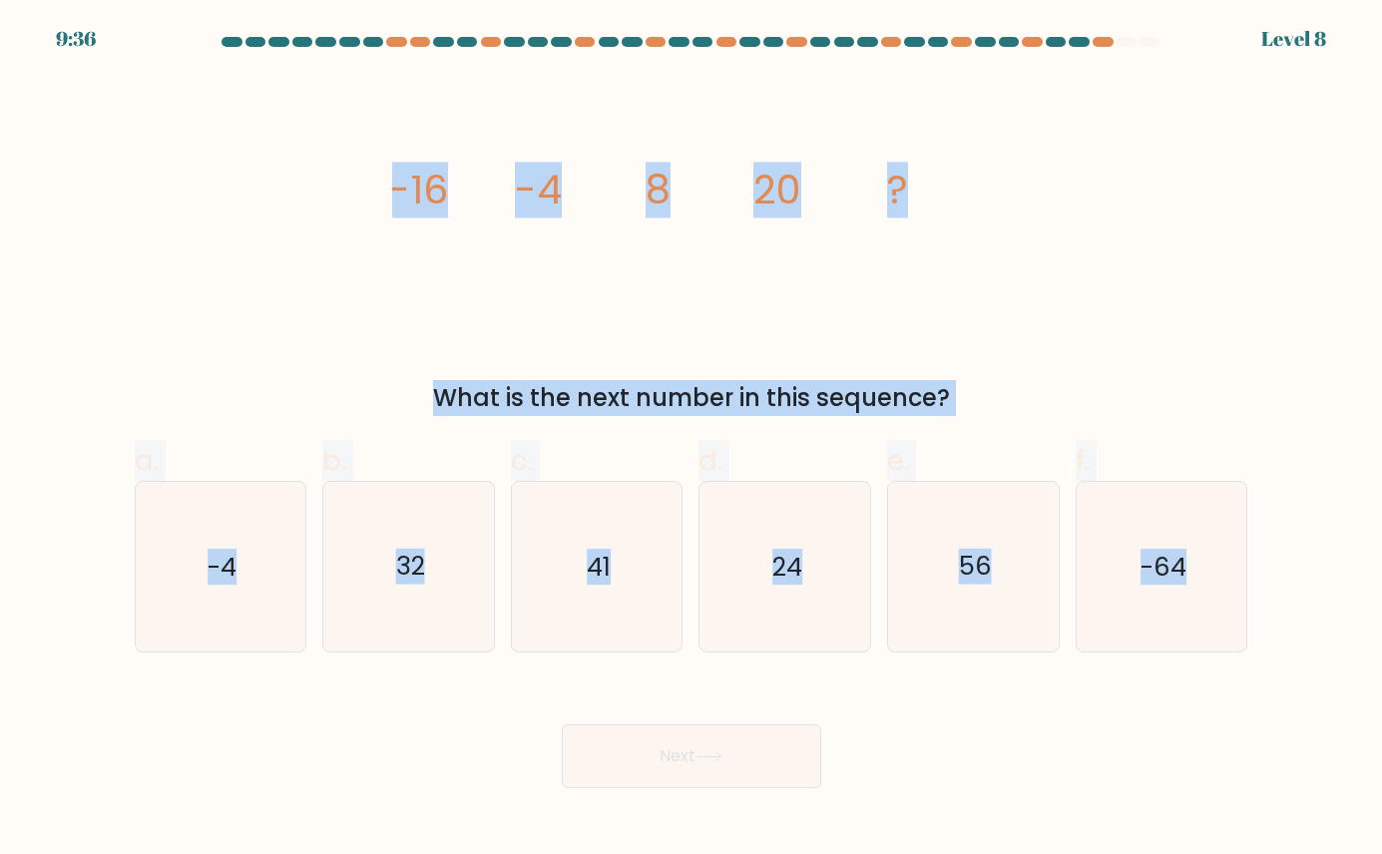
drag, startPoint x: 395, startPoint y: 178, endPoint x: 1345, endPoint y: 620, distance: 1047.8
click at [883, 620] on form at bounding box center [691, 412] width 1382 height 751
click at [883, 310] on div "image/svg+xml -16 -4 8 20 ? What is the next number in this sequence?" at bounding box center [691, 246] width 1137 height 340
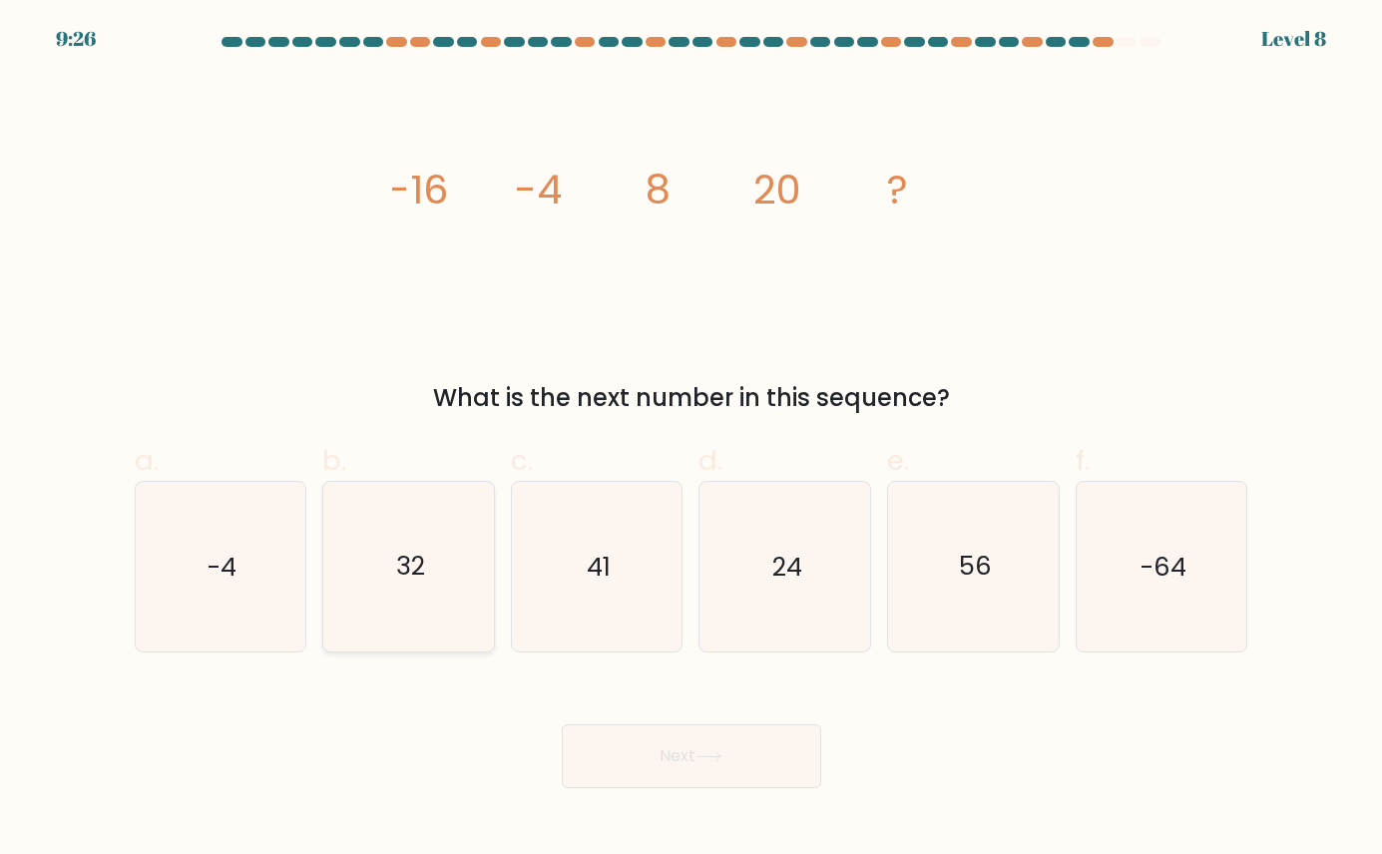
click at [431, 546] on icon "32" at bounding box center [409, 567] width 170 height 170
click at [691, 440] on input "b. 32" at bounding box center [691, 433] width 1 height 13
radio input "true"
click at [740, 805] on body "9:25 Level 8" at bounding box center [691, 427] width 1382 height 854
click at [700, 765] on button "Next" at bounding box center [691, 756] width 259 height 64
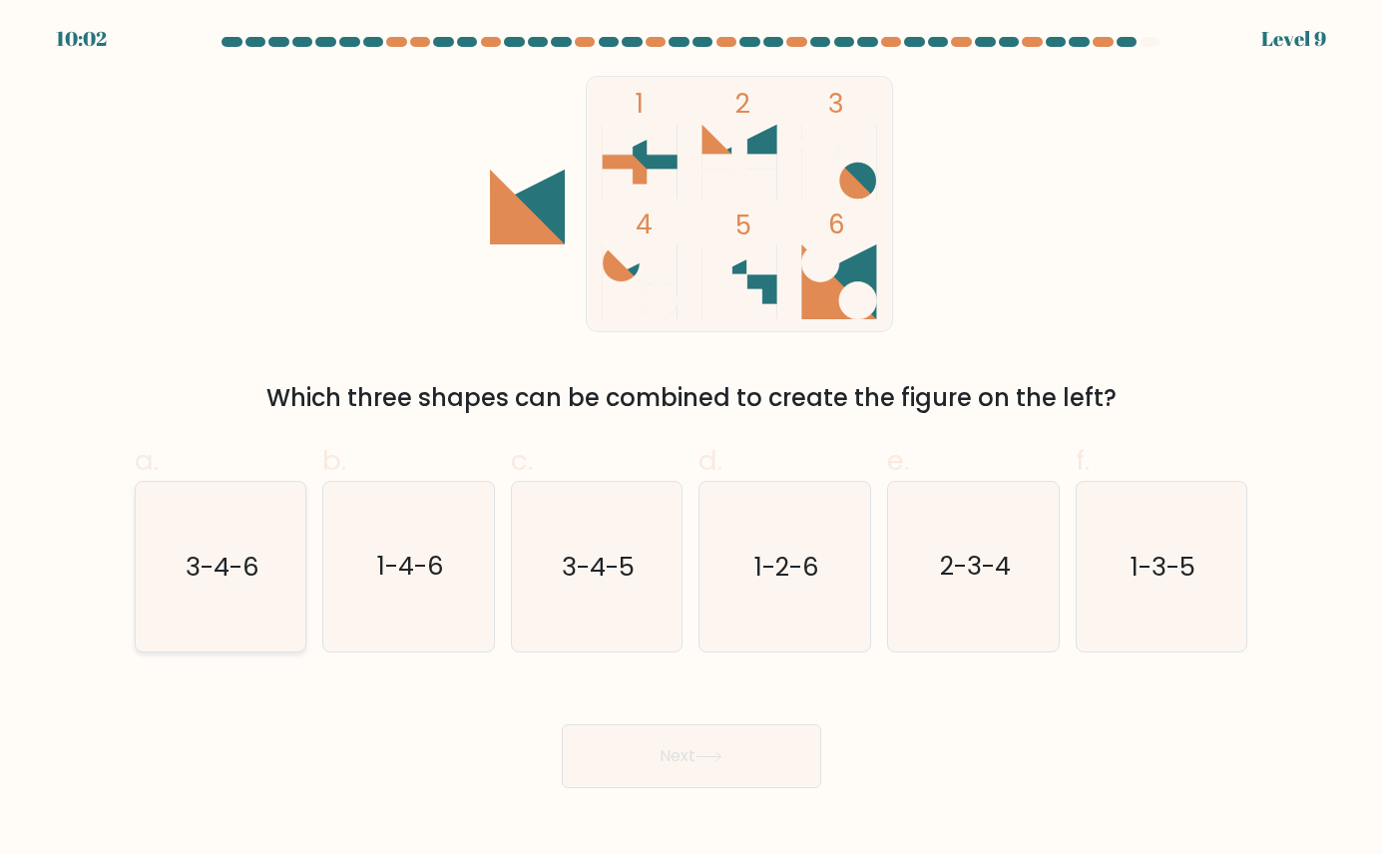
click at [166, 565] on icon "3-4-6" at bounding box center [221, 567] width 170 height 170
click at [691, 440] on input "a. 3-4-6" at bounding box center [691, 433] width 1 height 13
radio input "true"
click at [699, 781] on button "Next" at bounding box center [691, 756] width 259 height 64
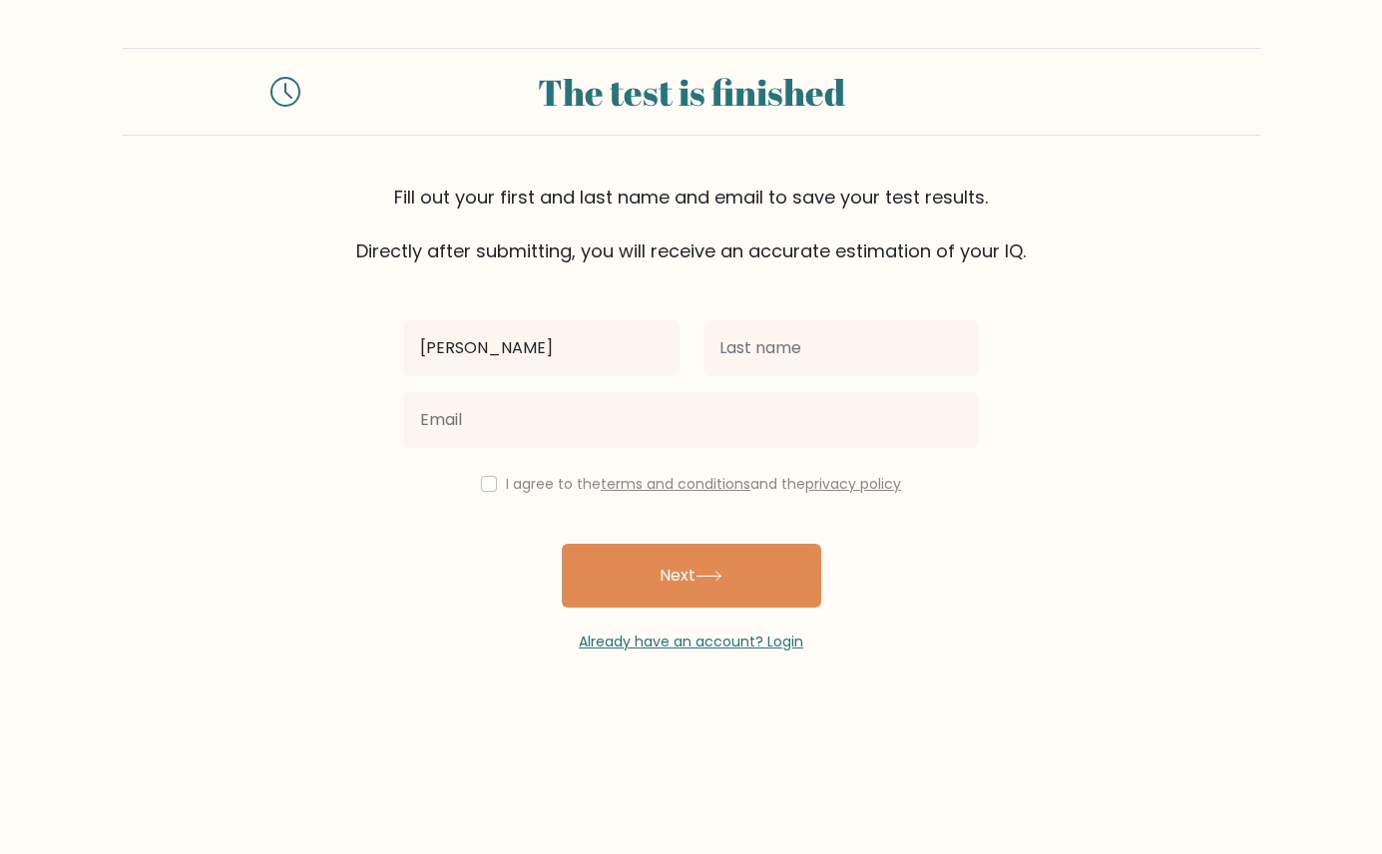
type input "[PERSON_NAME]"
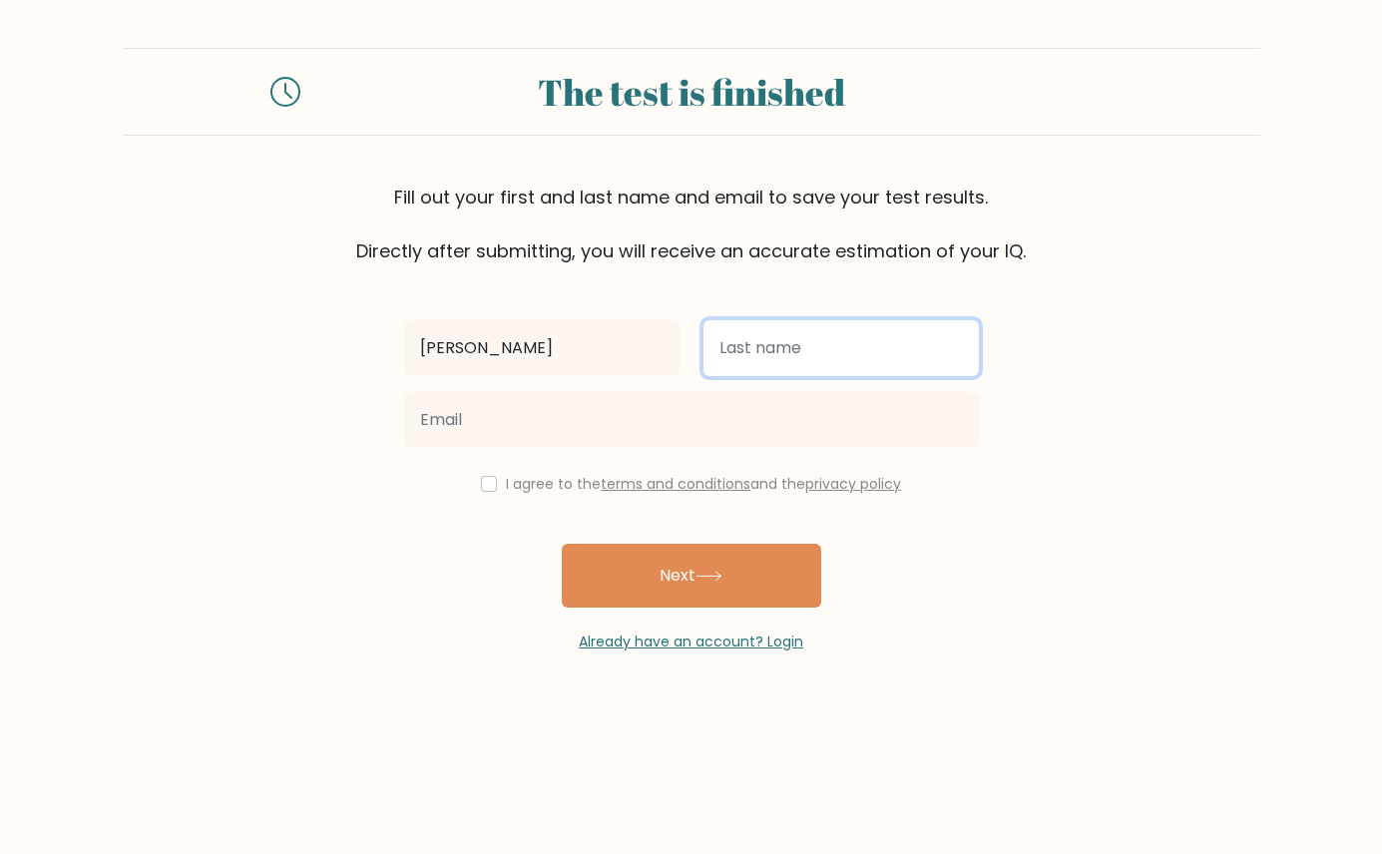
click at [790, 350] on input "text" at bounding box center [840, 348] width 275 height 56
type input "Ablaza"
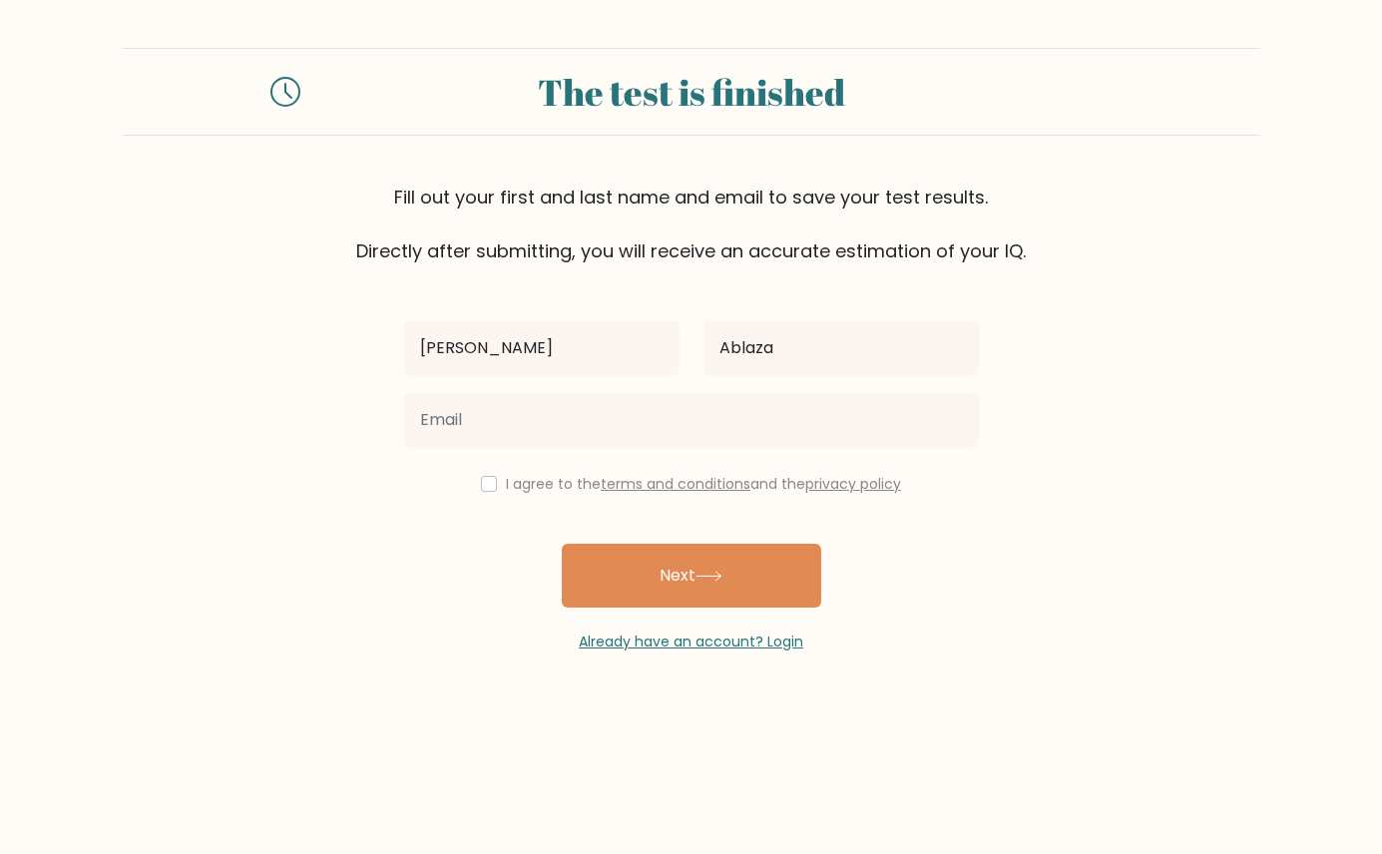
click at [470, 486] on div "I agree to the terms and conditions and the privacy policy" at bounding box center [691, 484] width 599 height 24
click at [483, 489] on input "checkbox" at bounding box center [489, 484] width 16 height 16
checkbox input "true"
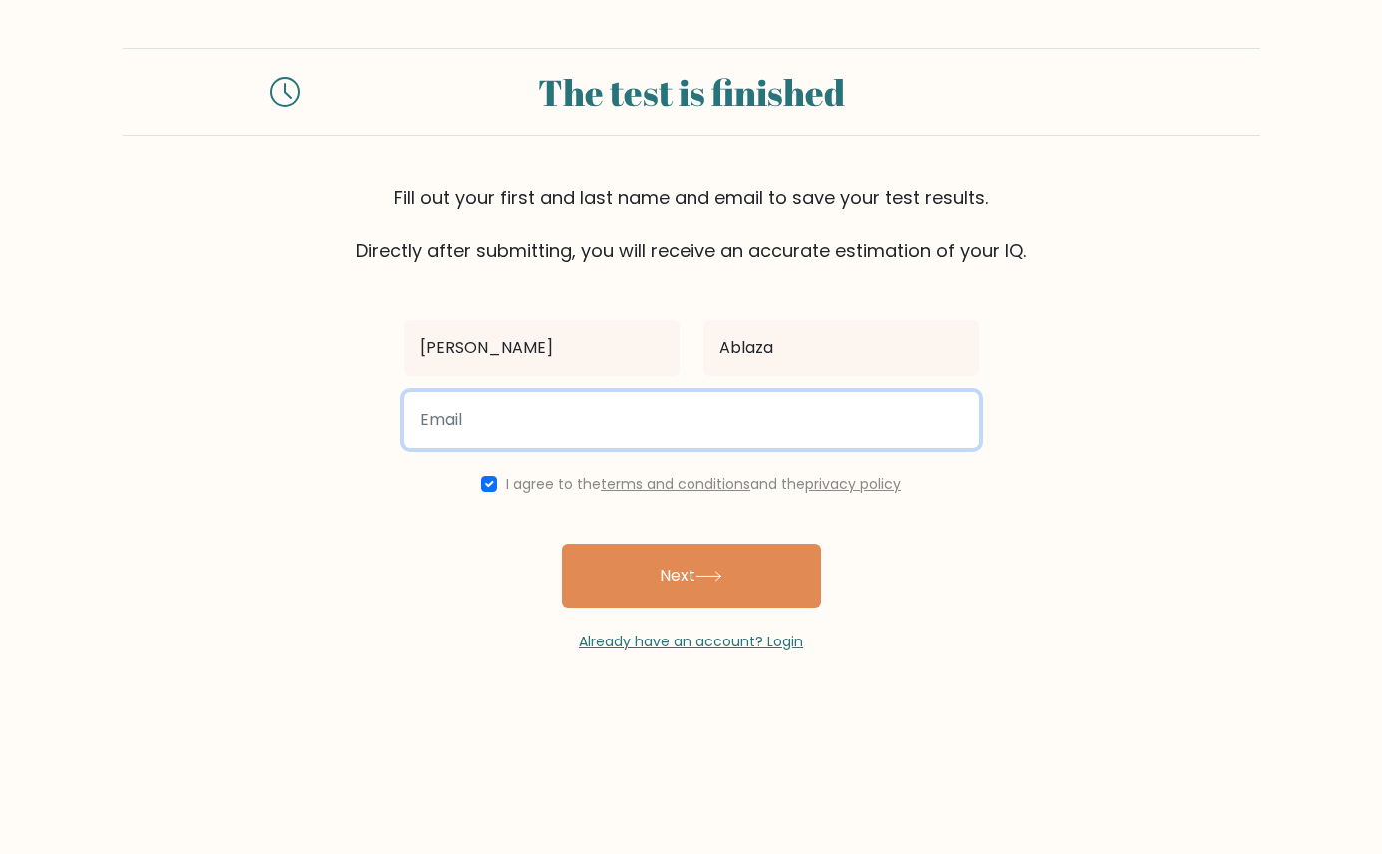
click at [532, 411] on input "email" at bounding box center [691, 420] width 575 height 56
type input "ablazapaulmartin@gmail.com"
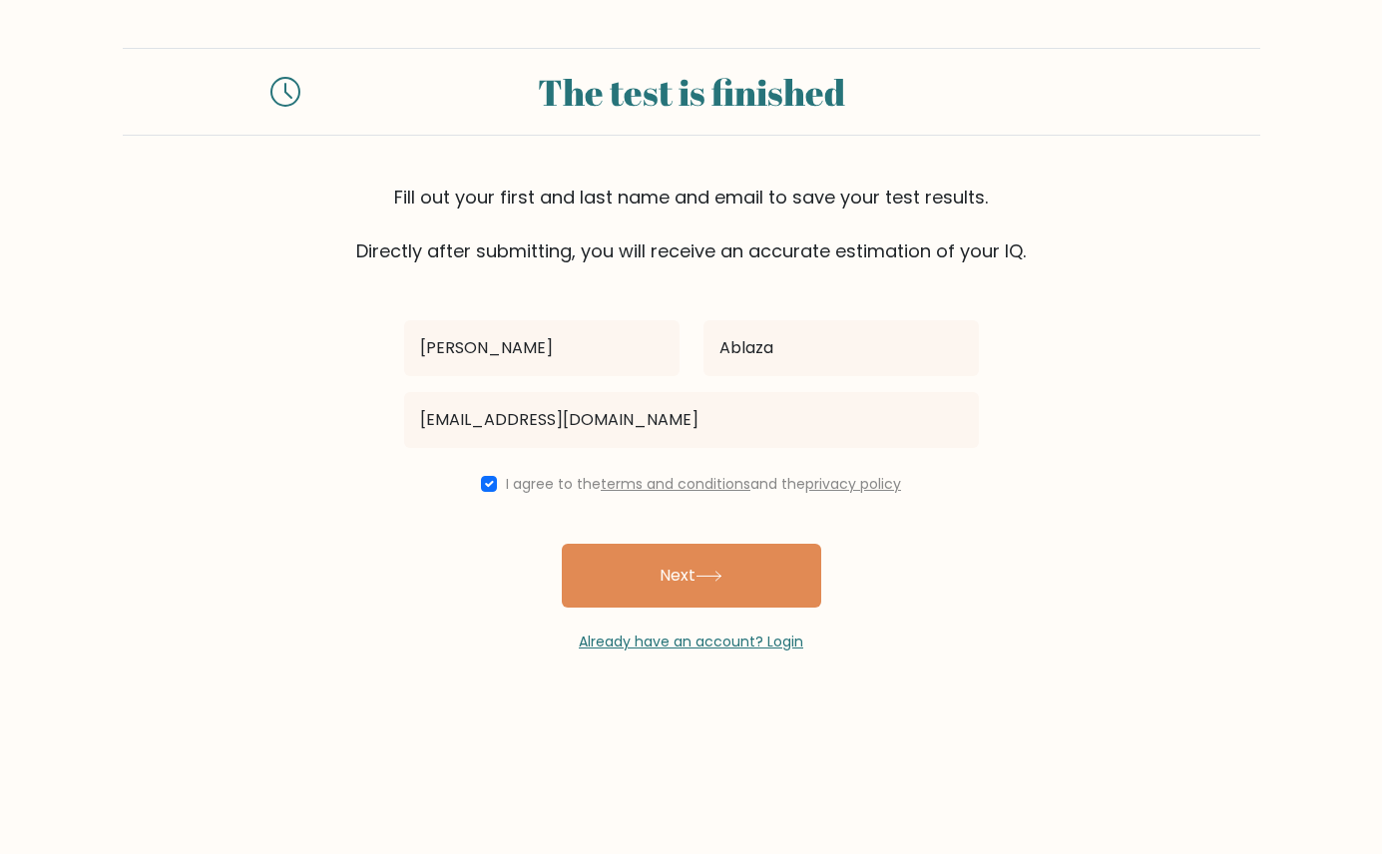
click at [1136, 415] on form "The test is finished Fill out your first and last name and email to save your t…" at bounding box center [691, 350] width 1382 height 604
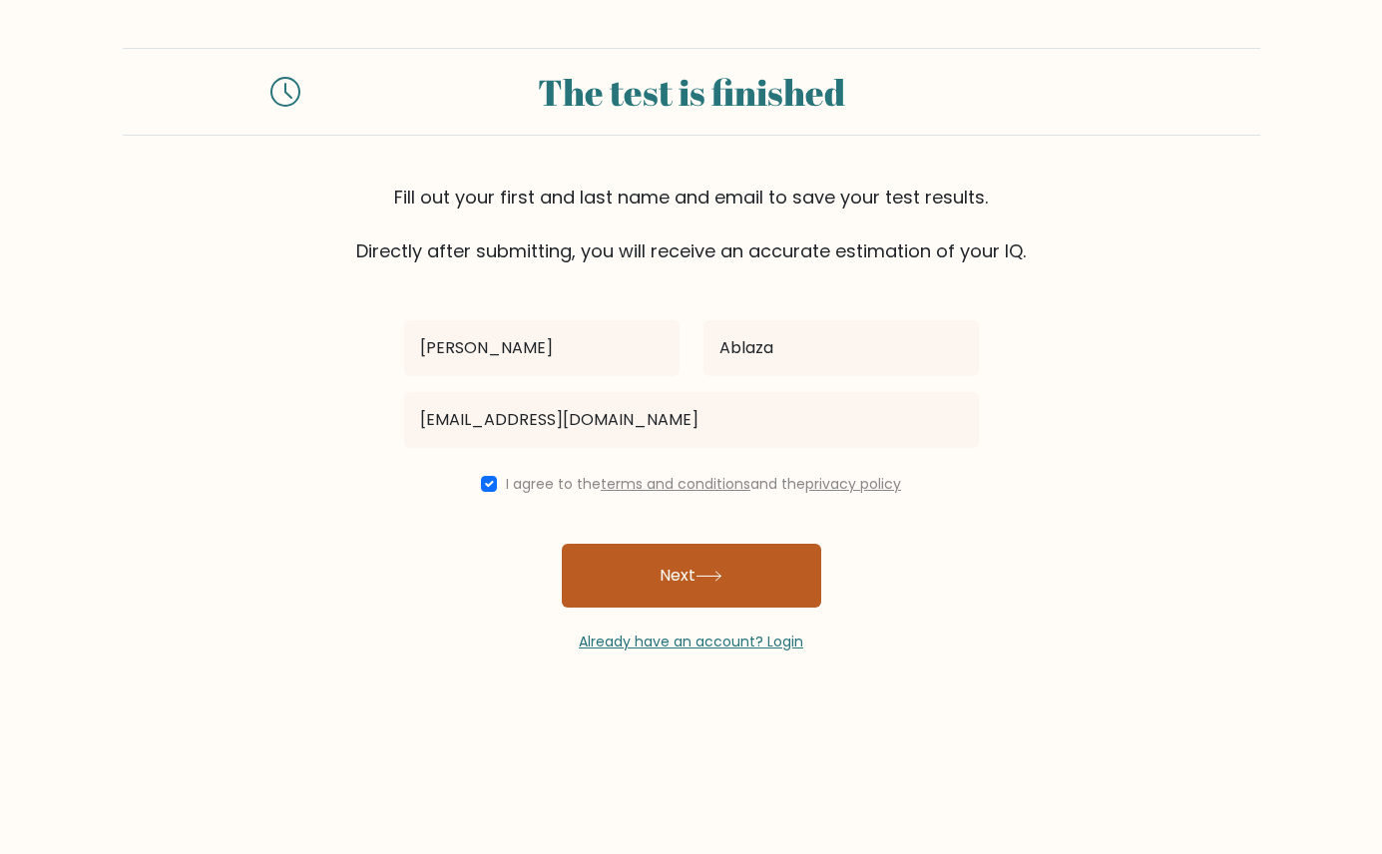
click at [692, 579] on button "Next" at bounding box center [691, 576] width 259 height 64
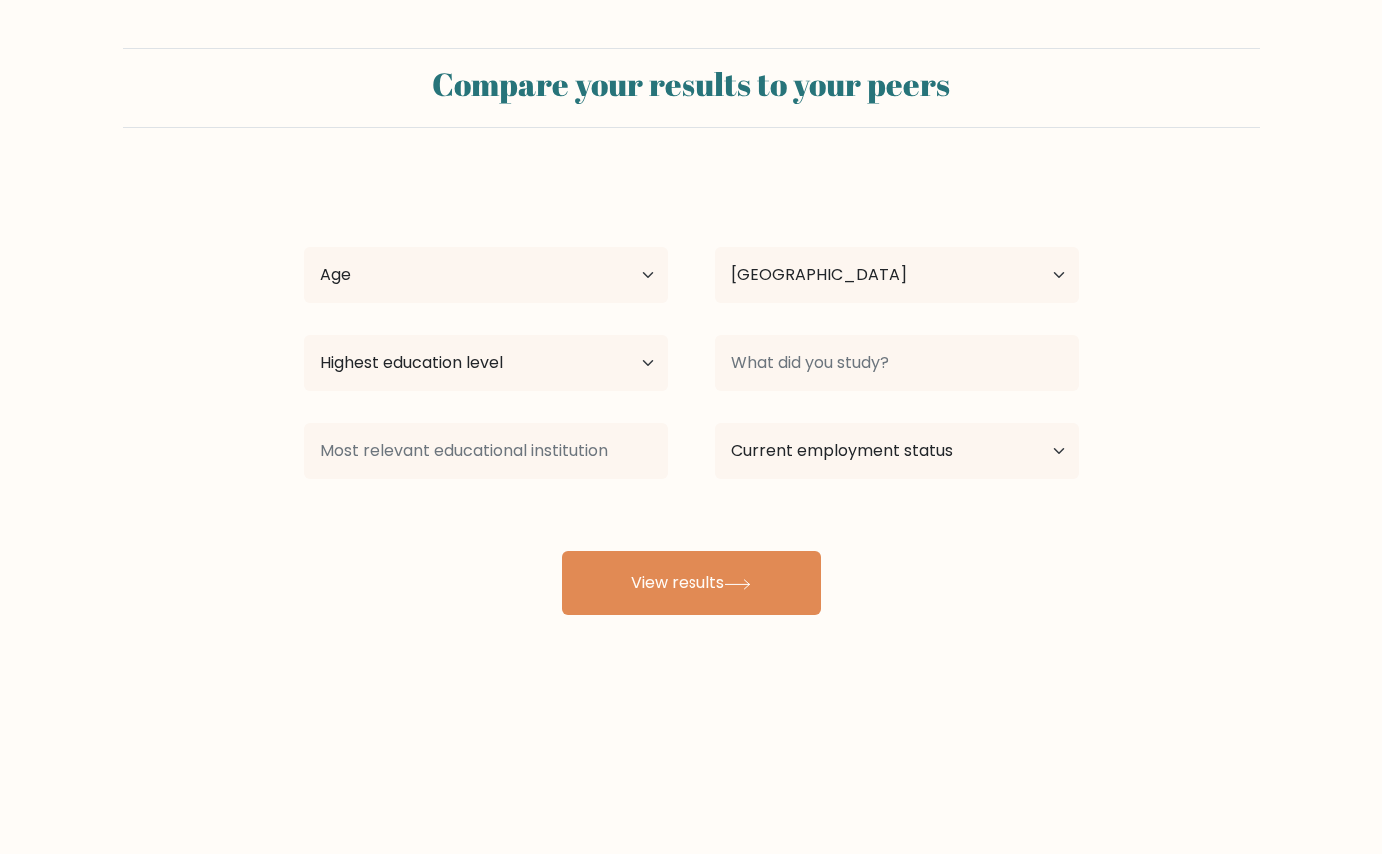
select select "US"
click at [483, 277] on select "Age Under [DEMOGRAPHIC_DATA] [DEMOGRAPHIC_DATA] [DEMOGRAPHIC_DATA] [DEMOGRAPHIC…" at bounding box center [485, 275] width 363 height 56
select select "18_24"
click at [304, 247] on select "Age Under [DEMOGRAPHIC_DATA] [DEMOGRAPHIC_DATA] [DEMOGRAPHIC_DATA] [DEMOGRAPHIC…" at bounding box center [485, 275] width 363 height 56
click at [819, 280] on select "Country [GEOGRAPHIC_DATA] [GEOGRAPHIC_DATA] [GEOGRAPHIC_DATA] [US_STATE] [GEOGR…" at bounding box center [896, 275] width 363 height 56
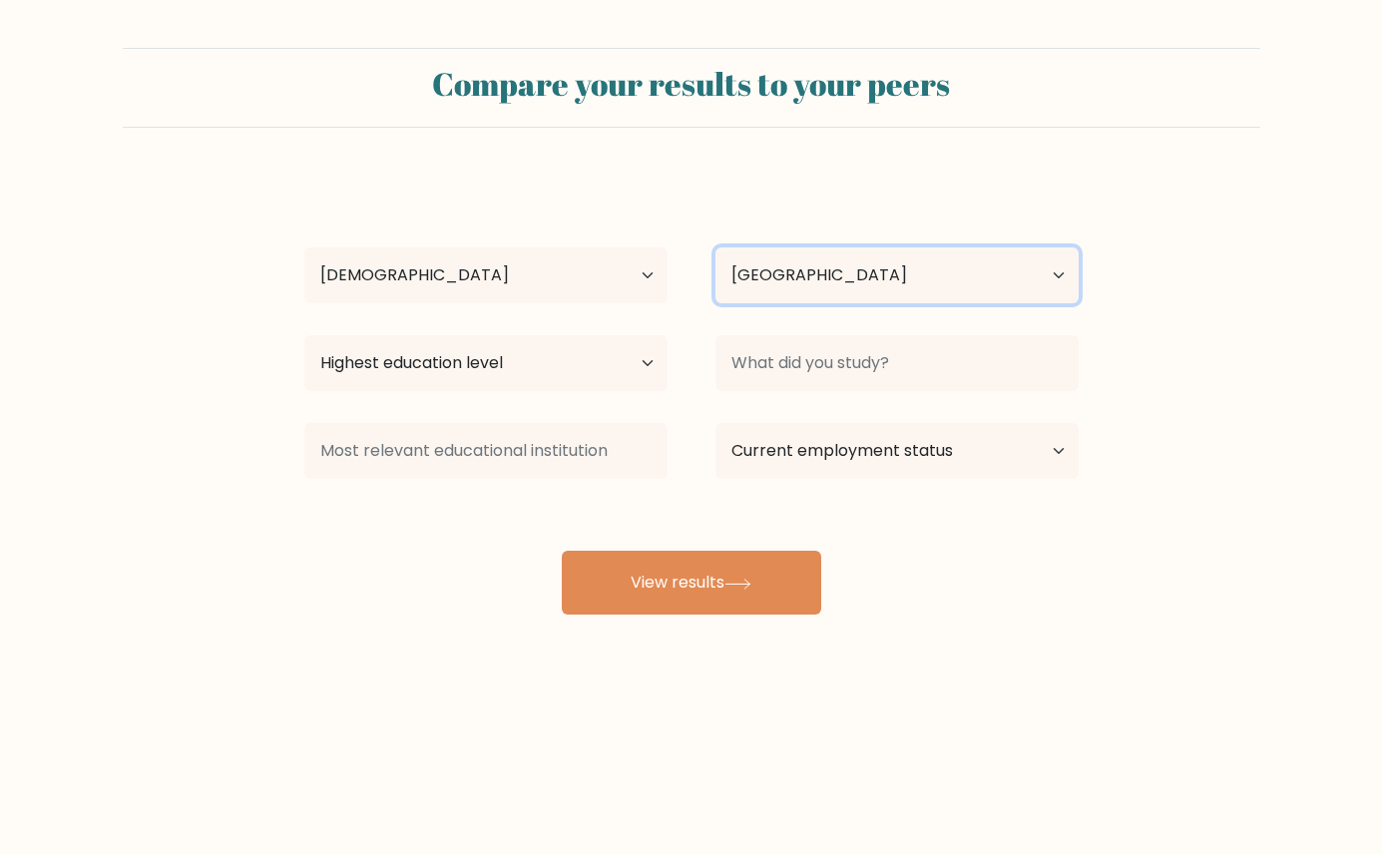
select select "PH"
click at [715, 247] on select "Country [GEOGRAPHIC_DATA] [GEOGRAPHIC_DATA] [GEOGRAPHIC_DATA] [US_STATE] [GEOGR…" at bounding box center [896, 275] width 363 height 56
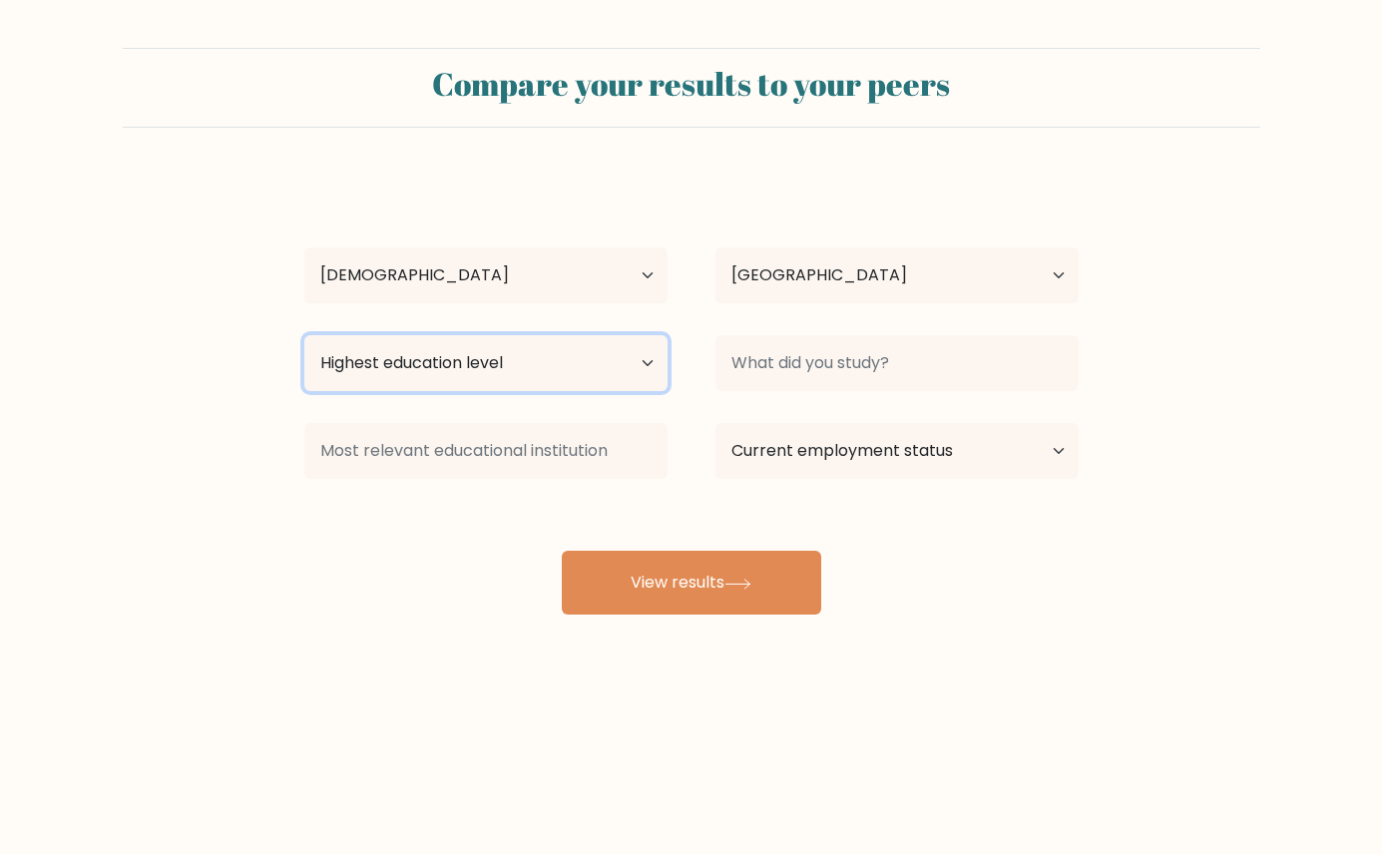
click at [559, 363] on select "Highest education level No schooling Primary Lower Secondary Upper Secondary Oc…" at bounding box center [485, 363] width 363 height 56
select select "bachelors_degree"
click at [304, 335] on select "Highest education level No schooling Primary Lower Secondary Upper Secondary Oc…" at bounding box center [485, 363] width 363 height 56
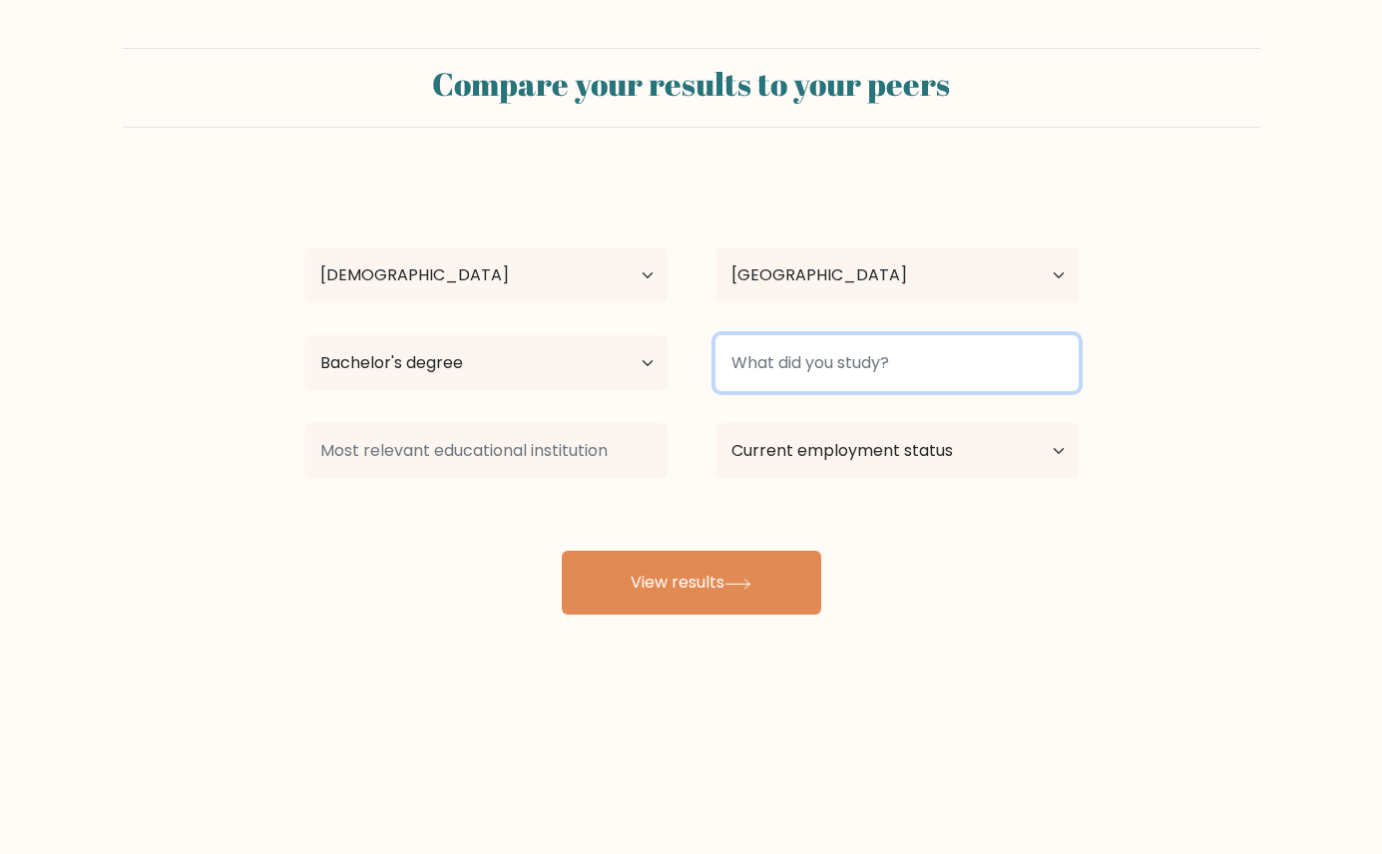
click at [762, 372] on input at bounding box center [896, 363] width 363 height 56
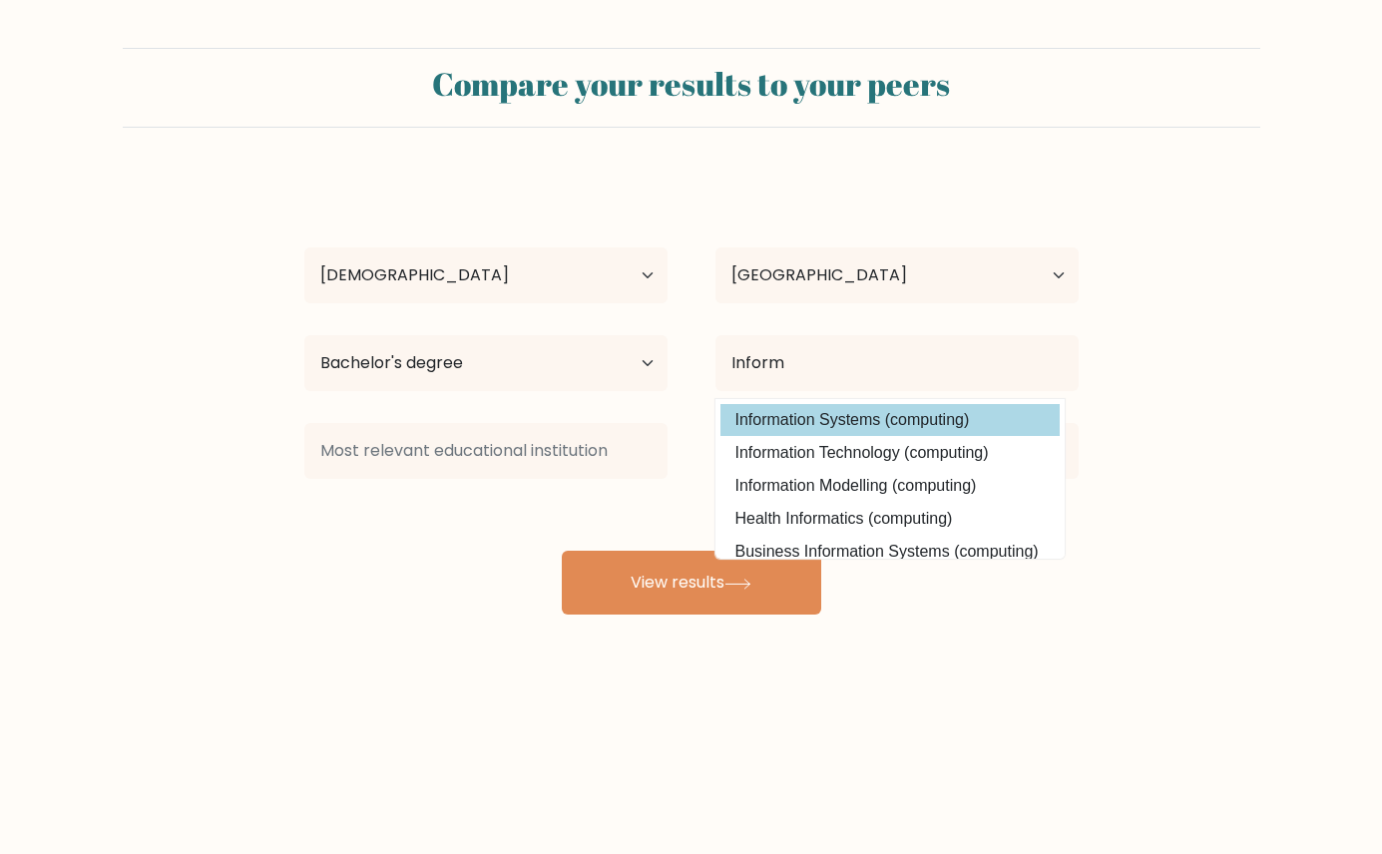
click at [862, 412] on option "Information Systems (computing)" at bounding box center [889, 420] width 339 height 32
type input "Information Systems"
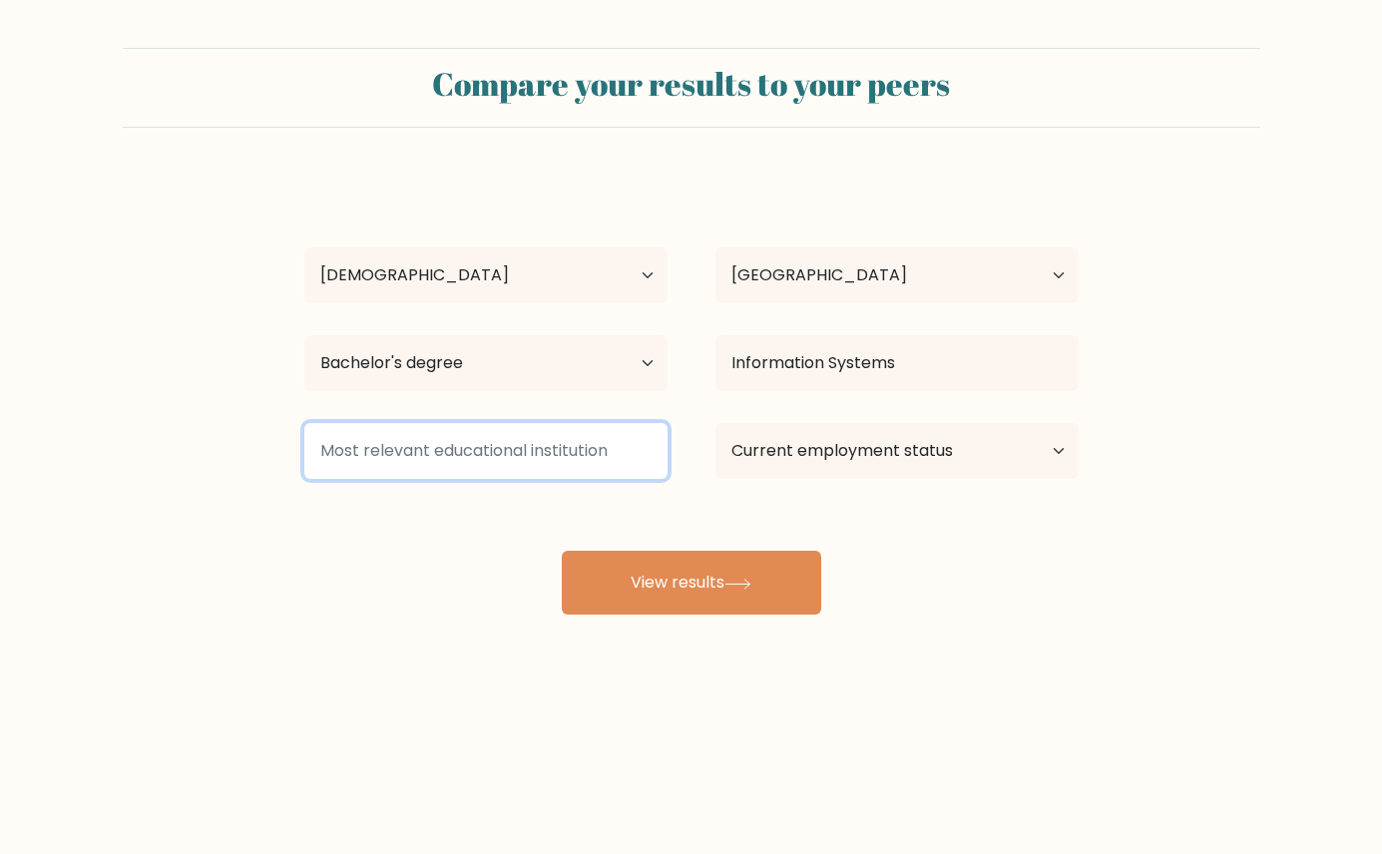
click at [546, 435] on input at bounding box center [485, 451] width 363 height 56
type input "O"
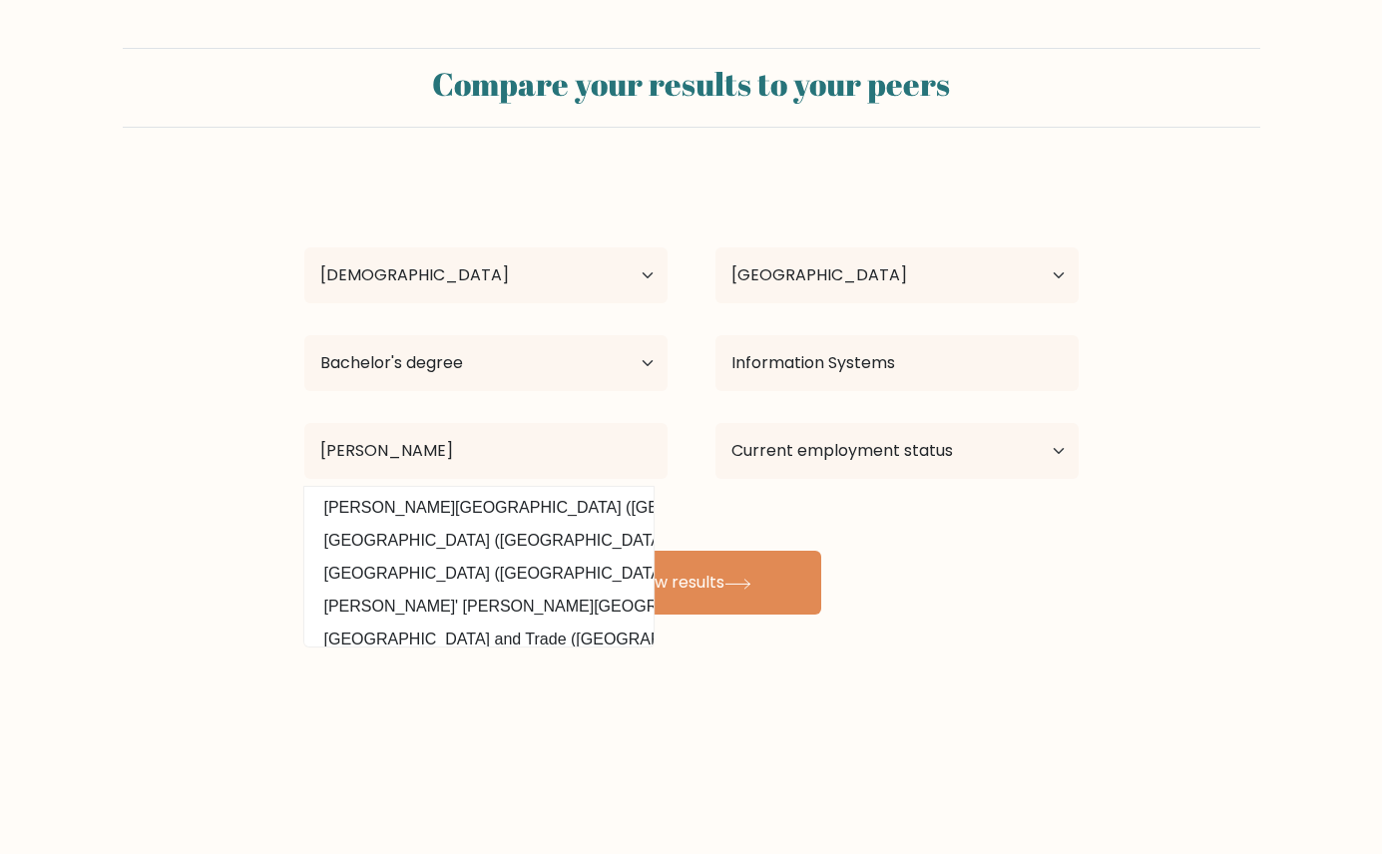
click at [556, 506] on option "Don Honorio Ventura Technological State University (Philippines)" at bounding box center [478, 508] width 339 height 32
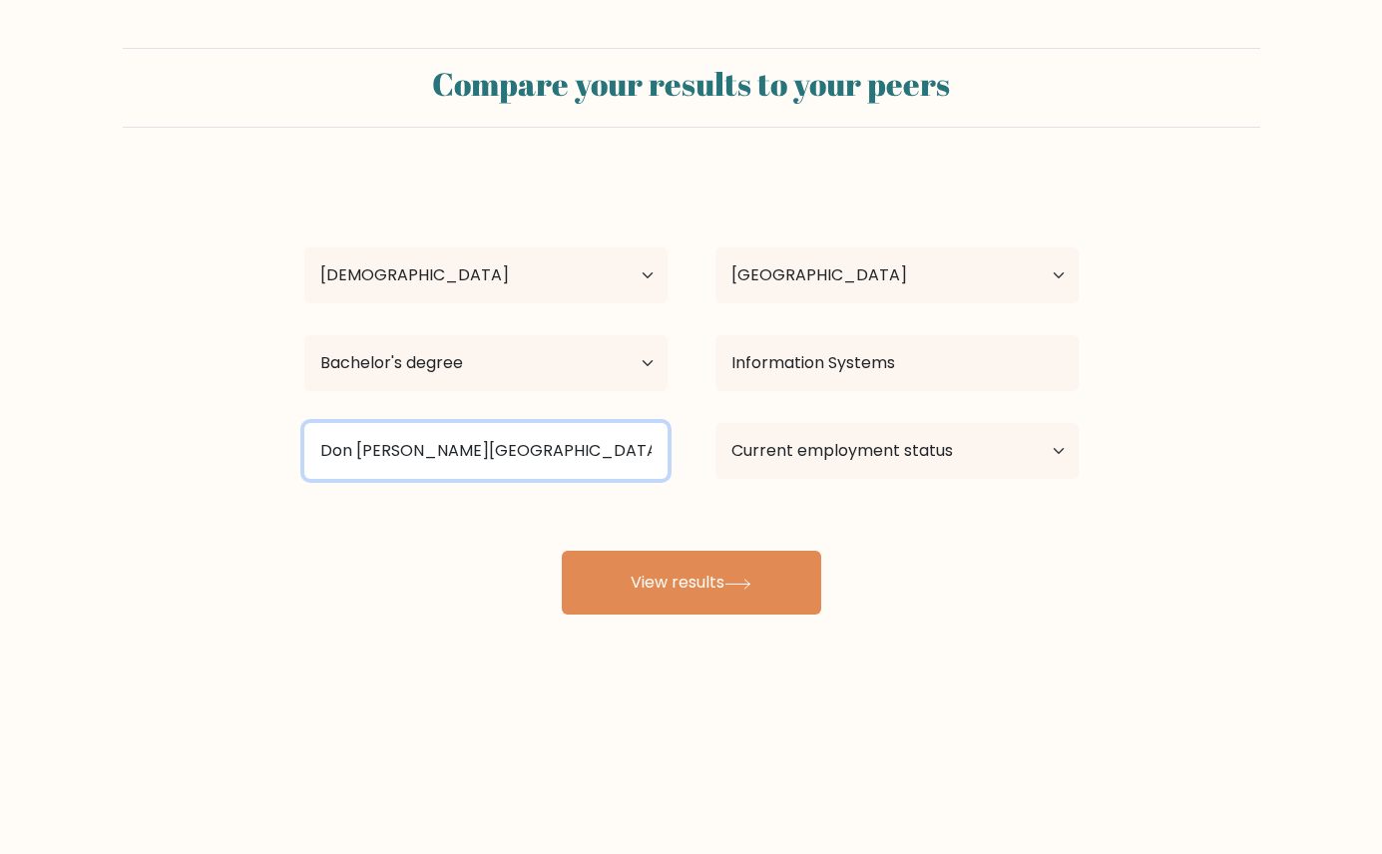
click at [620, 457] on input "Don [PERSON_NAME][GEOGRAPHIC_DATA]" at bounding box center [485, 451] width 363 height 56
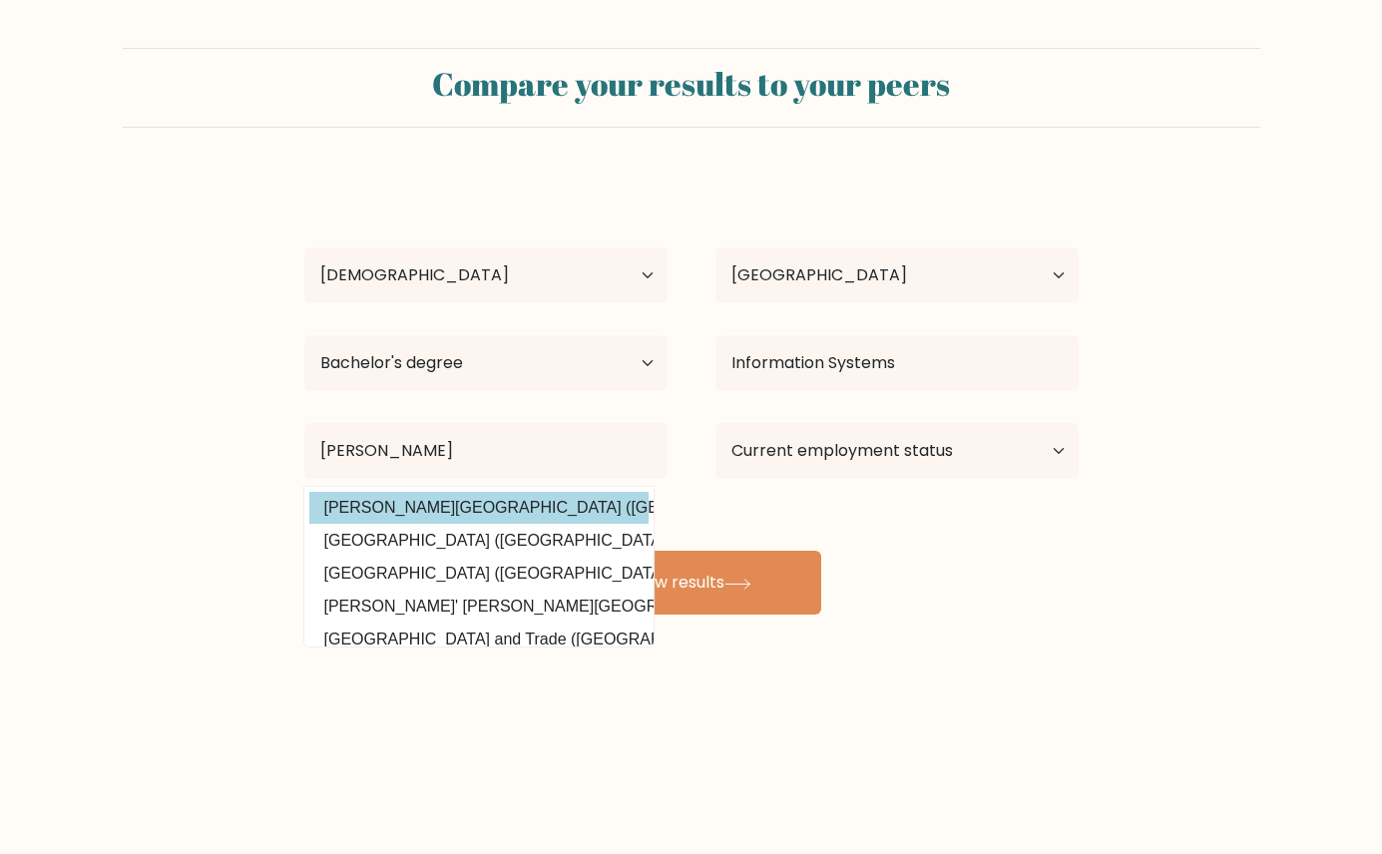
click at [560, 504] on option "Don Honorio Ventura Technological State University (Philippines)" at bounding box center [478, 508] width 339 height 32
type input "Don [PERSON_NAME][GEOGRAPHIC_DATA]"
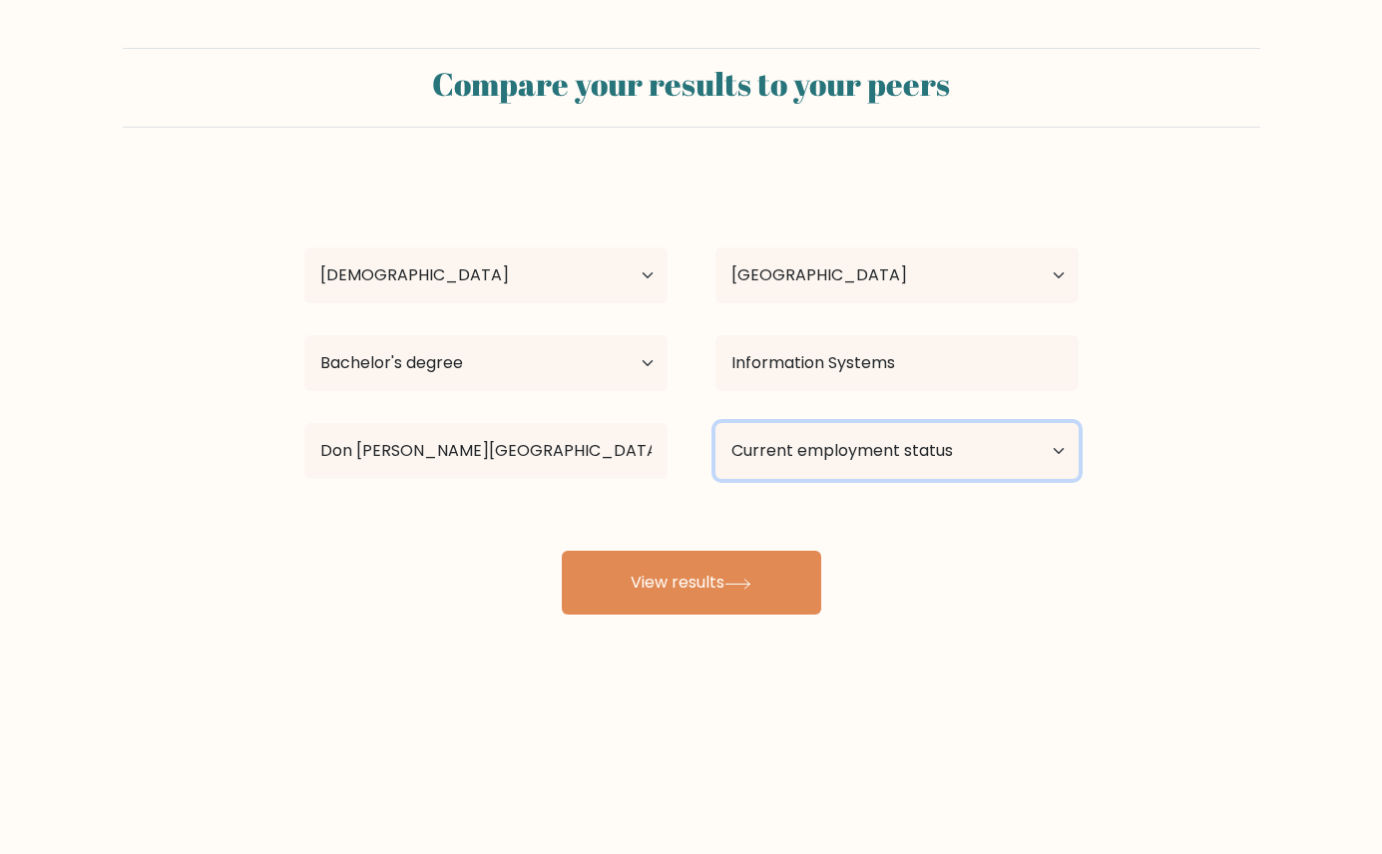
click at [895, 449] on select "Current employment status Employed Student Retired Other / prefer not to answer" at bounding box center [896, 451] width 363 height 56
select select "student"
click at [715, 423] on select "Current employment status Employed Student Retired Other / prefer not to answer" at bounding box center [896, 451] width 363 height 56
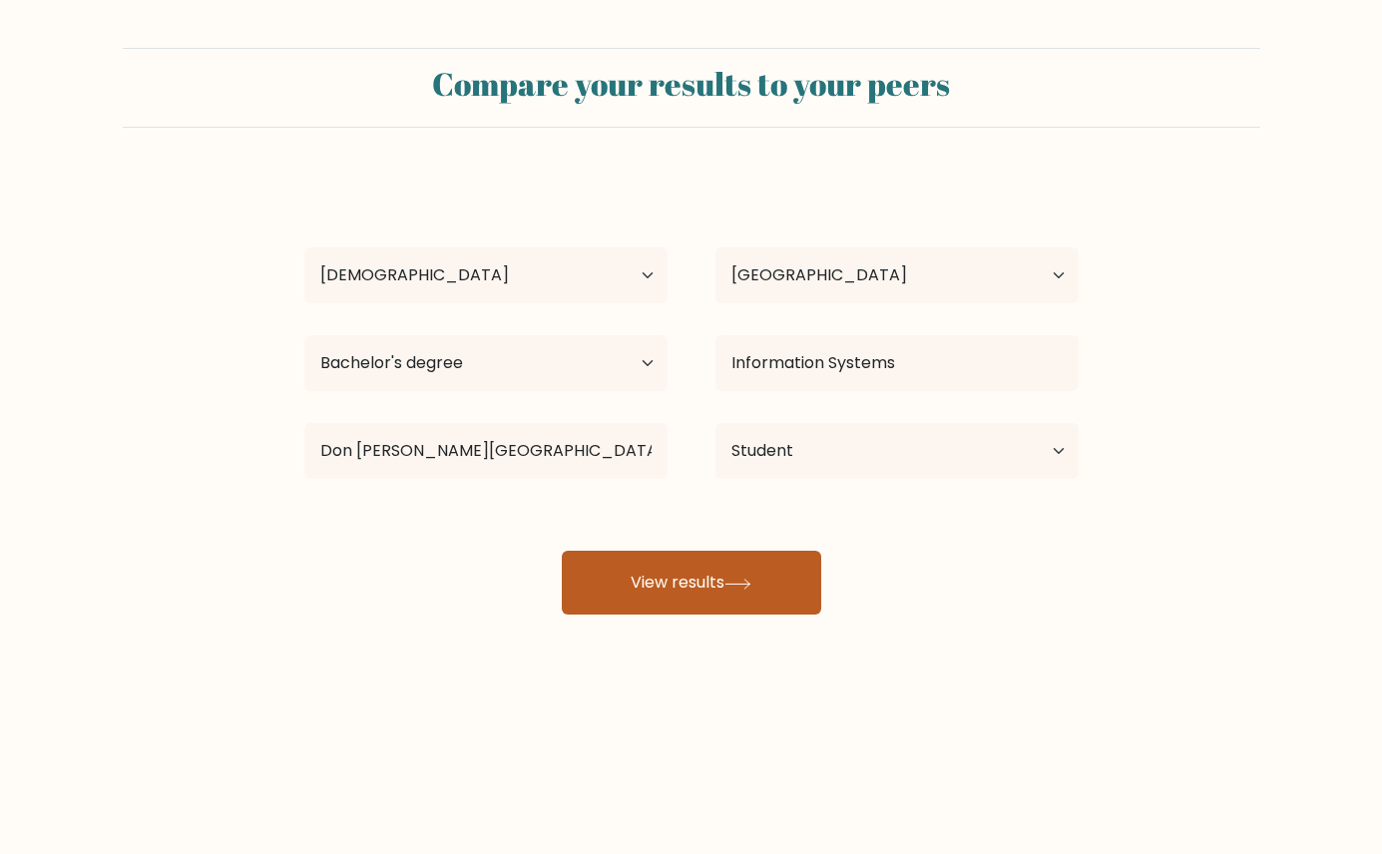
click at [711, 599] on button "View results" at bounding box center [691, 583] width 259 height 64
